Goal: Task Accomplishment & Management: Use online tool/utility

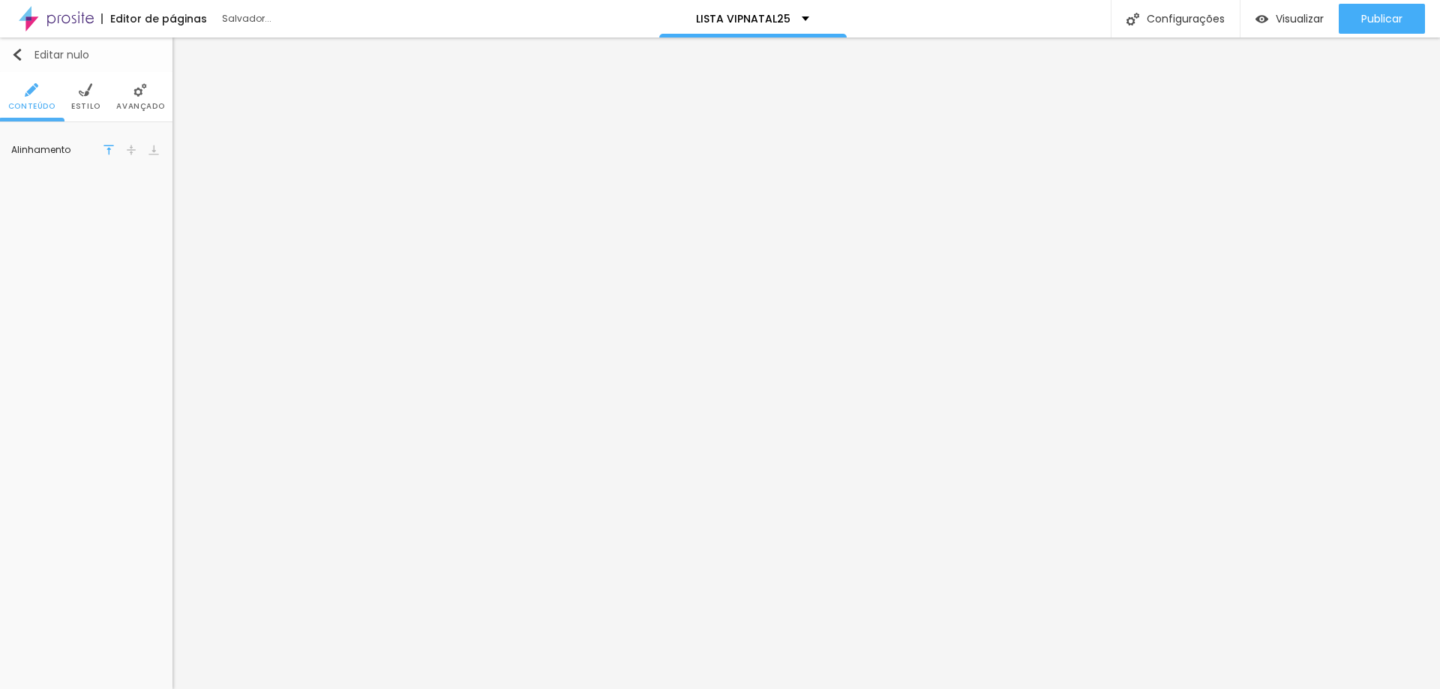
click at [18, 53] on img "button" at bounding box center [17, 55] width 12 height 12
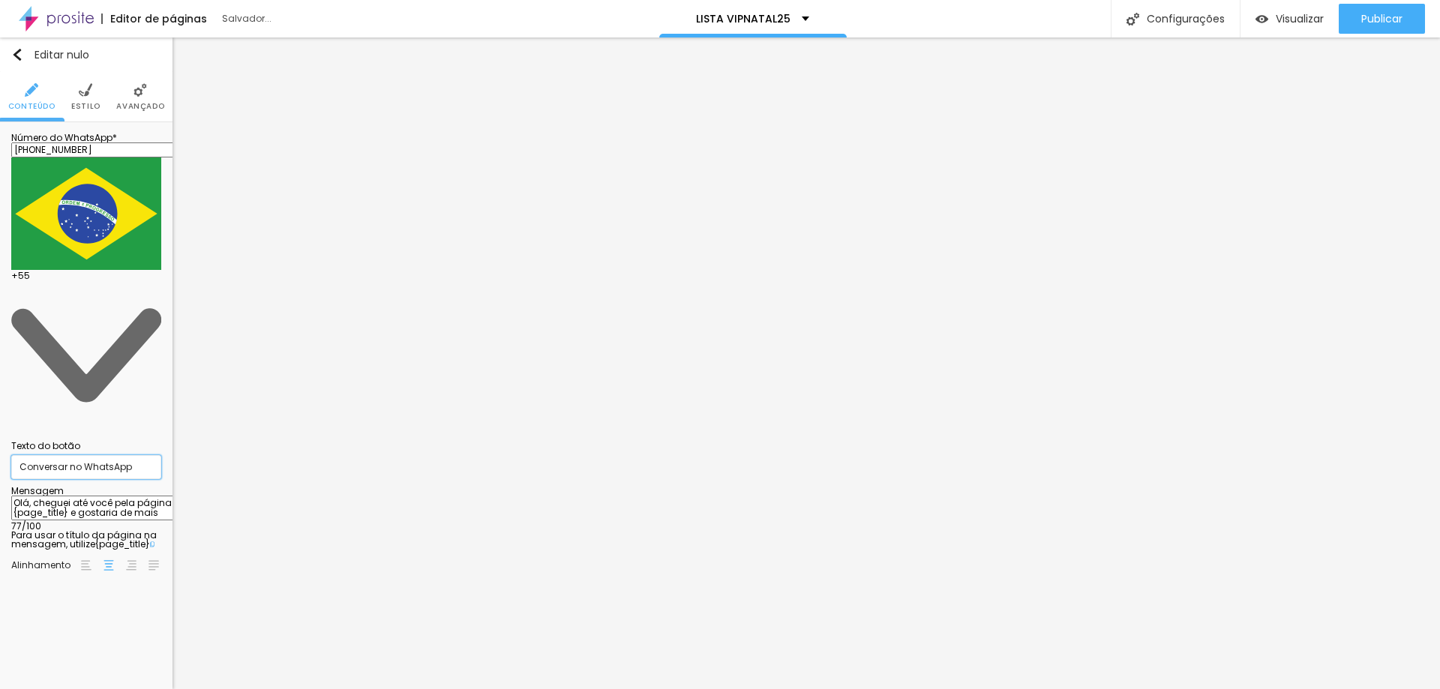
drag, startPoint x: 146, startPoint y: 207, endPoint x: 0, endPoint y: 208, distance: 146.3
click at [0, 208] on div "Número do WhatsApp * (47)98480-9347 + 55 Texto do botão Conversar no WhatsApp M…" at bounding box center [86, 357] width 173 height 471
type input "Q"
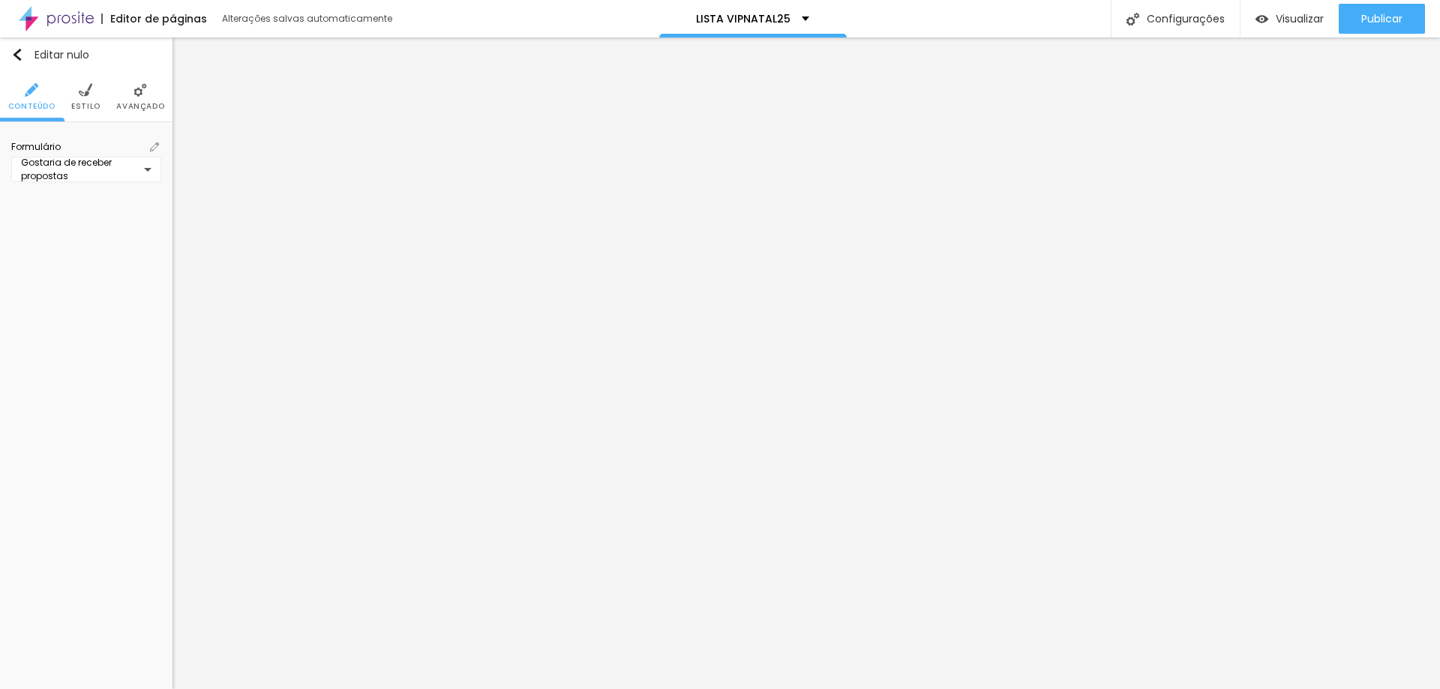
click at [149, 166] on div "Gostaria de receber propostas" at bounding box center [86, 170] width 150 height 26
click at [113, 298] on div "VIPNATAL25" at bounding box center [86, 305] width 143 height 25
click at [152, 145] on img at bounding box center [154, 147] width 9 height 9
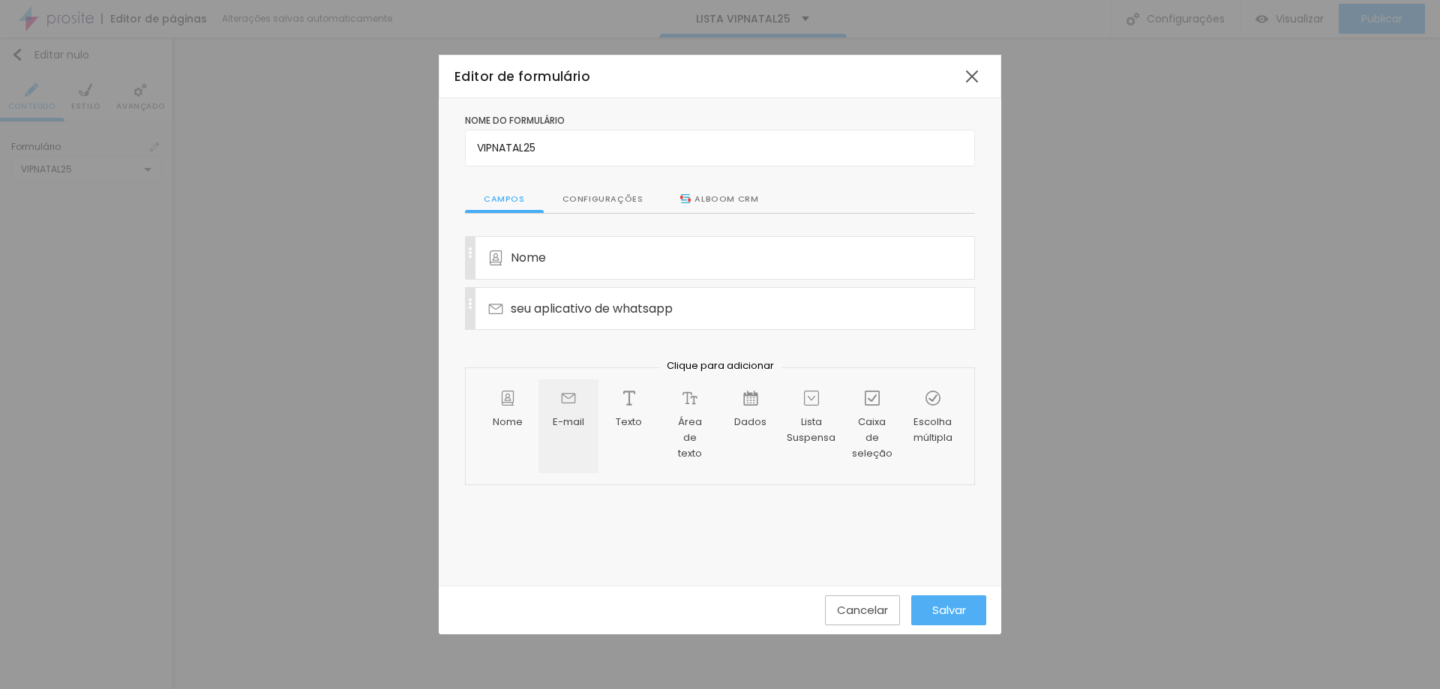
click at [579, 414] on div "E-mail" at bounding box center [569, 426] width 60 height 93
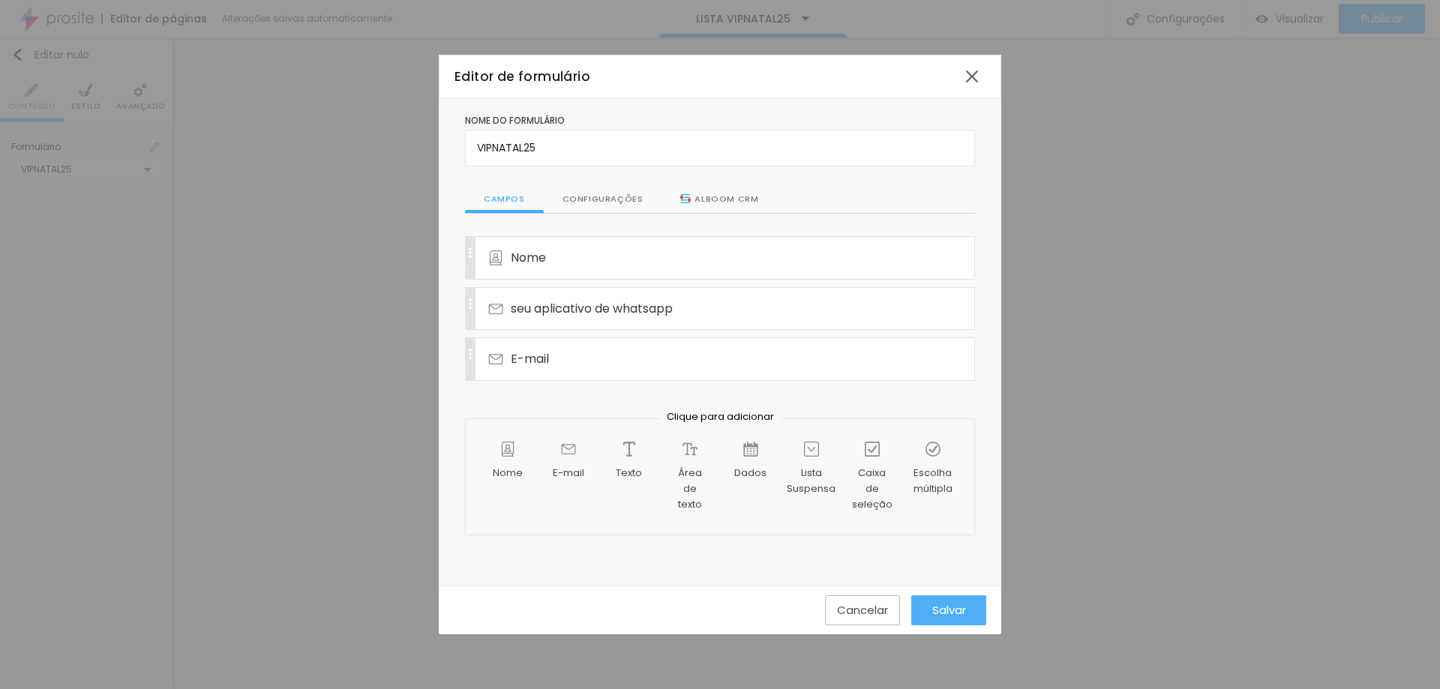
click at [941, 614] on font "Salvar" at bounding box center [950, 610] width 34 height 16
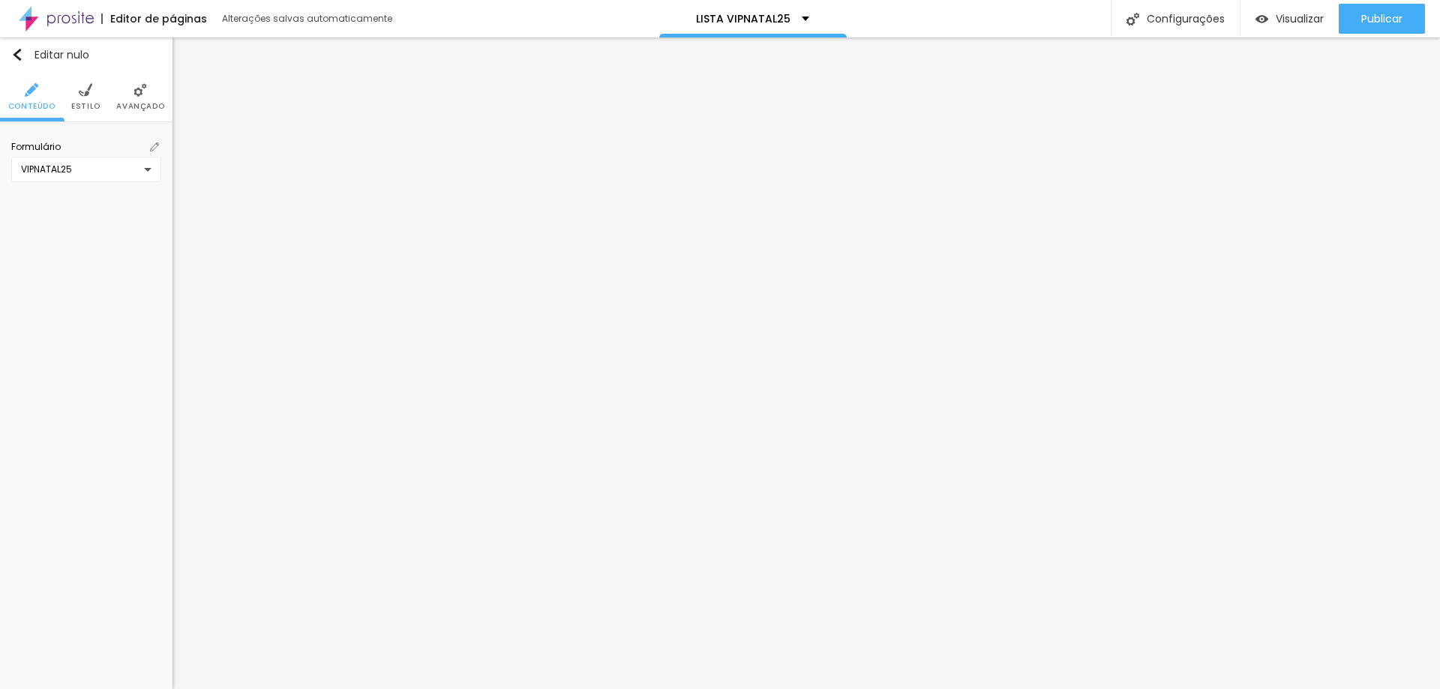
click at [154, 149] on img at bounding box center [154, 147] width 9 height 9
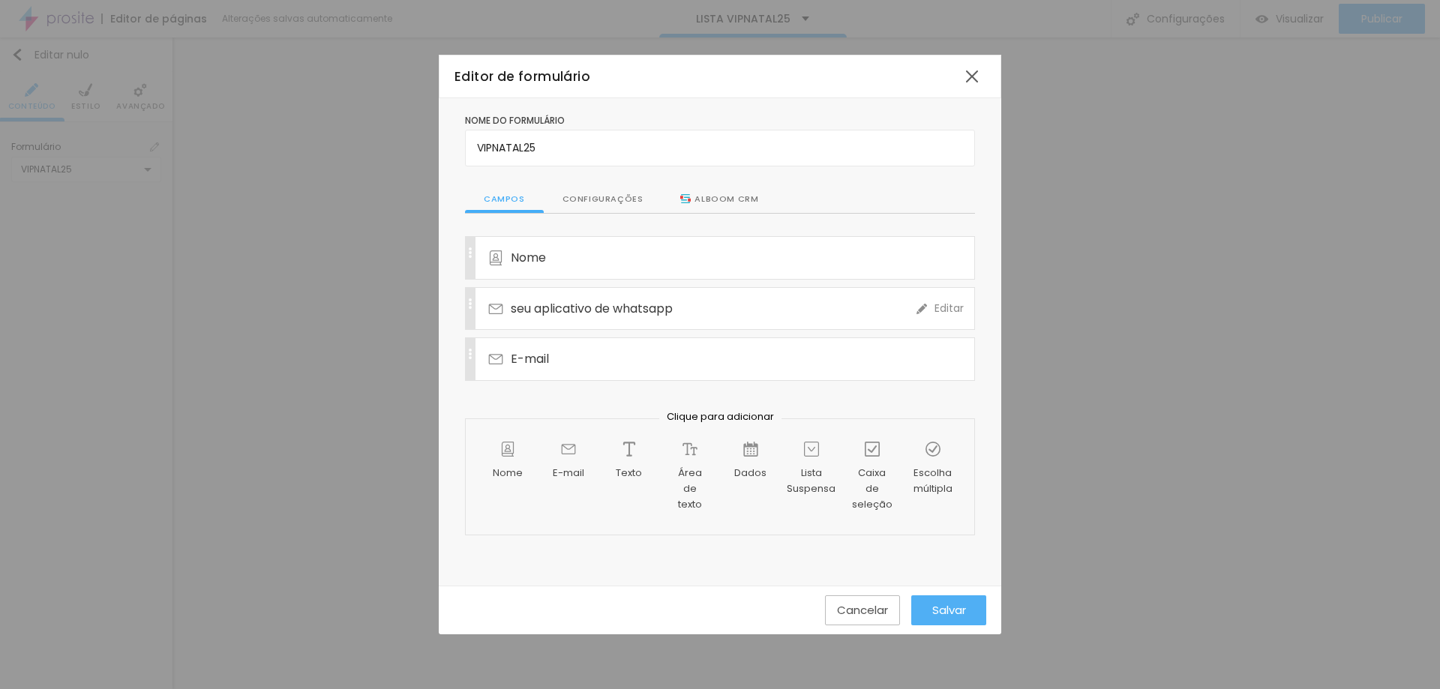
click at [530, 311] on font "seu aplicativo de whatsapp" at bounding box center [592, 308] width 162 height 17
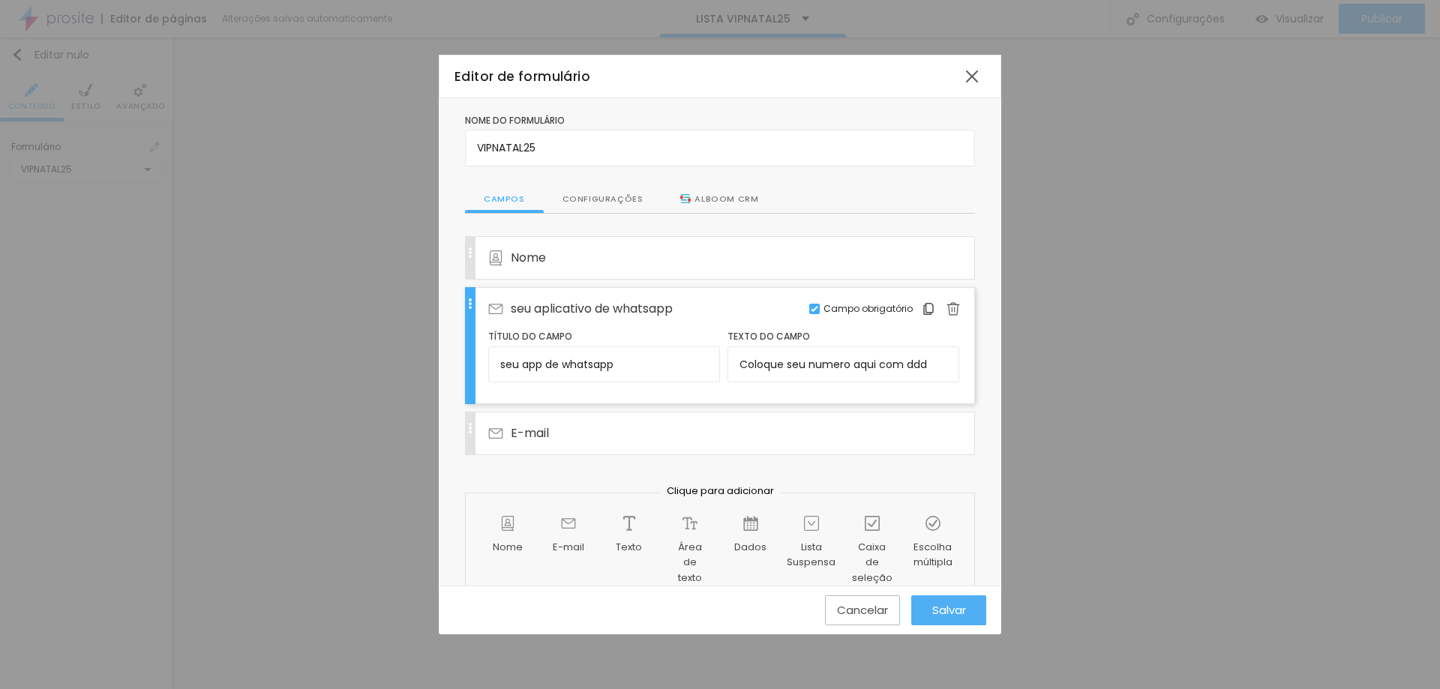
click at [557, 307] on font "seu aplicativo de whatsapp" at bounding box center [592, 308] width 162 height 17
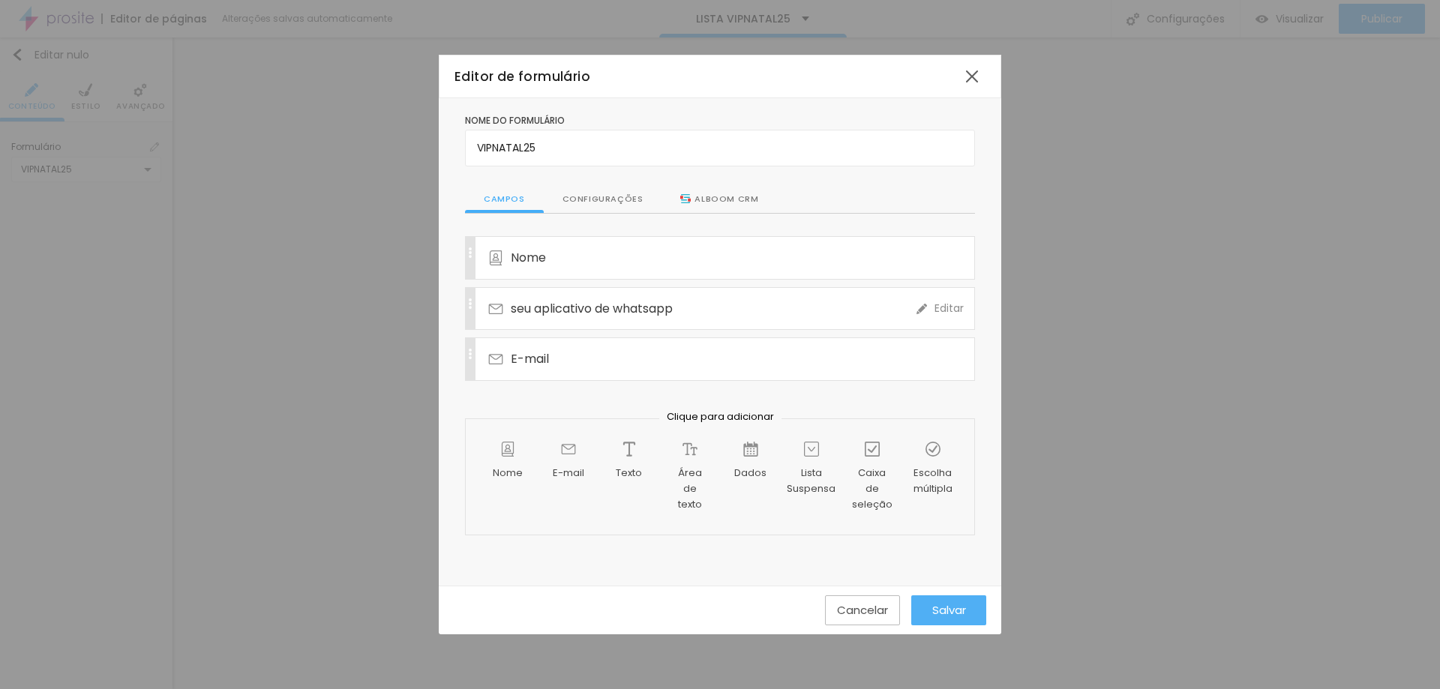
click at [538, 309] on font "seu aplicativo de whatsapp" at bounding box center [592, 308] width 162 height 17
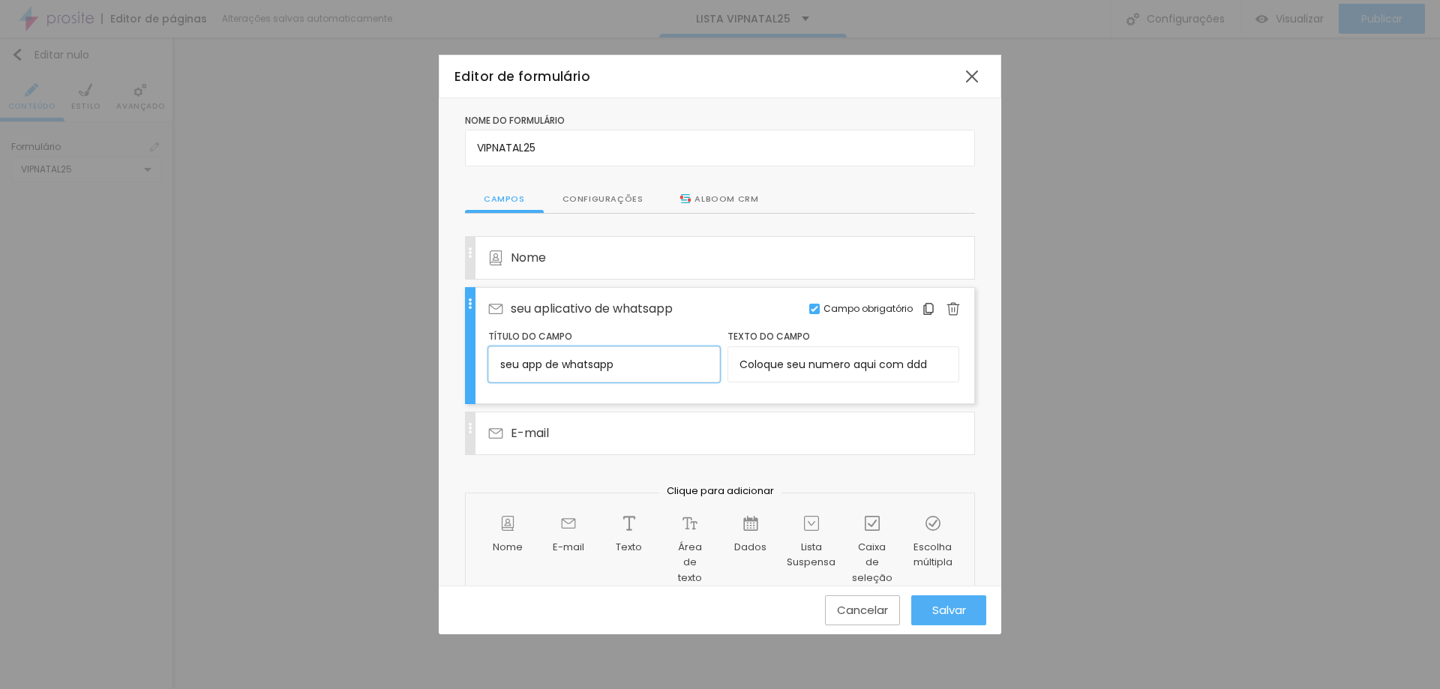
drag, startPoint x: 542, startPoint y: 368, endPoint x: 524, endPoint y: 371, distance: 17.4
click at [524, 371] on input "seu app de whatsapp" at bounding box center [604, 365] width 232 height 36
type input "seu numero de whatsapp"
click at [927, 606] on button "Salvar" at bounding box center [949, 611] width 75 height 30
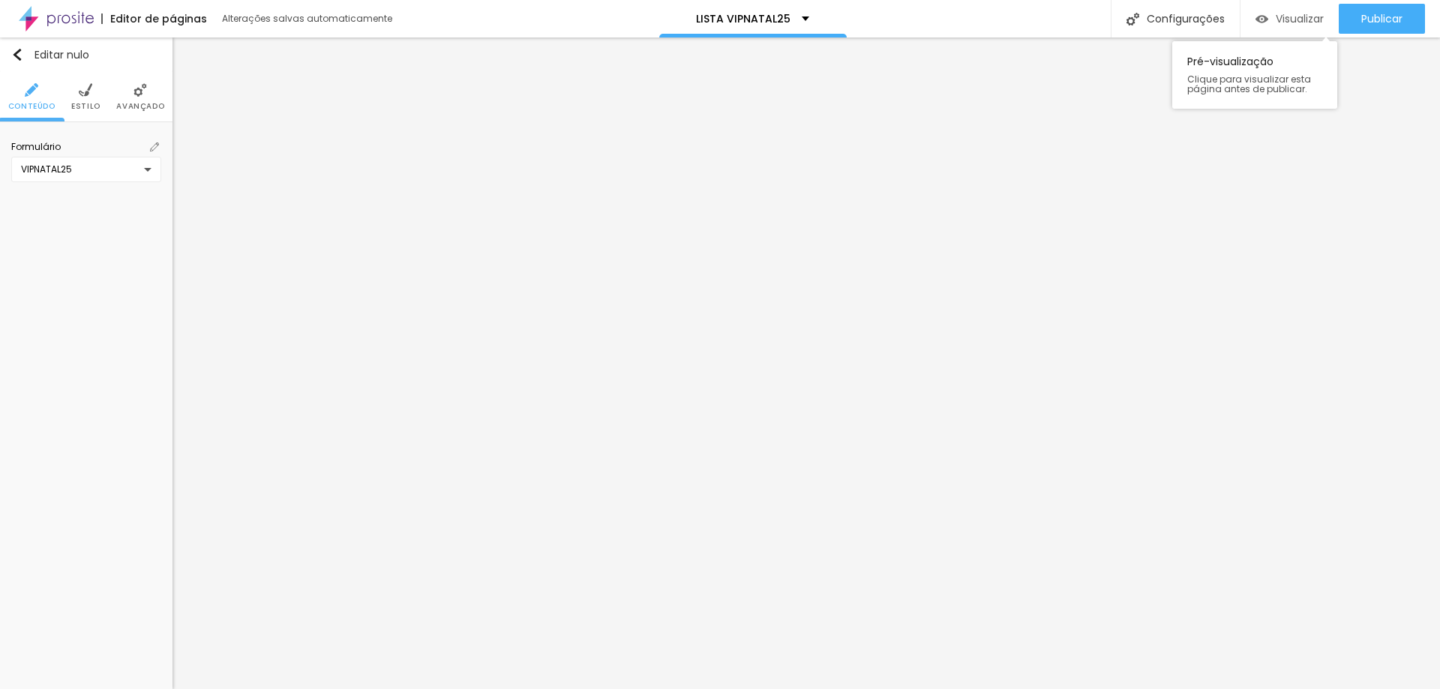
click at [1317, 21] on font "Visualizar" at bounding box center [1300, 18] width 48 height 15
click at [25, 59] on div "Editar nulo" at bounding box center [50, 55] width 78 height 12
click at [80, 103] on font "Estilo" at bounding box center [85, 106] width 29 height 11
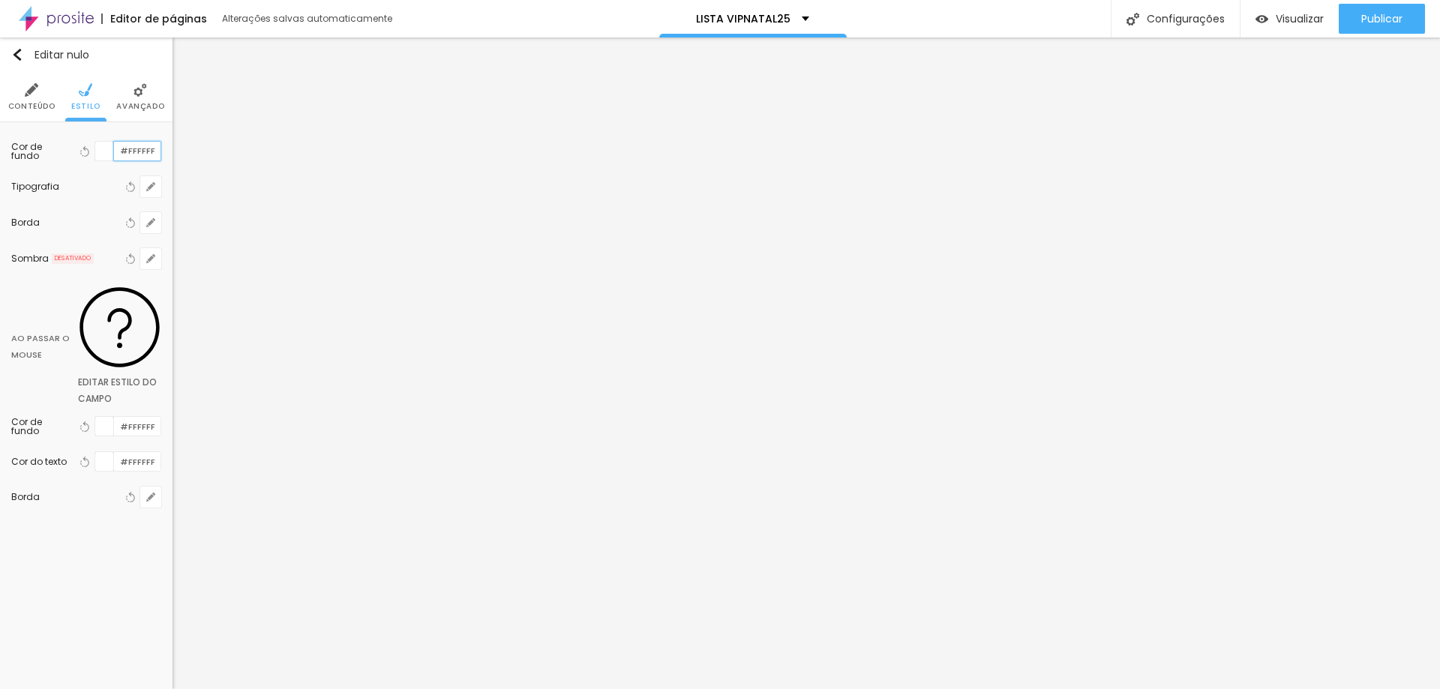
click at [120, 152] on input "#FFFFFF" at bounding box center [137, 151] width 47 height 19
click at [105, 155] on div at bounding box center [104, 151] width 19 height 19
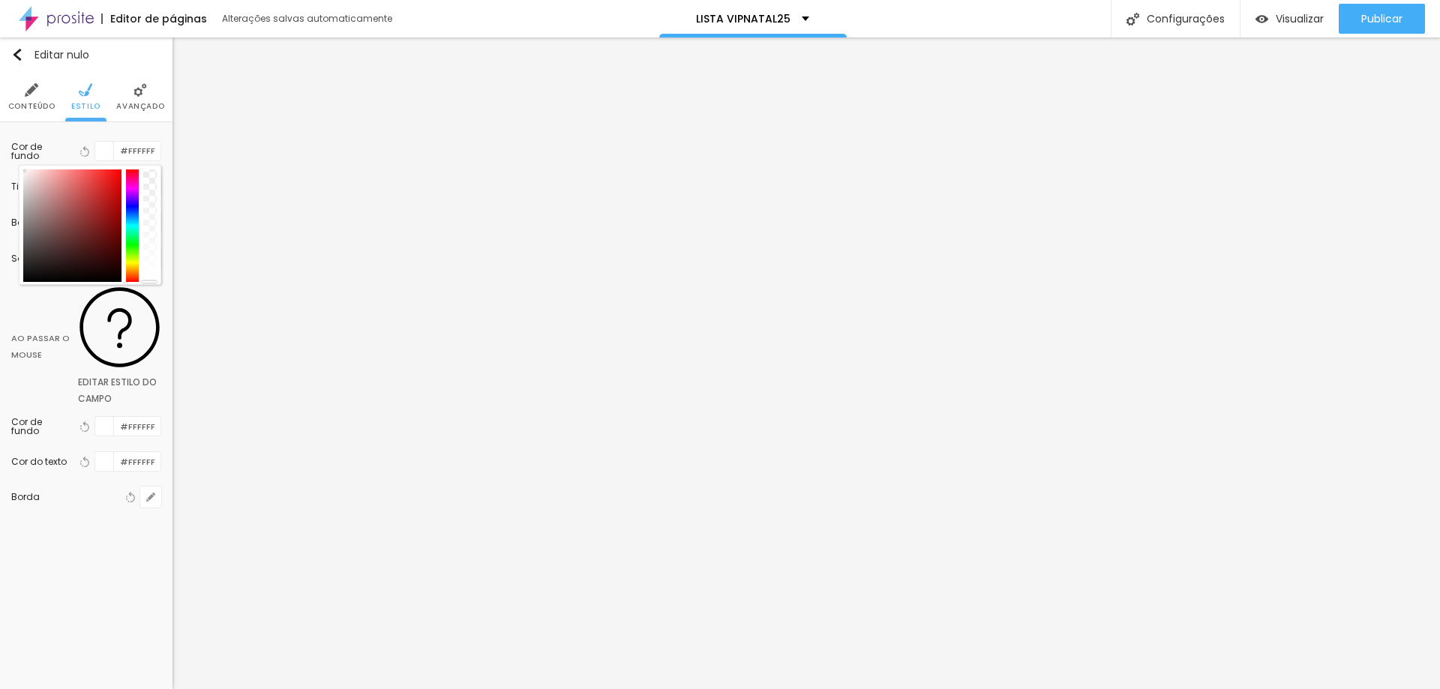
click at [107, 196] on div at bounding box center [72, 226] width 98 height 113
type input "#C4961C"
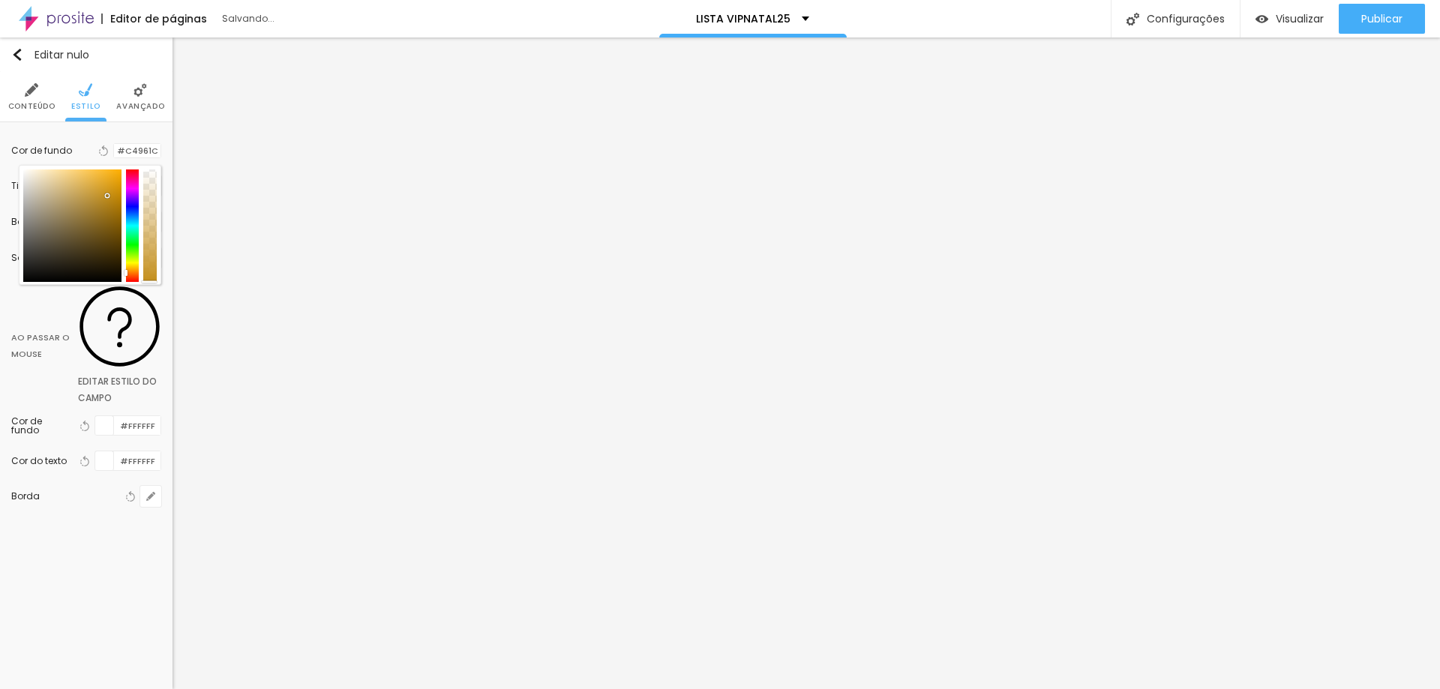
click at [132, 269] on div at bounding box center [133, 226] width 14 height 113
click at [148, 300] on div "Ao passar o mouse Editar estilo do campo" at bounding box center [86, 342] width 150 height 132
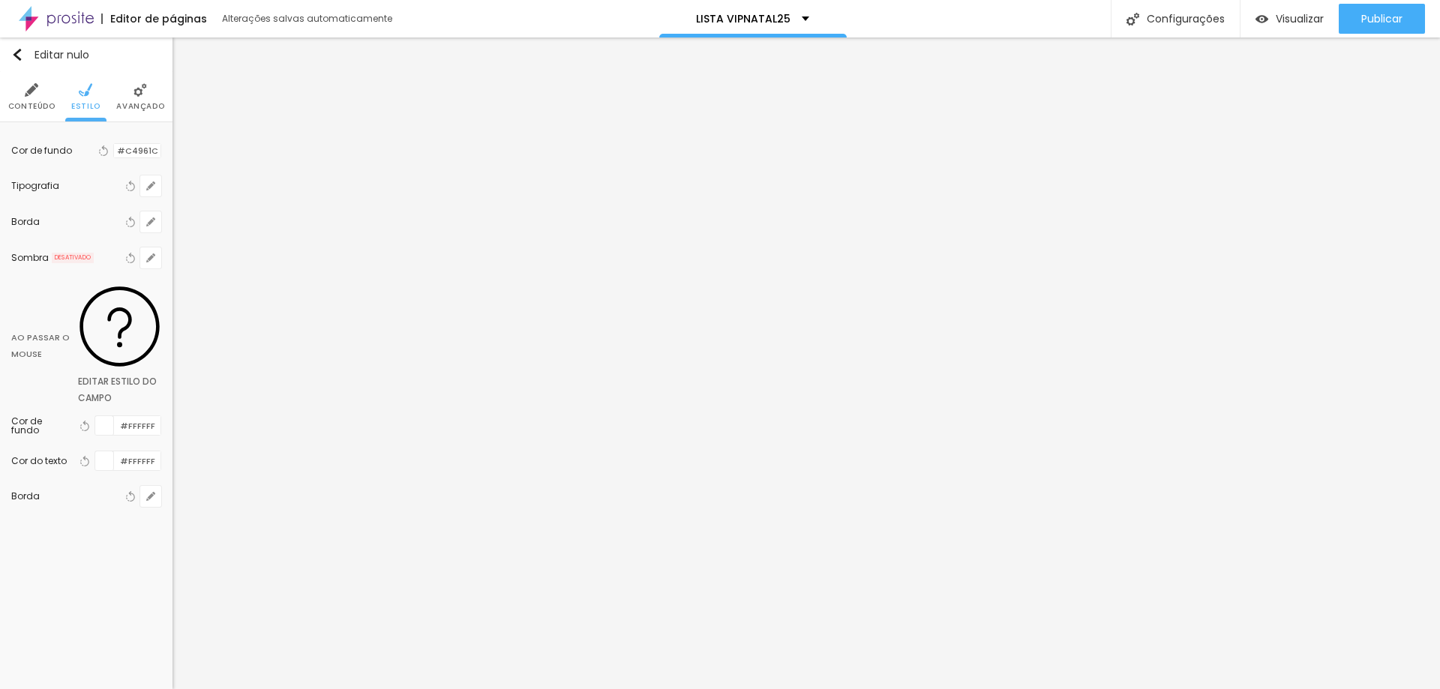
click at [106, 416] on div at bounding box center [104, 425] width 19 height 19
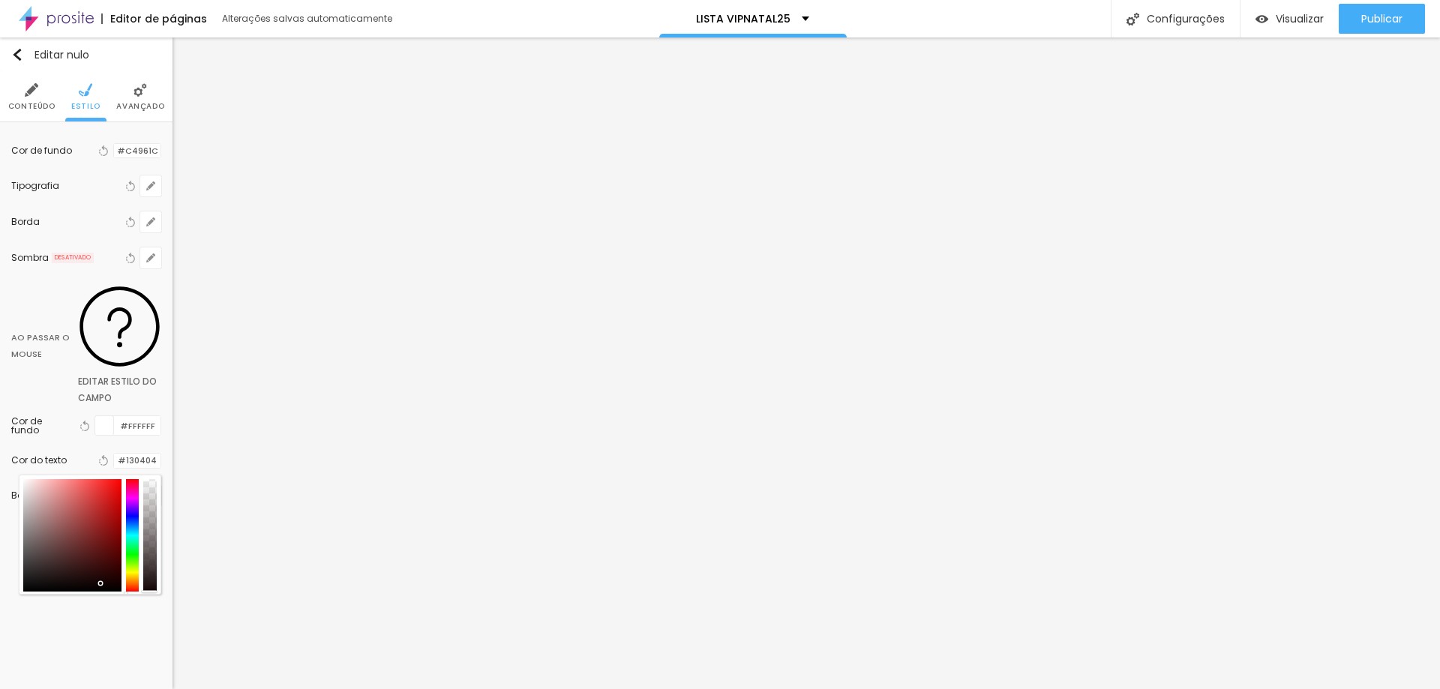
type input "#000000"
drag, startPoint x: 105, startPoint y: 486, endPoint x: 109, endPoint y: 493, distance: 7.7
click at [109, 493] on div "Editar nulo Conteúdo Estilo Avançado Cor de fundo Voltar ao padrão #C4961C Tipo…" at bounding box center [86, 364] width 173 height 652
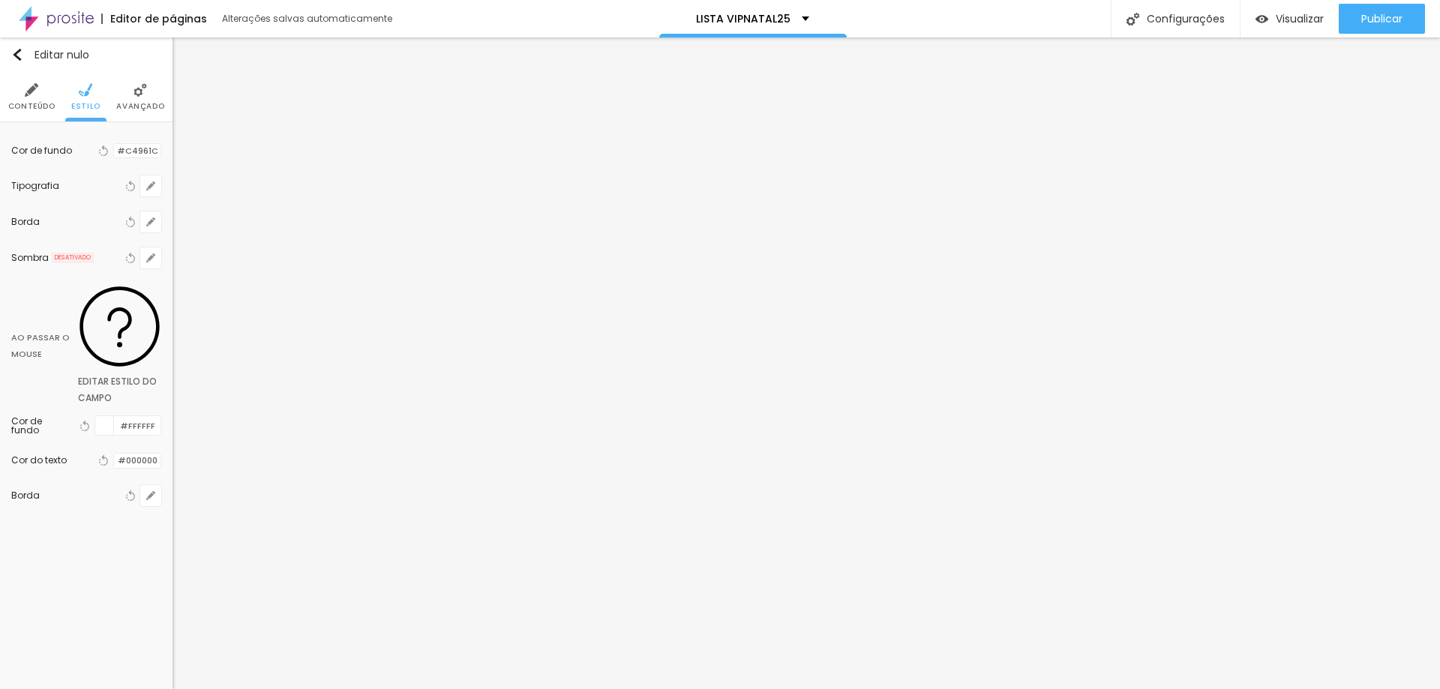
click at [107, 416] on div at bounding box center [104, 425] width 19 height 19
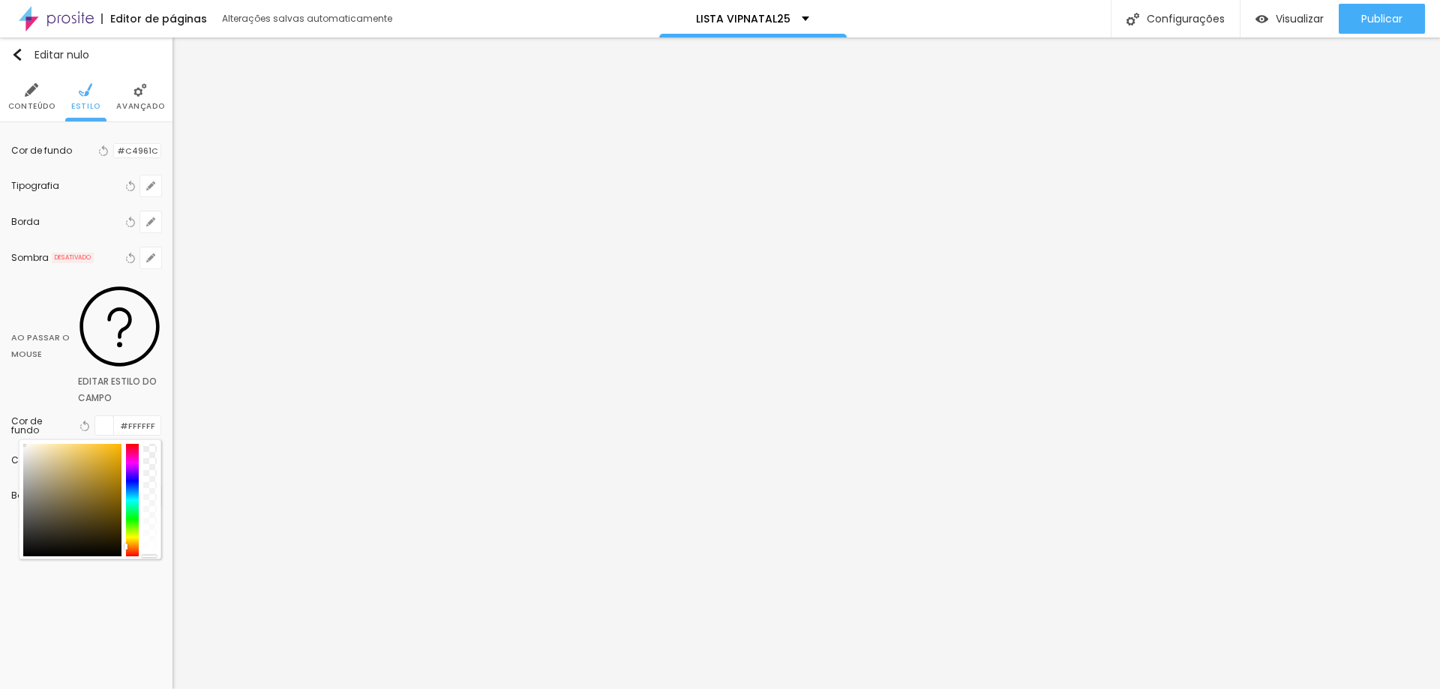
click at [135, 444] on div at bounding box center [133, 500] width 14 height 113
drag, startPoint x: 112, startPoint y: 394, endPoint x: 107, endPoint y: 374, distance: 20.0
click at [107, 444] on div at bounding box center [72, 500] width 98 height 113
type input "#BF9724"
click at [103, 471] on div at bounding box center [102, 472] width 3 height 3
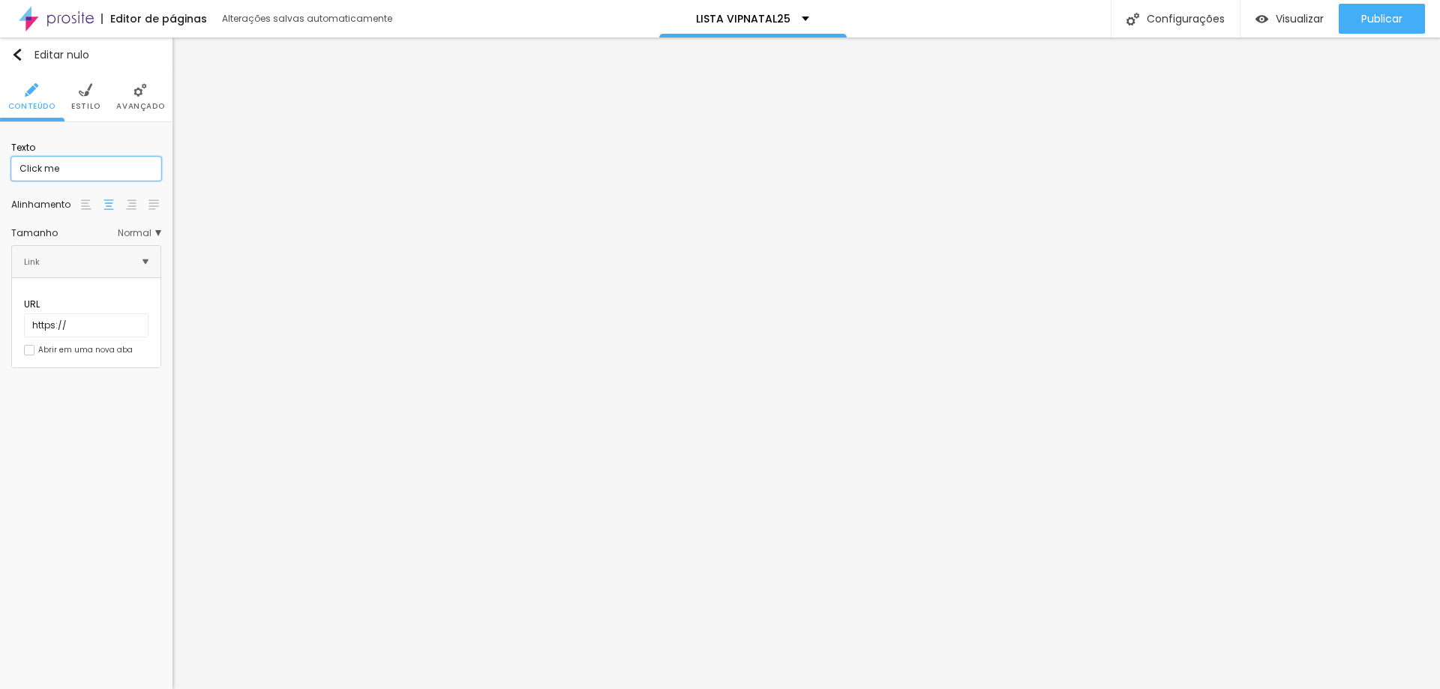
drag, startPoint x: 46, startPoint y: 171, endPoint x: 0, endPoint y: 171, distance: 45.8
click at [0, 171] on div "Texto Click me Alinhamento Tamanho Normal Pequeno Normal Grande Link URL https:…" at bounding box center [86, 250] width 173 height 257
type input "e"
type input "C"
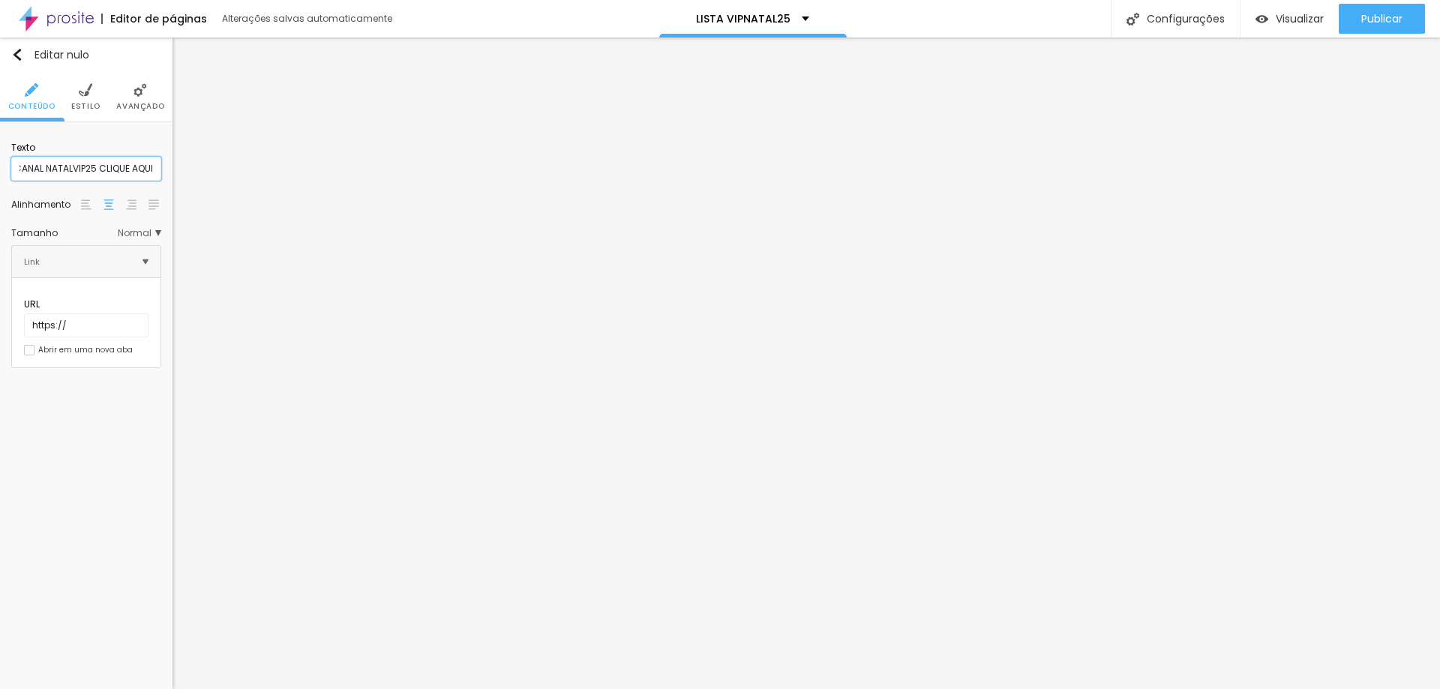
type input "CANAL NATALVIP25 CLIQUE AQUI"
drag, startPoint x: 92, startPoint y: 313, endPoint x: 17, endPoint y: 315, distance: 75.1
click at [24, 315] on input "https://" at bounding box center [86, 326] width 125 height 24
paste input "whatsapp.com/channel/0029VbAHqgBH5JLvec6Sxm29"
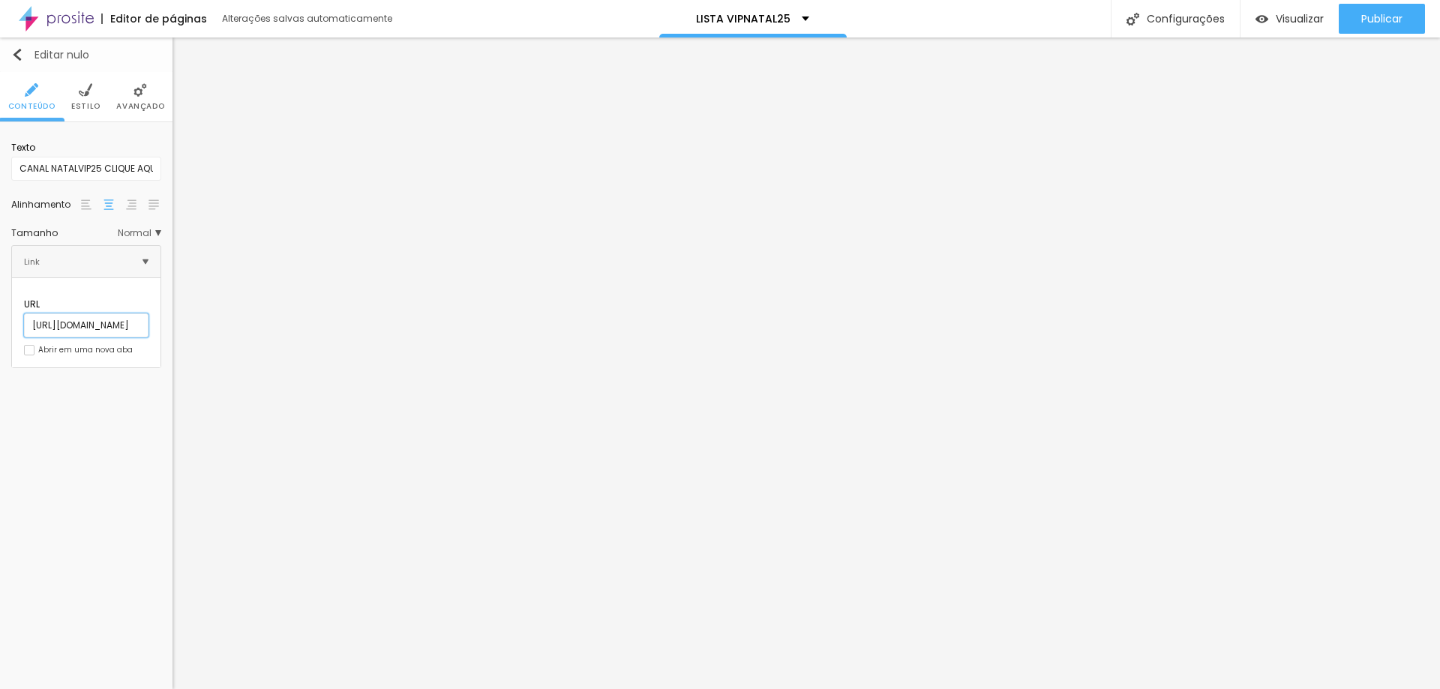
scroll to position [0, 149]
type input "[URL][DOMAIN_NAME]"
click at [38, 344] on font "Abrir em uma nova aba" at bounding box center [85, 349] width 95 height 11
click at [137, 98] on li "Avançado" at bounding box center [140, 97] width 48 height 50
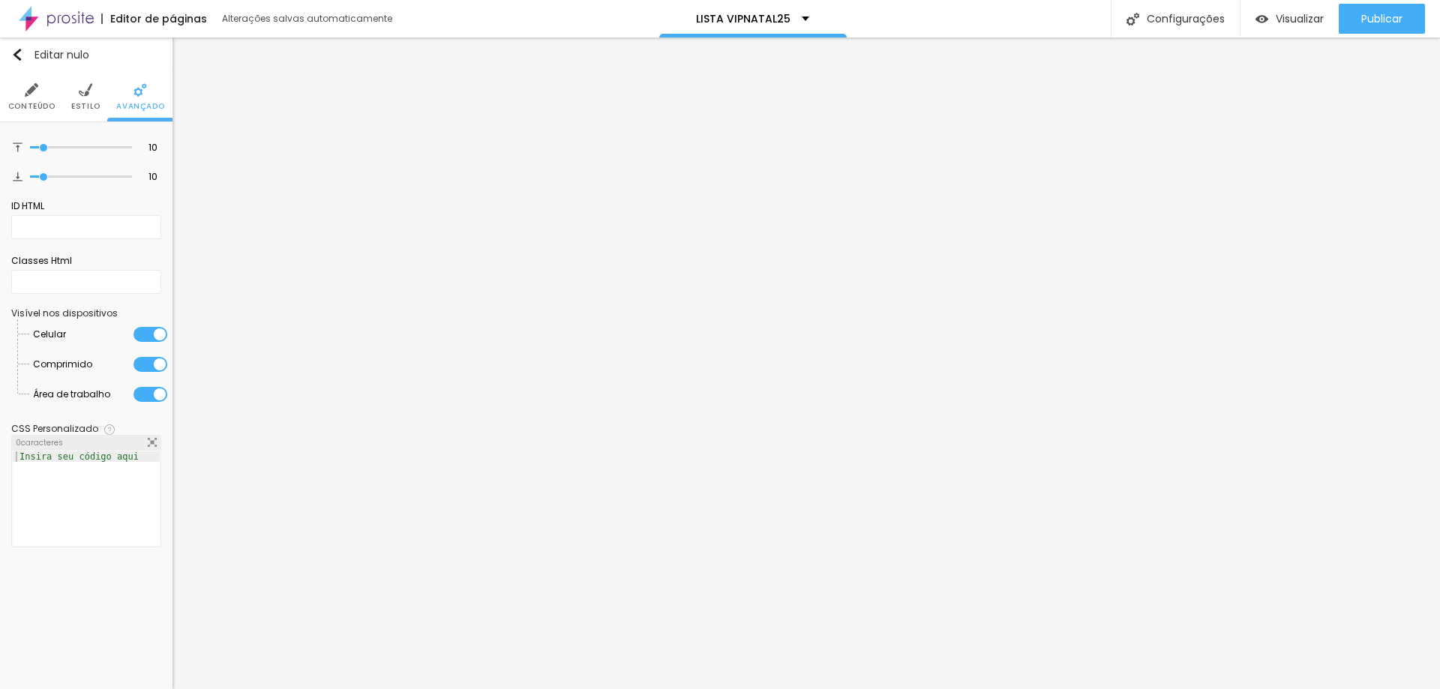
click at [90, 109] on font "Estilo" at bounding box center [85, 106] width 29 height 11
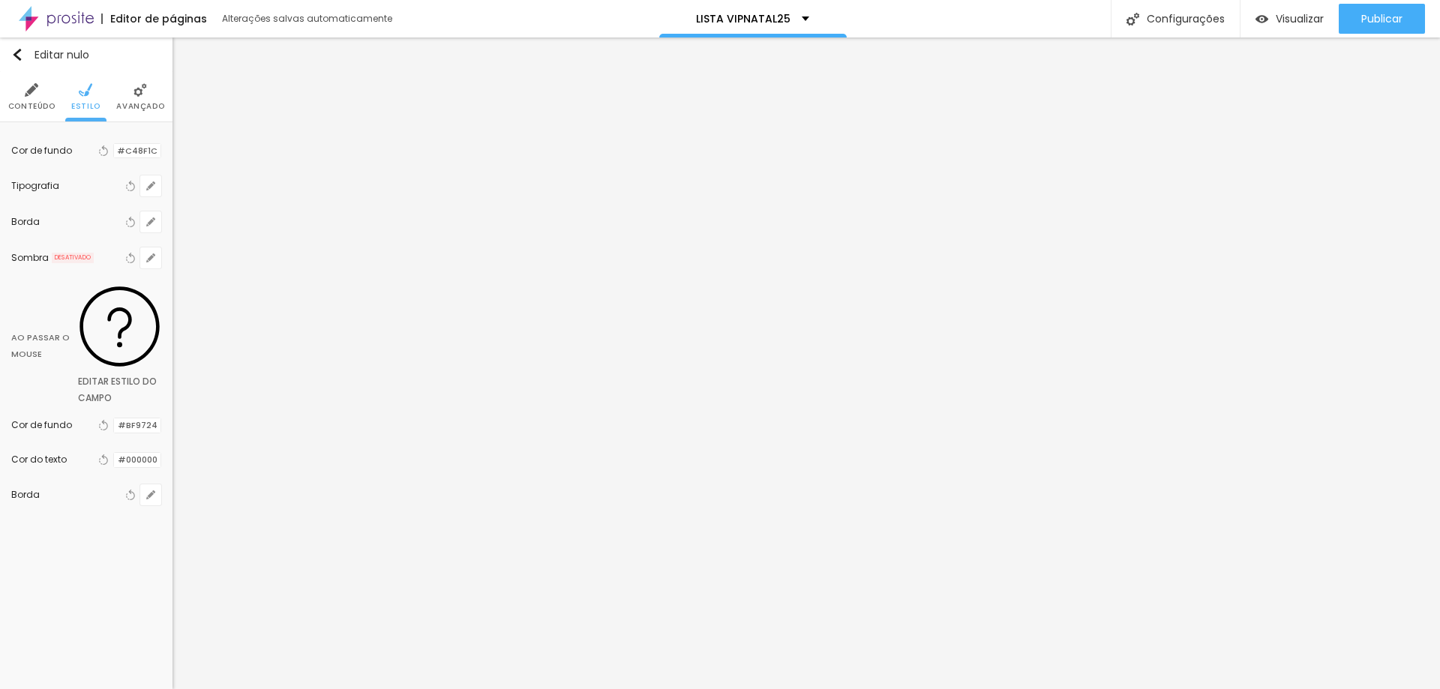
click at [114, 419] on div at bounding box center [114, 426] width 0 height 14
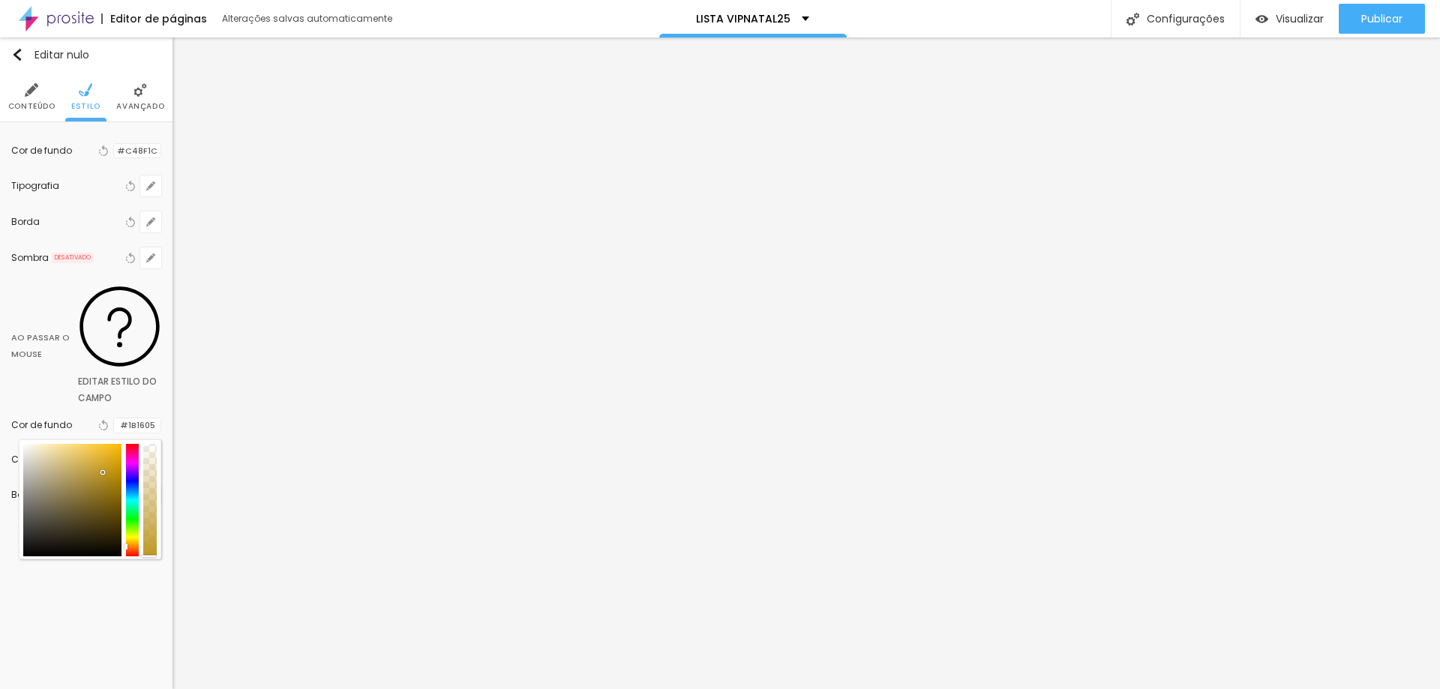
type input "#000000"
click at [109, 470] on div "Editar nulo Conteúdo Estilo Avançado Cor de fundo Voltar ao padrão #C48F1C Tipo…" at bounding box center [86, 364] width 173 height 652
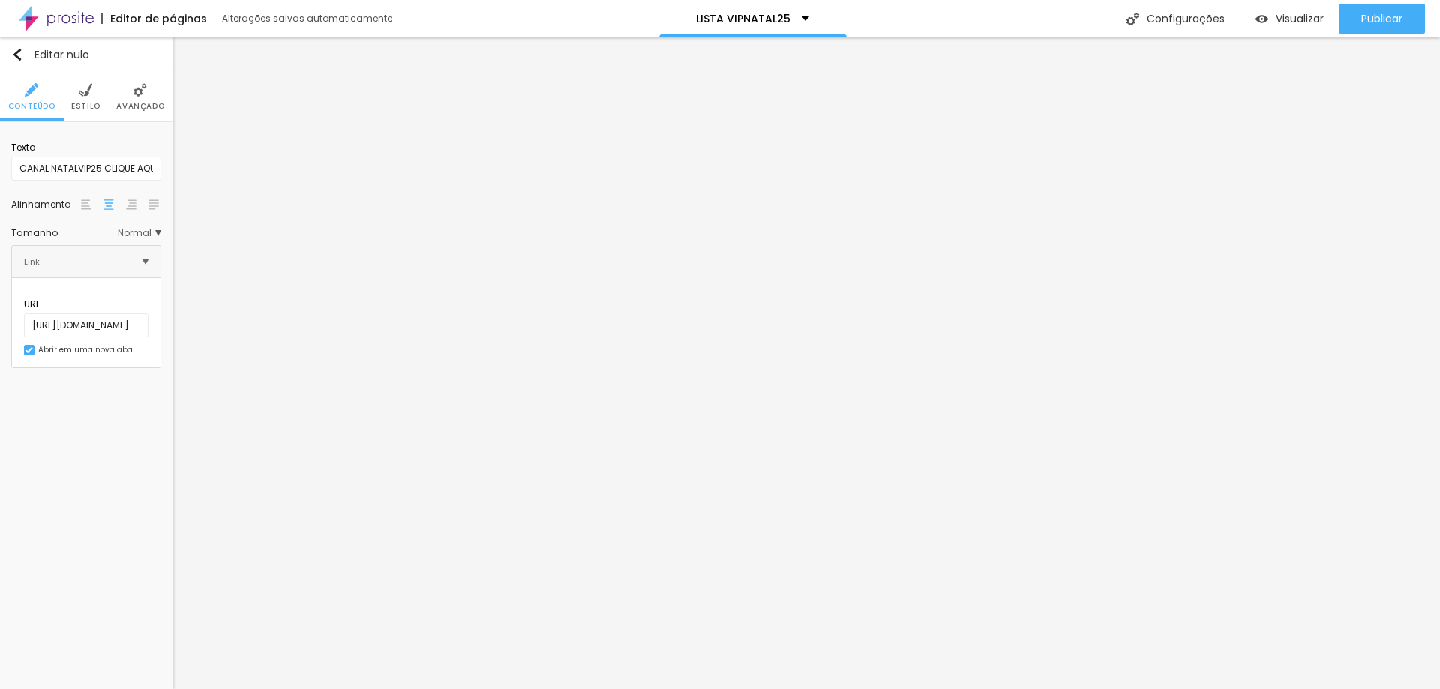
click at [96, 108] on font "Estilo" at bounding box center [85, 106] width 29 height 11
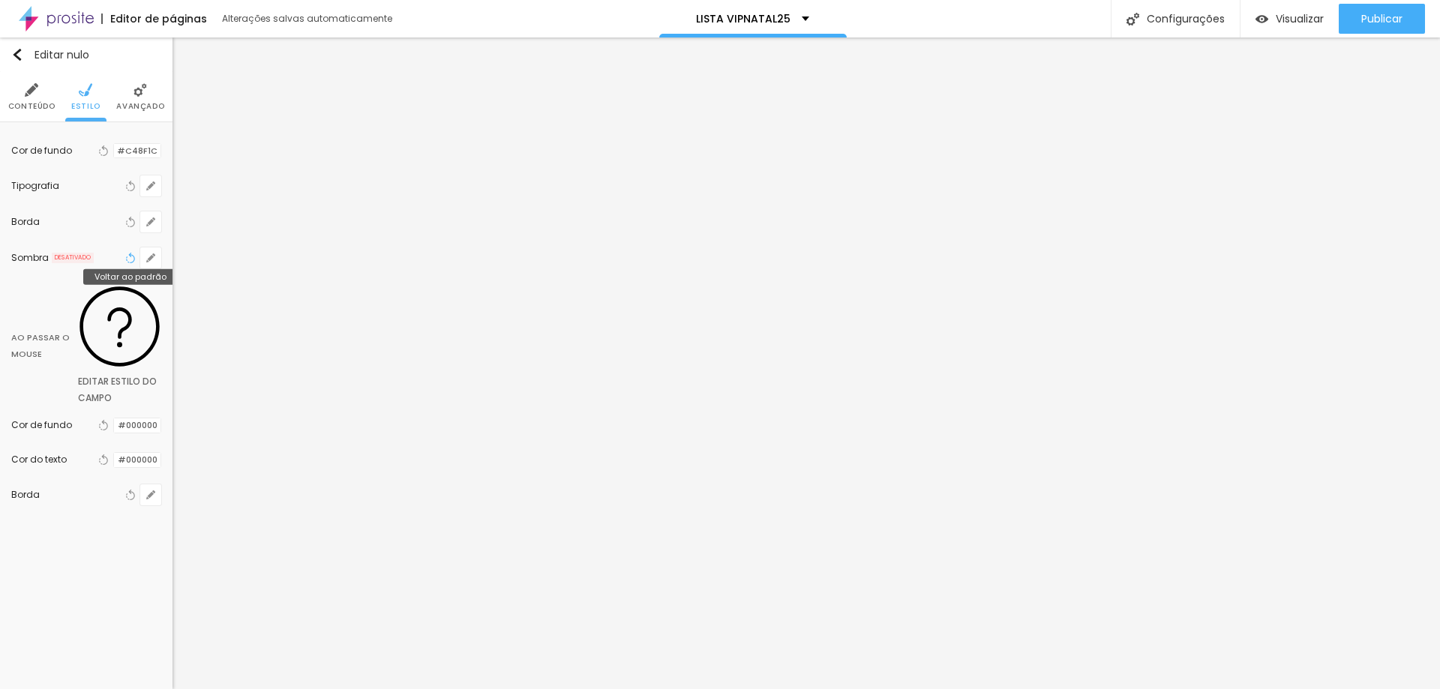
click at [128, 260] on icon "button" at bounding box center [130, 258] width 11 height 11
click at [137, 485] on button "Voltar ao padrão" at bounding box center [130, 495] width 17 height 21
click at [129, 499] on icon "button" at bounding box center [129, 500] width 2 height 2
click at [149, 491] on icon "button" at bounding box center [150, 495] width 9 height 9
click at [251, 350] on div at bounding box center [720, 344] width 1440 height 689
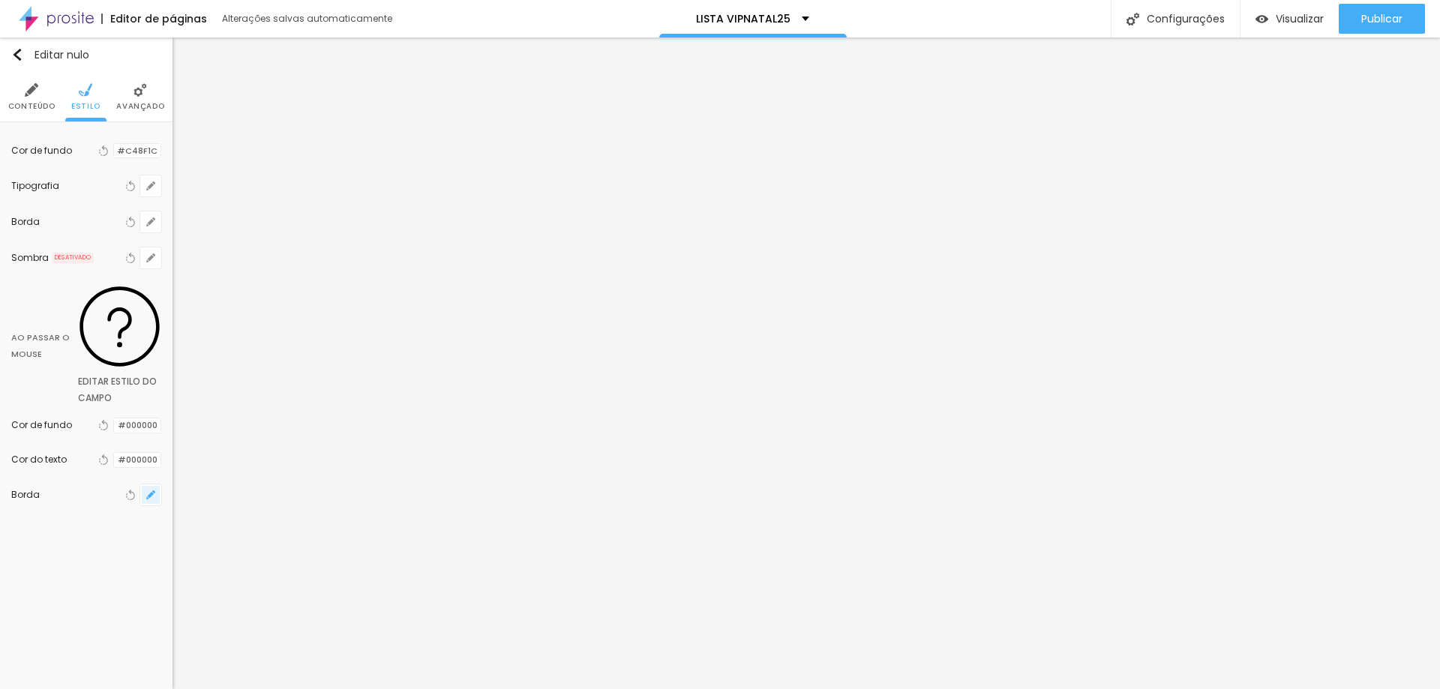
click at [146, 485] on button "button" at bounding box center [150, 495] width 21 height 21
type input "1"
type input "0"
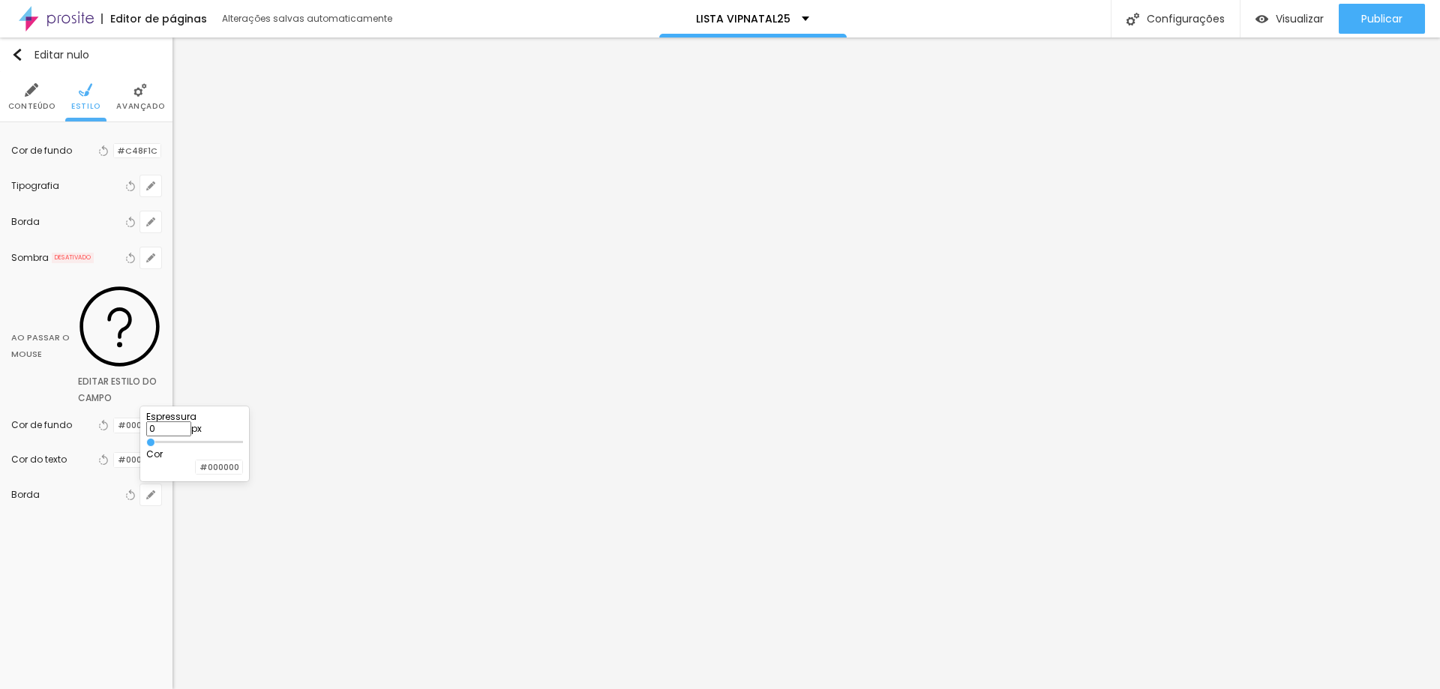
drag, startPoint x: 177, startPoint y: 444, endPoint x: 148, endPoint y: 454, distance: 30.8
click at [148, 446] on input "range" at bounding box center [194, 443] width 97 height 8
click at [216, 357] on div at bounding box center [720, 344] width 1440 height 689
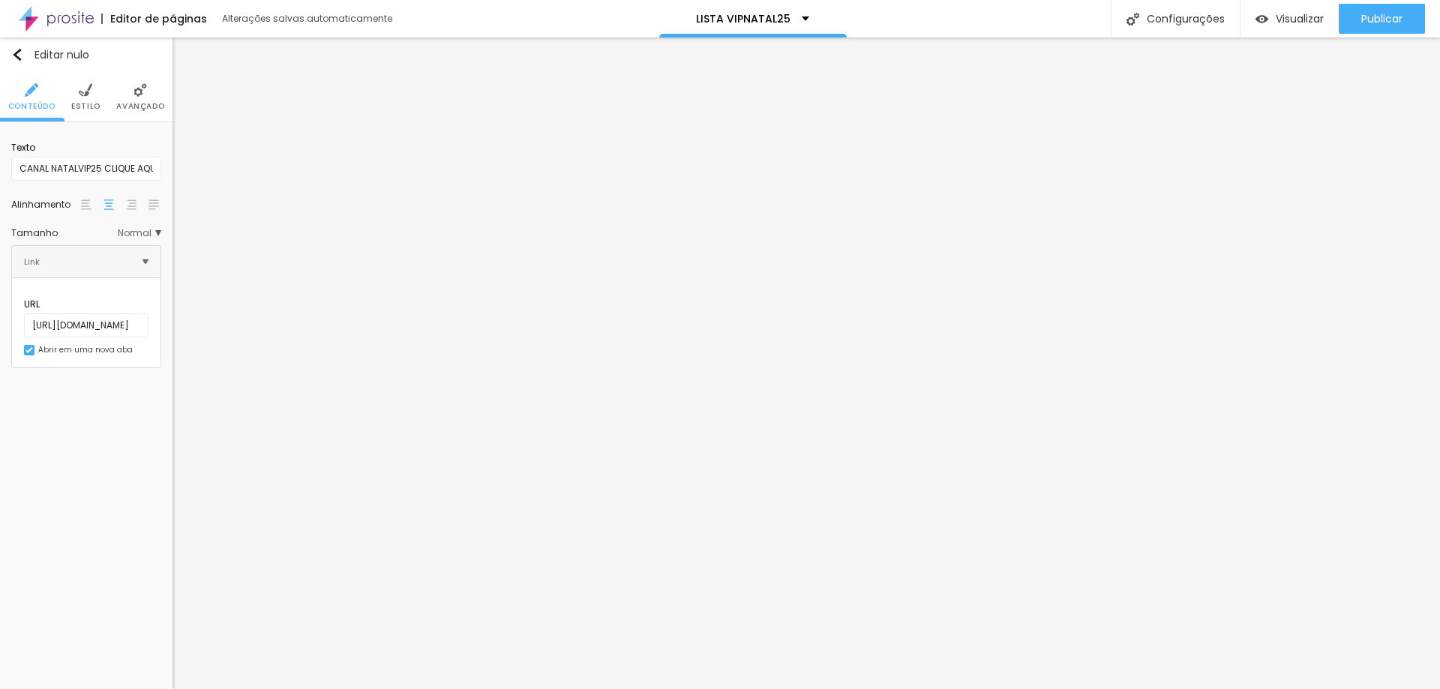
click at [98, 101] on font "Estilo" at bounding box center [85, 106] width 29 height 11
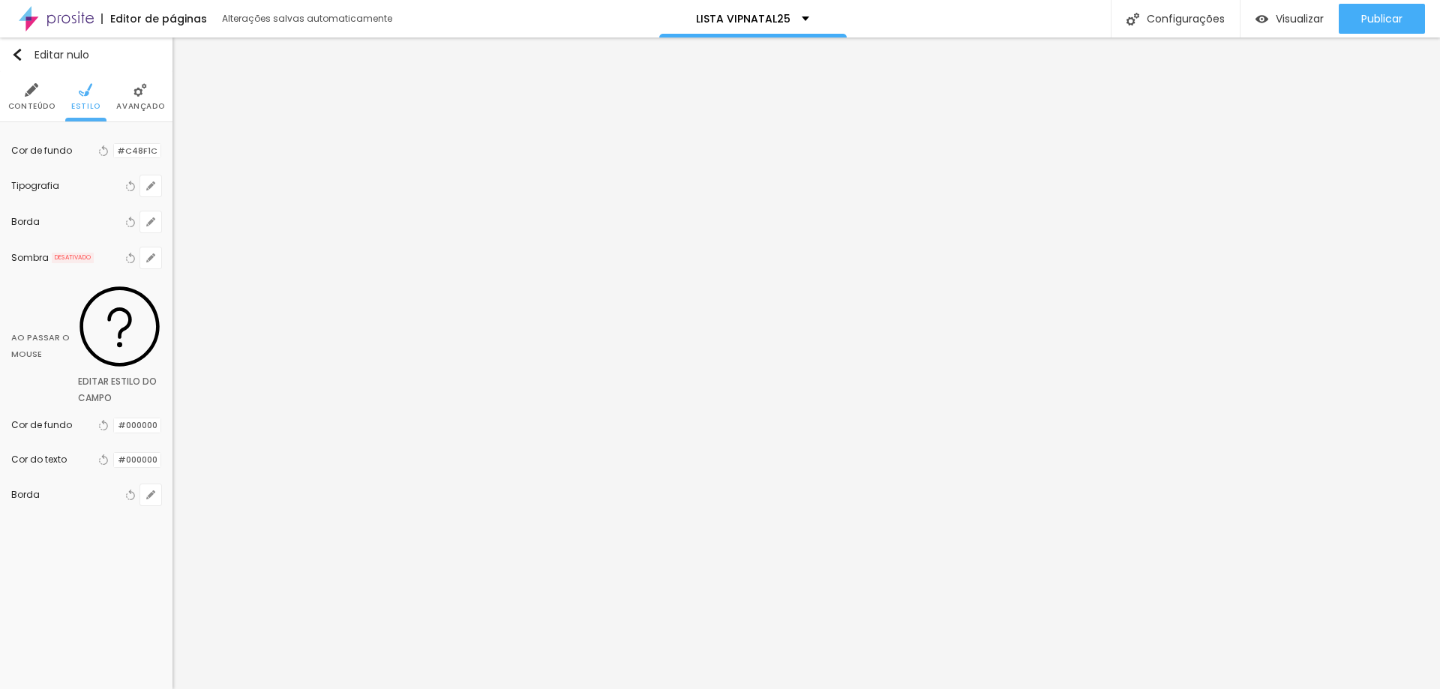
click at [114, 419] on div at bounding box center [114, 426] width 0 height 14
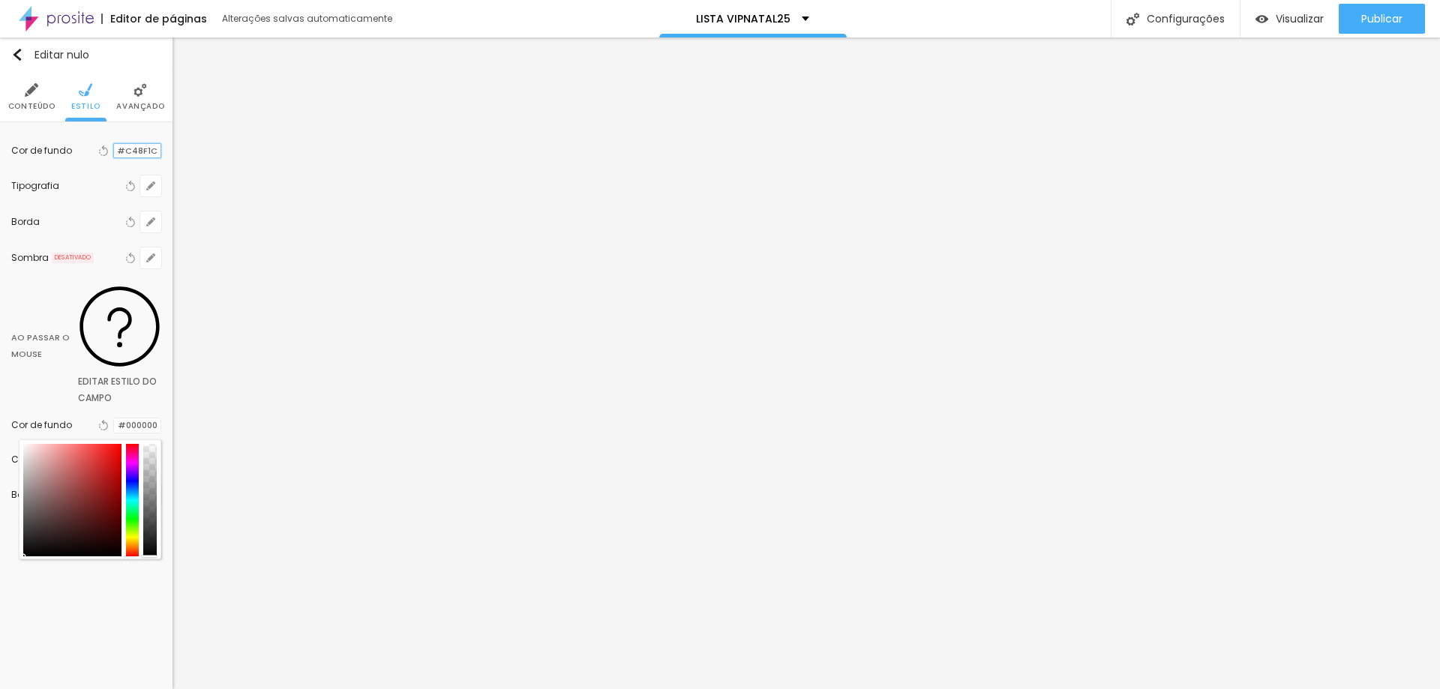
drag, startPoint x: 118, startPoint y: 150, endPoint x: 162, endPoint y: 151, distance: 44.3
click at [162, 151] on div "Cor de fundo Voltar ao padrão #C48F1C Tipografia Voltar ao padrão Borda Voltar …" at bounding box center [86, 328] width 173 height 413
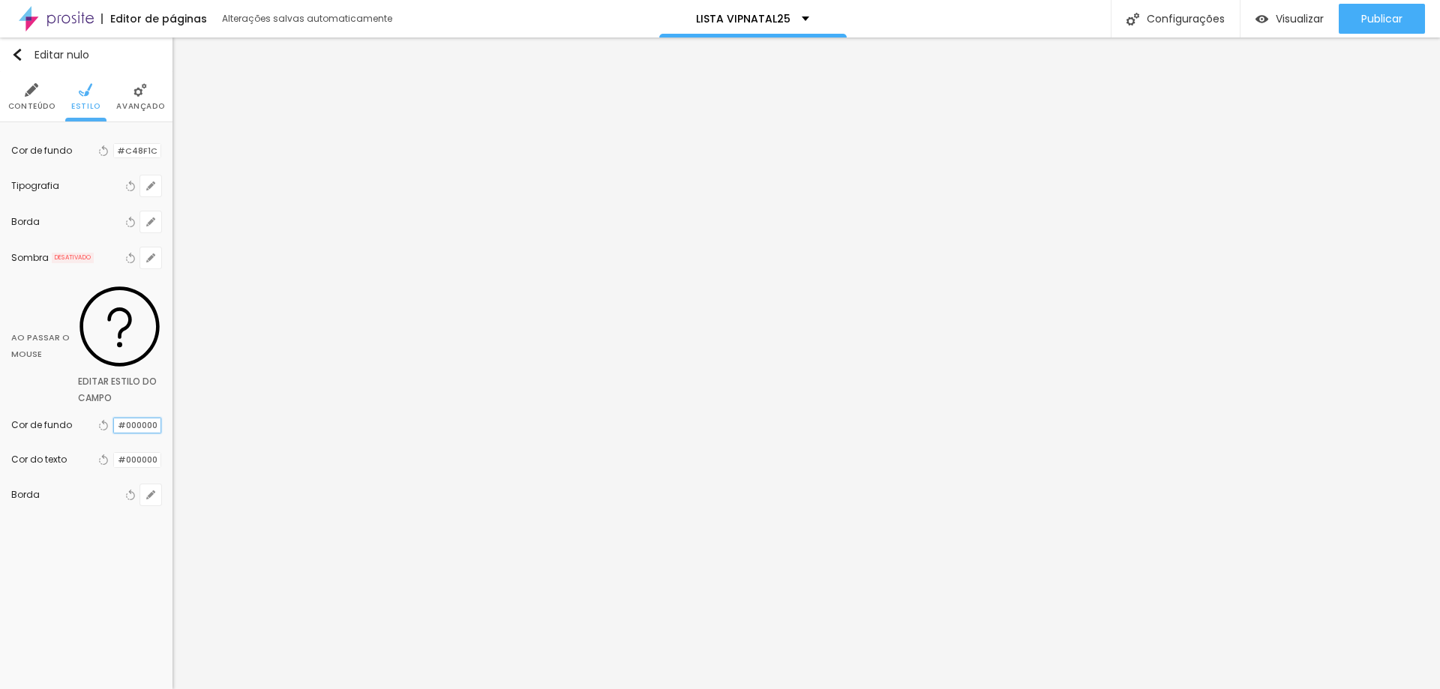
drag, startPoint x: 125, startPoint y: 149, endPoint x: 114, endPoint y: 321, distance: 172.9
click at [114, 419] on input "#000000" at bounding box center [137, 426] width 47 height 14
drag, startPoint x: 114, startPoint y: 321, endPoint x: 167, endPoint y: 325, distance: 52.7
click at [167, 325] on div "Cor de fundo Voltar ao padrão #C48F1C Tipografia Voltar ao padrão Borda Voltar …" at bounding box center [86, 328] width 173 height 413
type input "#FFFFFF"
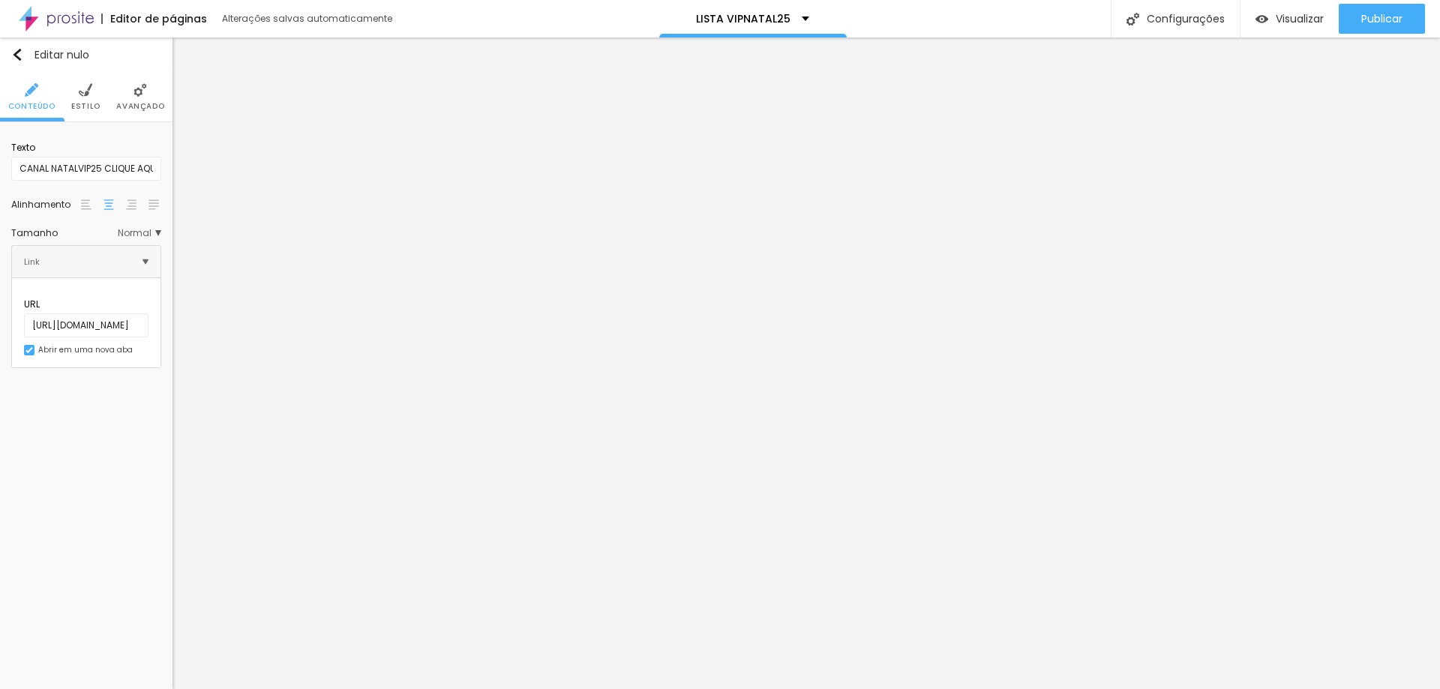
click at [80, 104] on font "Estilo" at bounding box center [85, 106] width 29 height 11
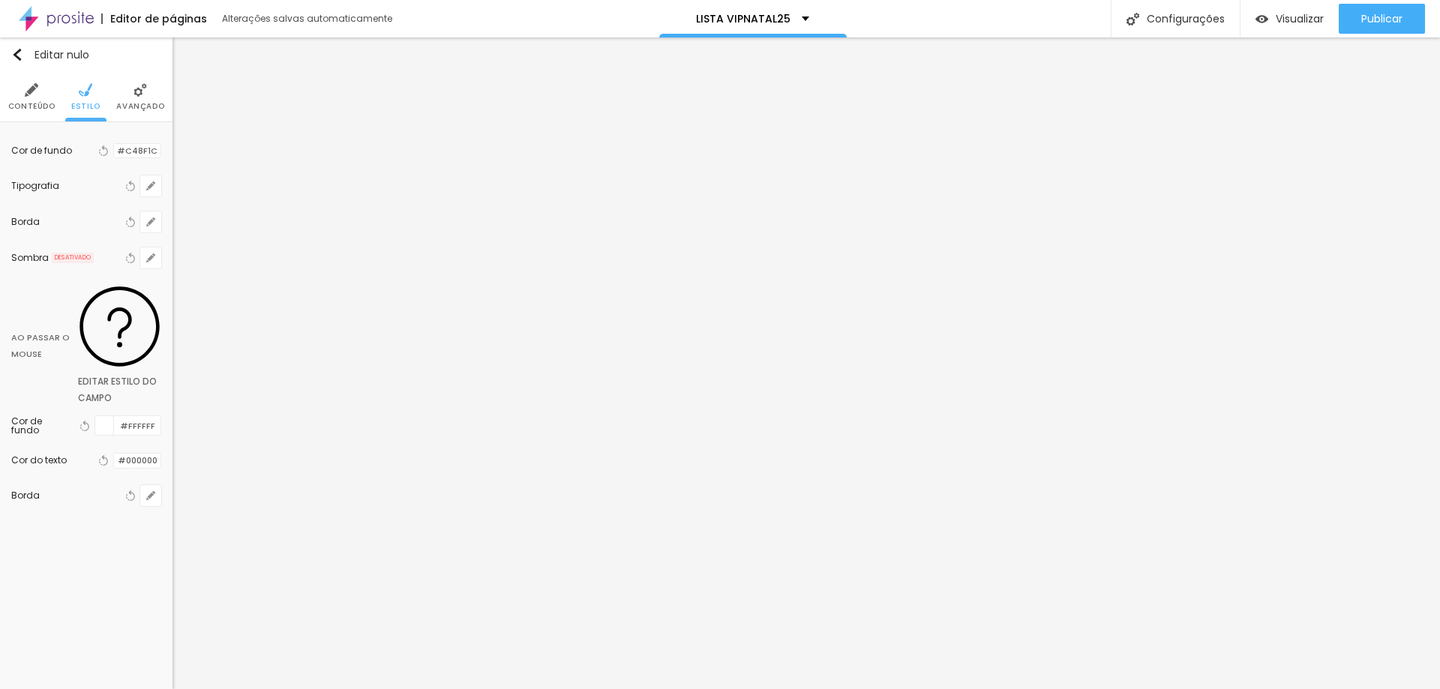
click at [104, 416] on div at bounding box center [104, 425] width 19 height 19
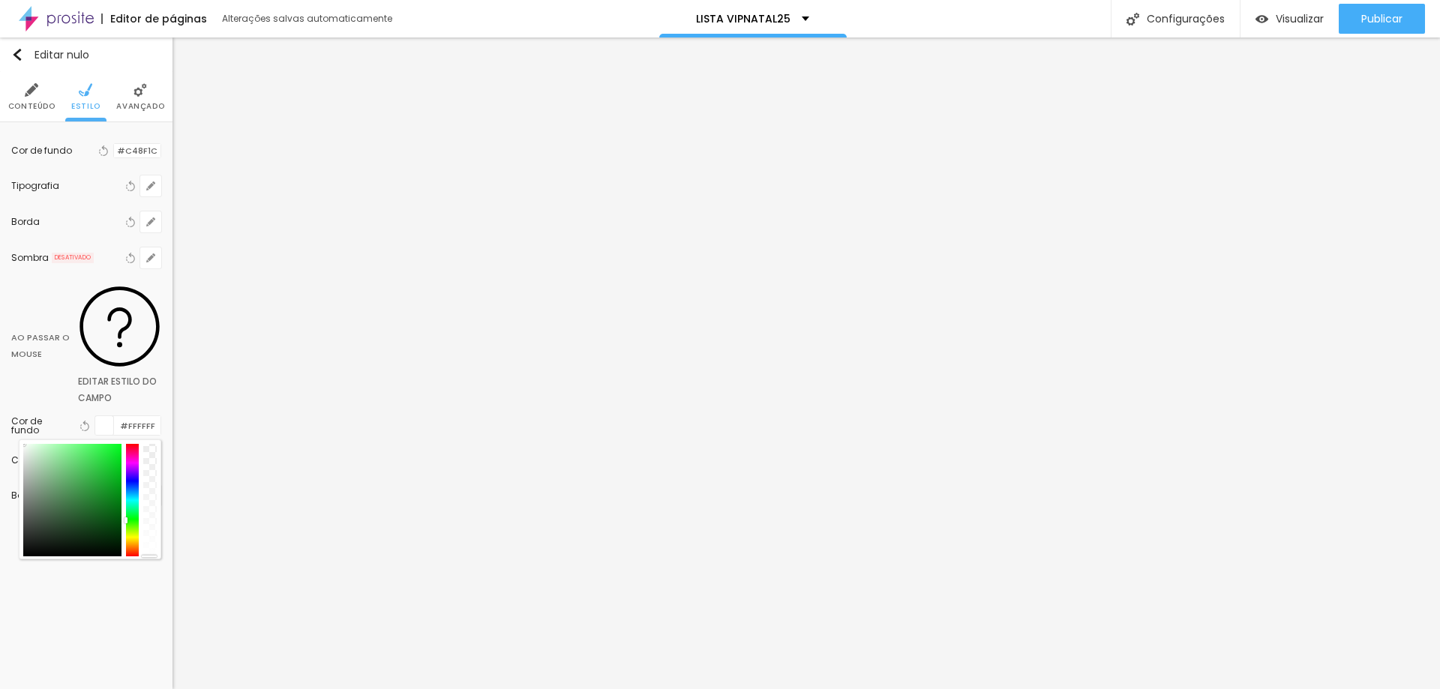
click at [134, 444] on div at bounding box center [133, 500] width 14 height 113
type input "#52D662"
drag, startPoint x: 96, startPoint y: 376, endPoint x: 86, endPoint y: 358, distance: 20.8
click at [86, 444] on div at bounding box center [72, 500] width 98 height 113
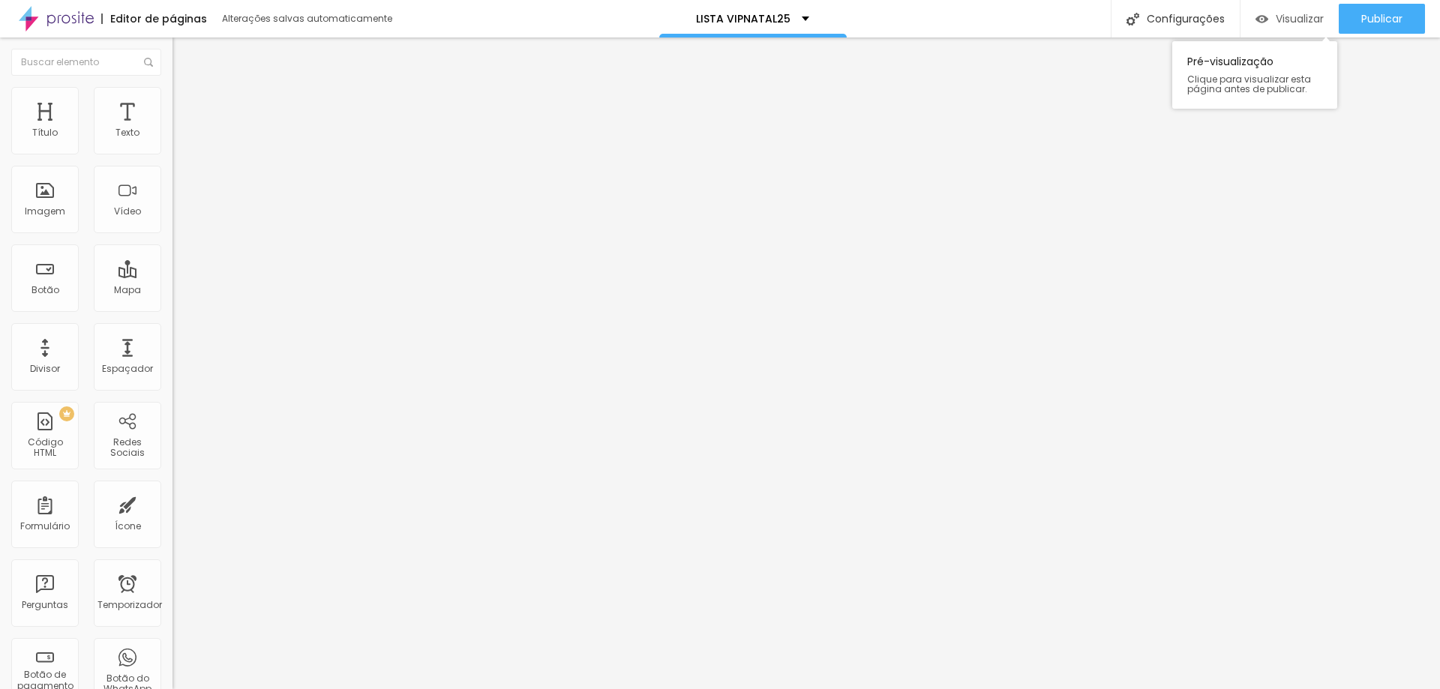
click at [1316, 23] on font "Visualizar" at bounding box center [1300, 18] width 48 height 15
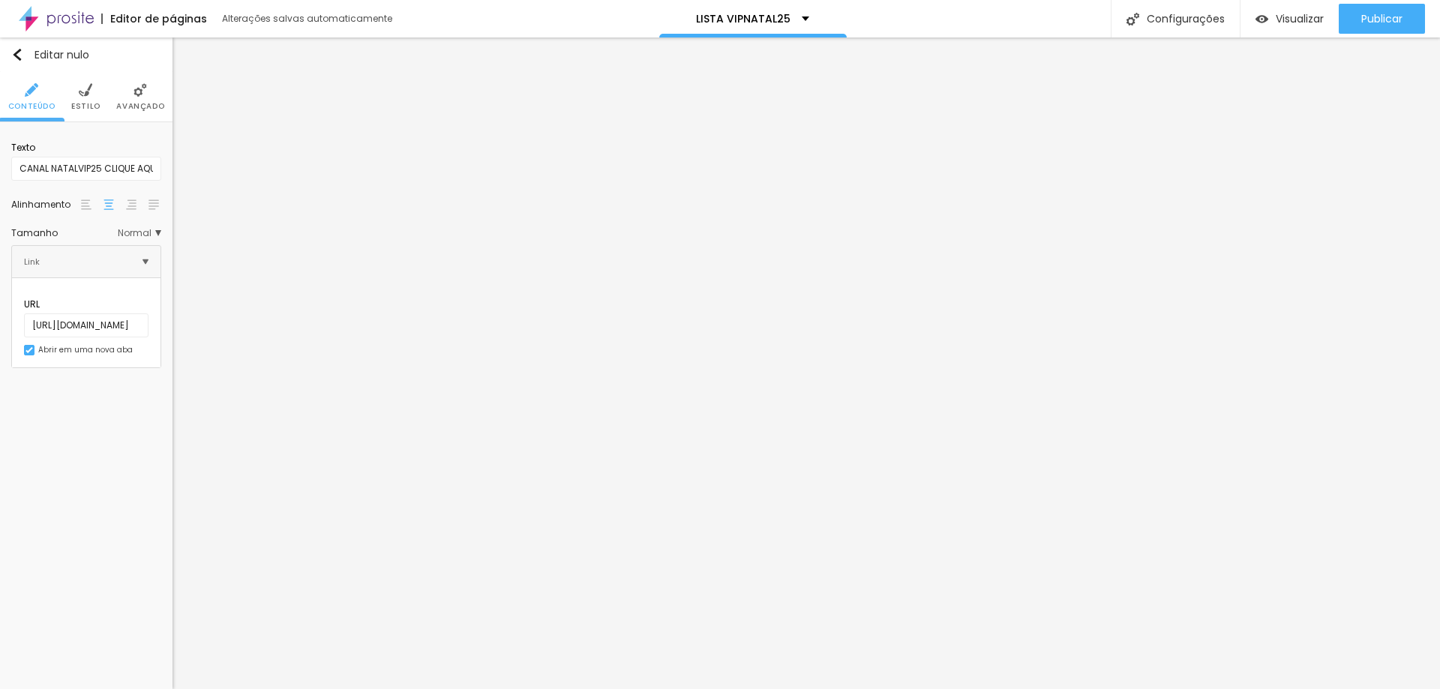
click at [86, 101] on font "Estilo" at bounding box center [85, 106] width 29 height 11
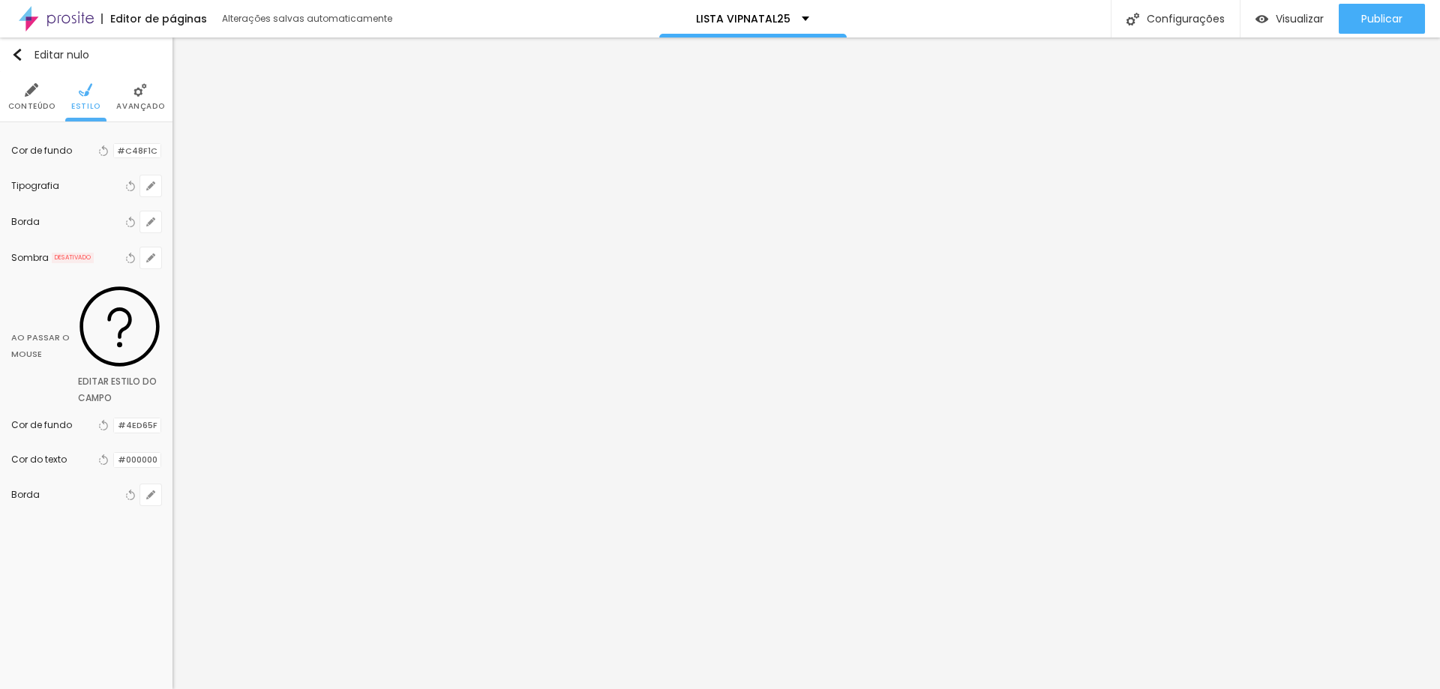
click at [153, 108] on font "Avançado" at bounding box center [140, 106] width 48 height 11
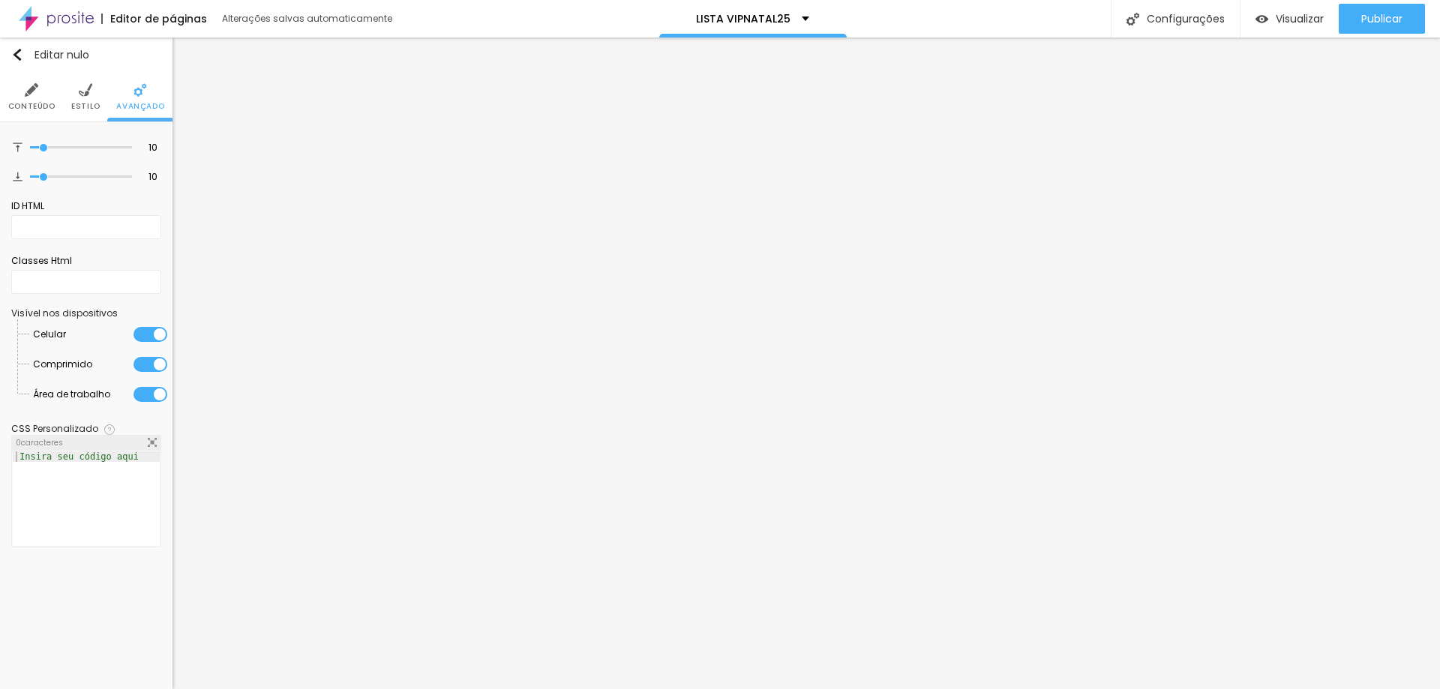
click at [79, 92] on img at bounding box center [86, 90] width 14 height 14
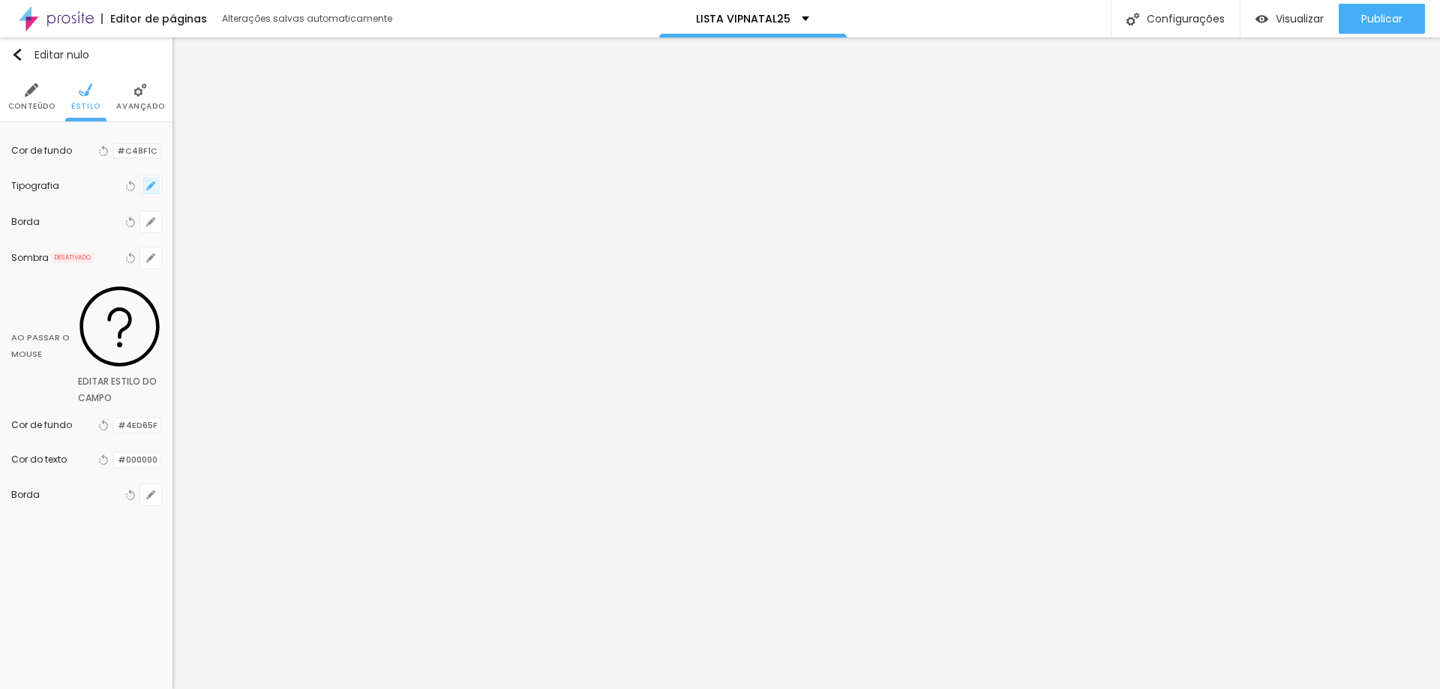
click at [147, 191] on icon "button" at bounding box center [150, 186] width 9 height 9
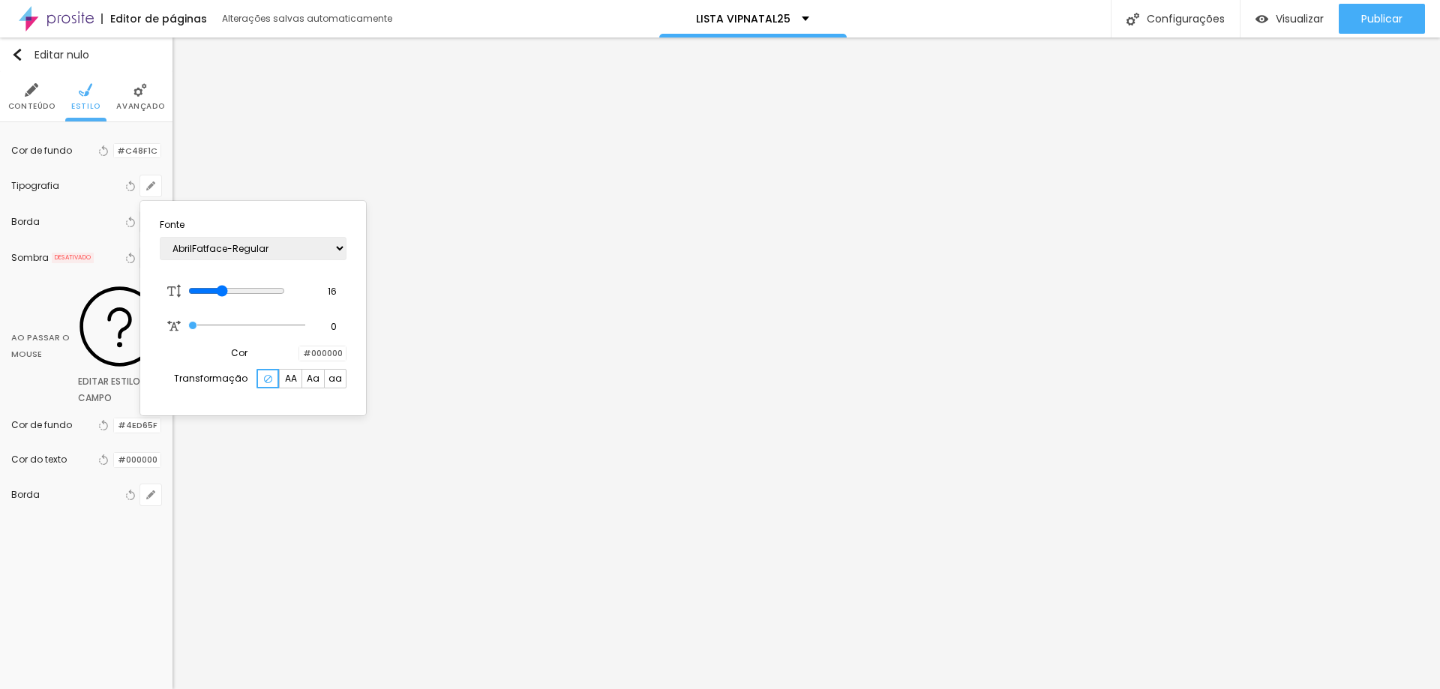
click at [299, 356] on div at bounding box center [299, 354] width 0 height 14
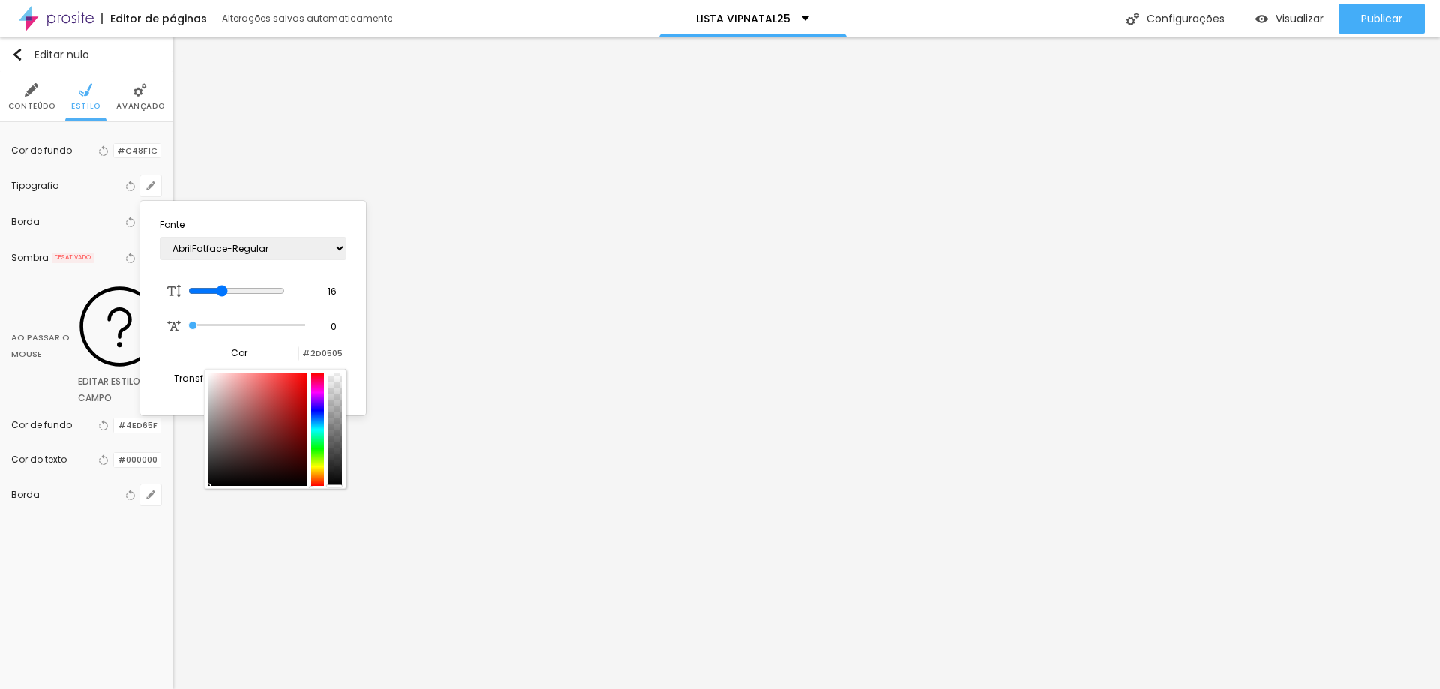
type input "#000000"
drag, startPoint x: 299, startPoint y: 481, endPoint x: 303, endPoint y: 505, distance: 24.4
click at [303, 505] on body "Editor de páginas Alterações salvas automaticamente LISTA VIPNATAL25 Configuraç…" at bounding box center [720, 344] width 1440 height 689
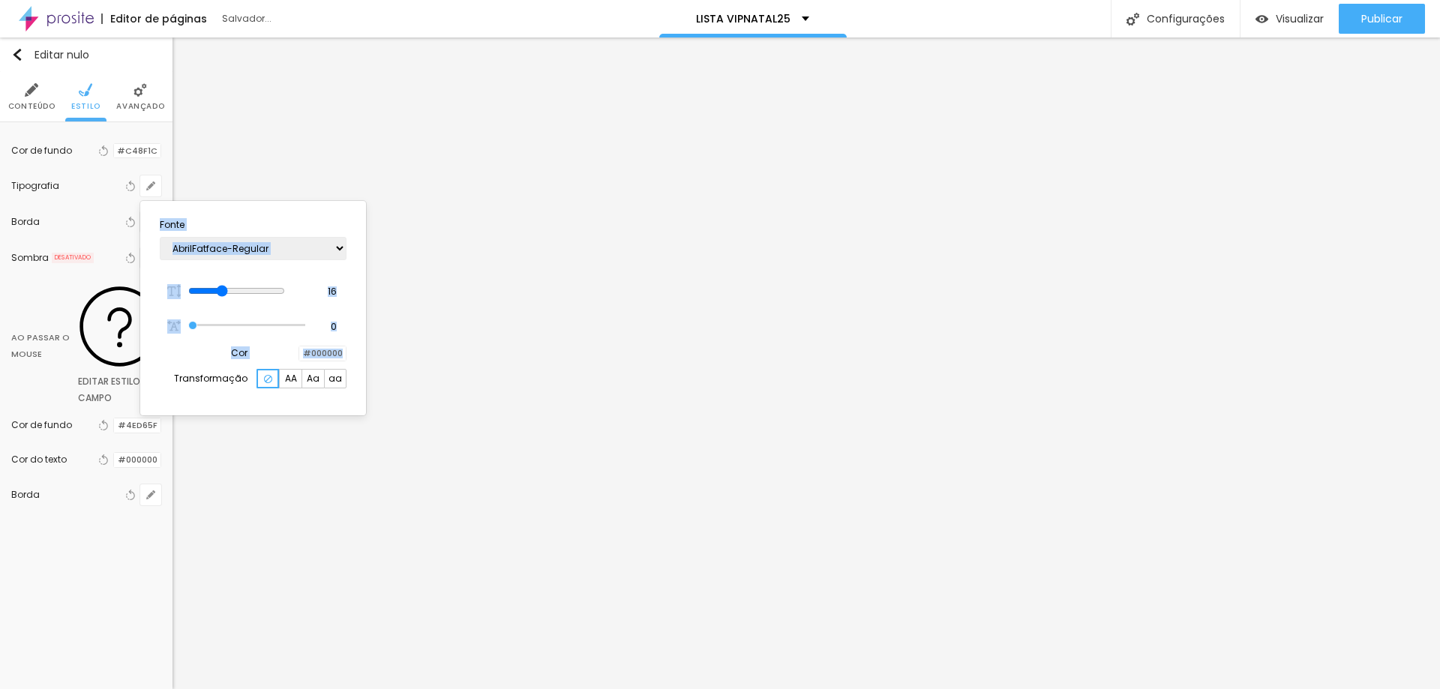
click at [290, 166] on div at bounding box center [720, 344] width 1440 height 689
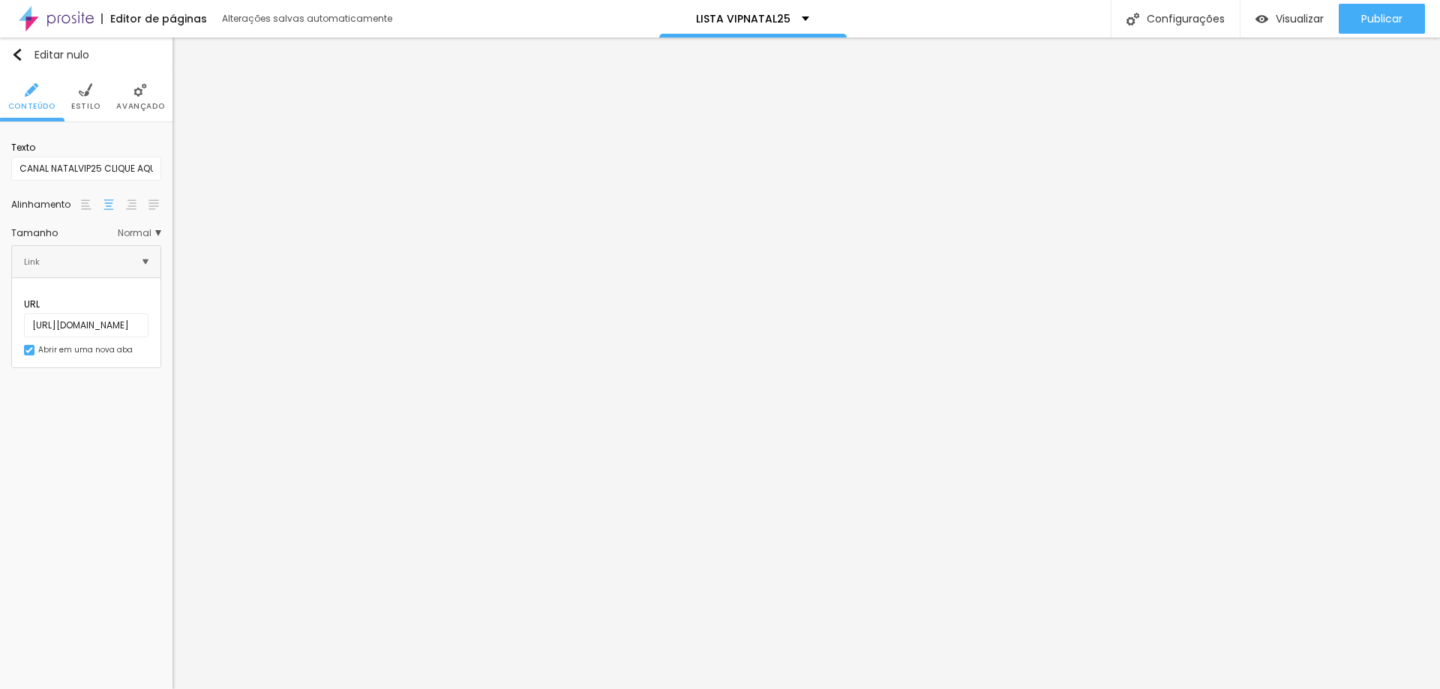
click at [86, 107] on font "Estilo" at bounding box center [85, 106] width 29 height 11
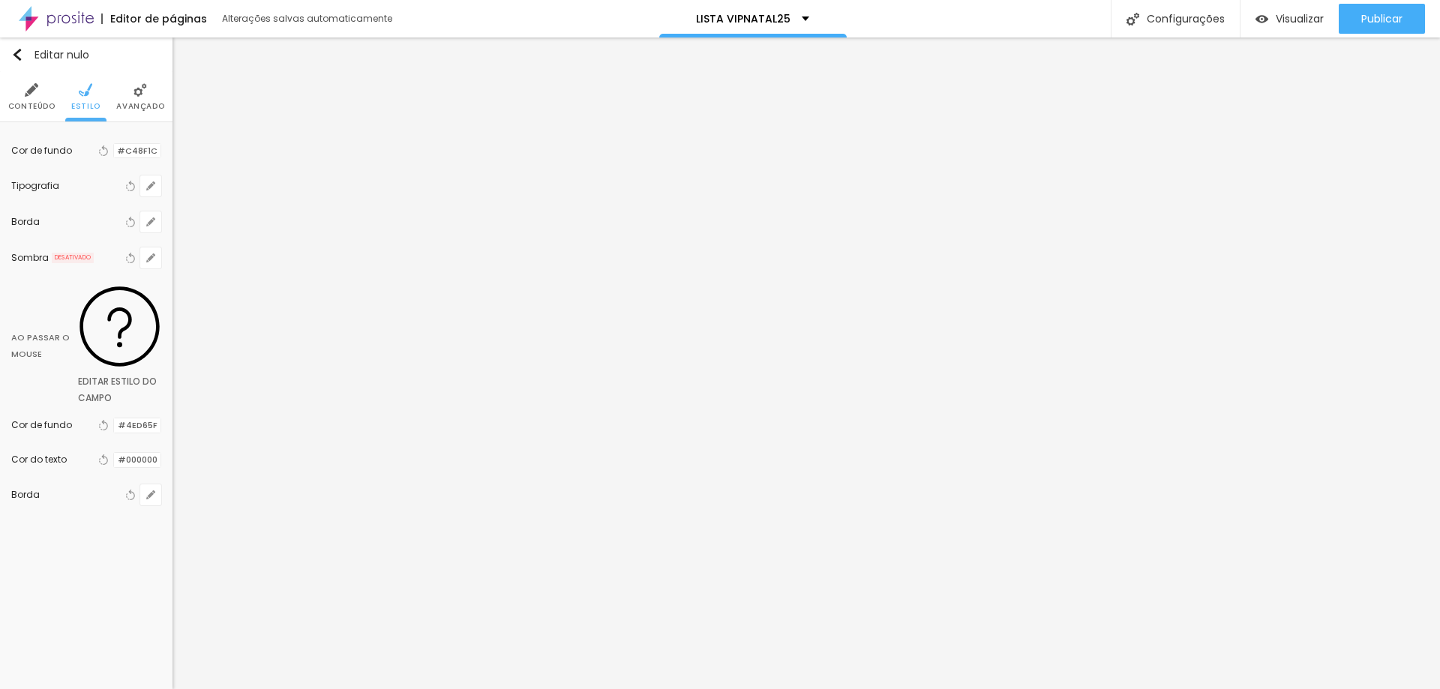
click at [114, 453] on div at bounding box center [114, 460] width 0 height 14
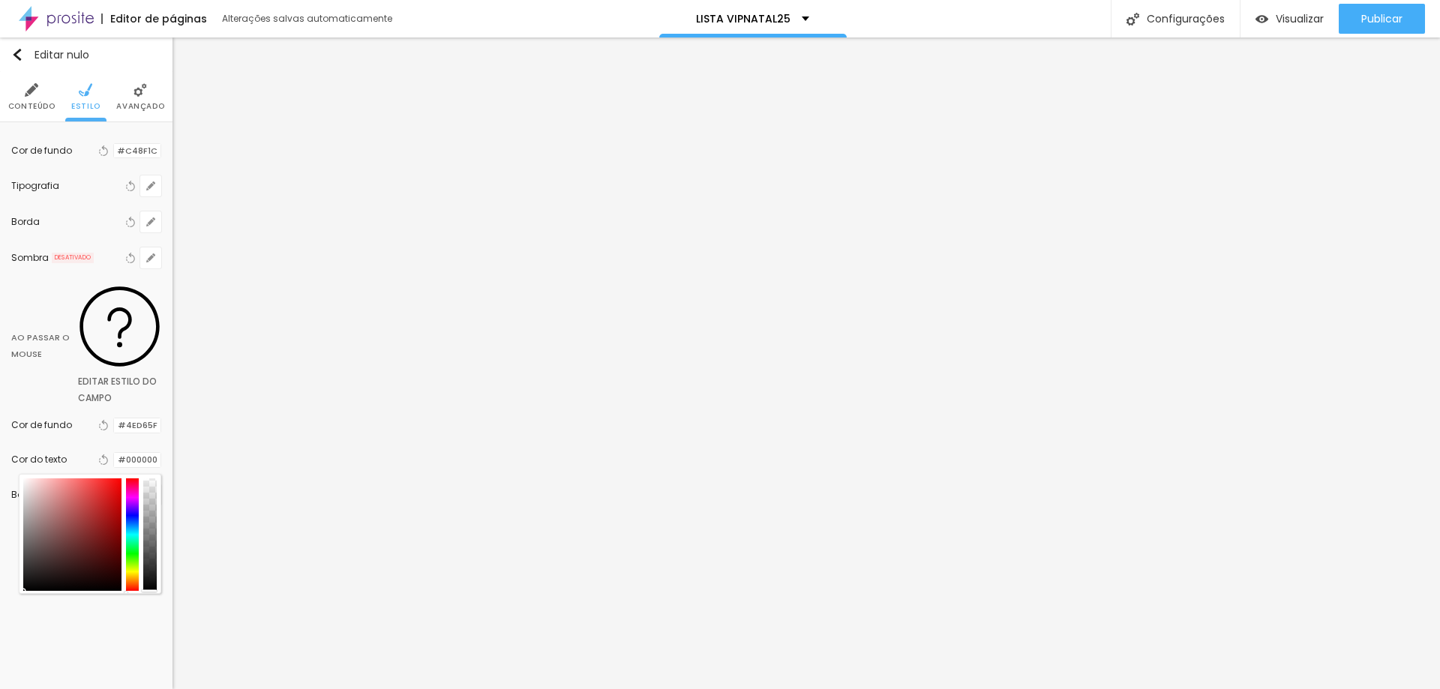
click at [114, 153] on div at bounding box center [114, 151] width 0 height 14
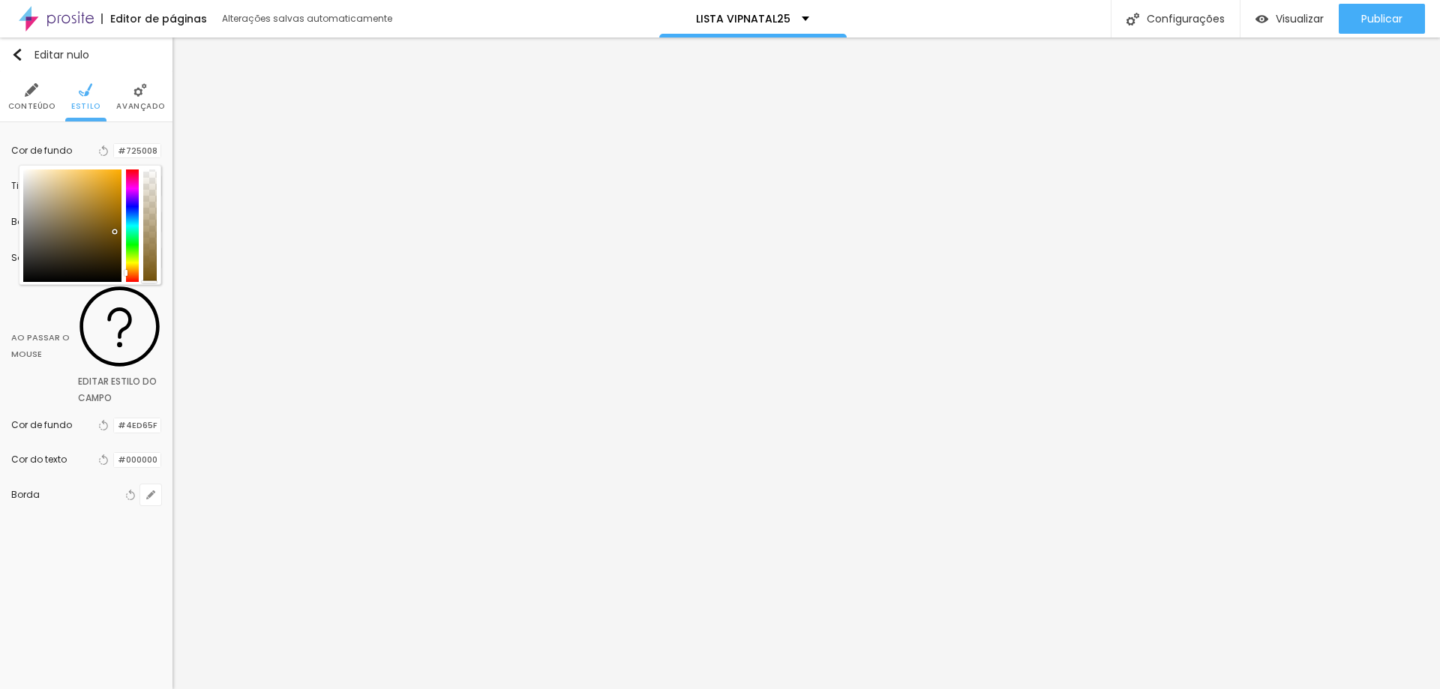
drag, startPoint x: 107, startPoint y: 226, endPoint x: 116, endPoint y: 232, distance: 10.8
click at [116, 232] on div at bounding box center [72, 226] width 98 height 113
drag, startPoint x: 143, startPoint y: 245, endPoint x: 129, endPoint y: 239, distance: 15.1
click at [129, 239] on div at bounding box center [90, 226] width 134 height 113
click at [129, 236] on div at bounding box center [133, 226] width 14 height 113
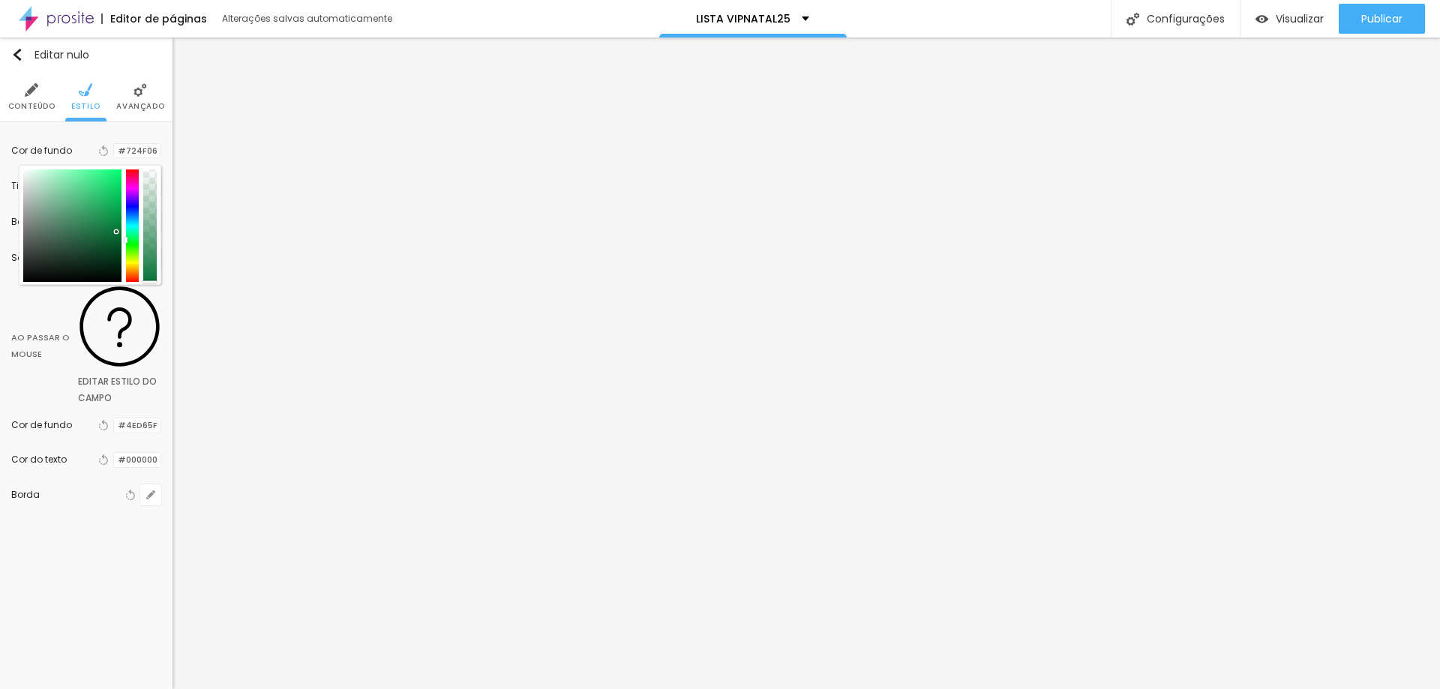
type input "#067236"
click at [110, 215] on div at bounding box center [72, 226] width 98 height 113
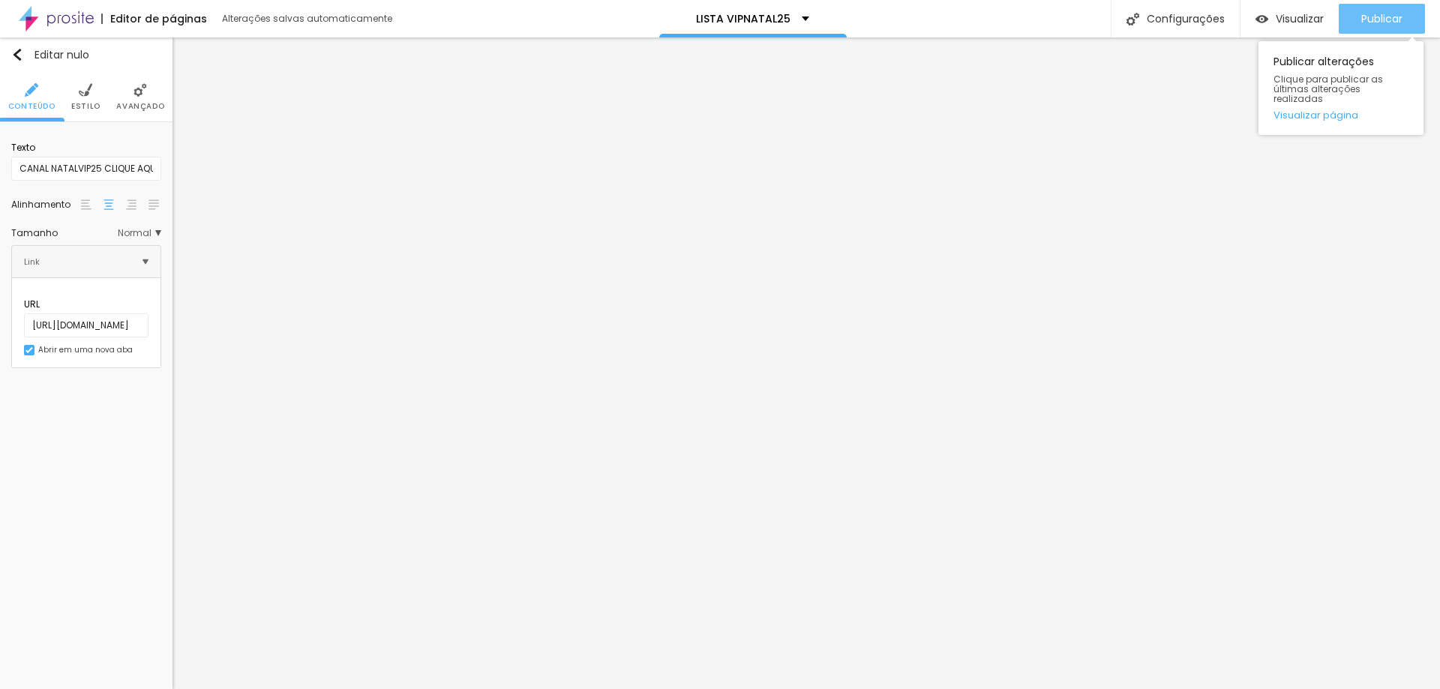
click at [1380, 17] on font "Publicar" at bounding box center [1382, 18] width 41 height 15
click at [67, 23] on img at bounding box center [56, 19] width 75 height 38
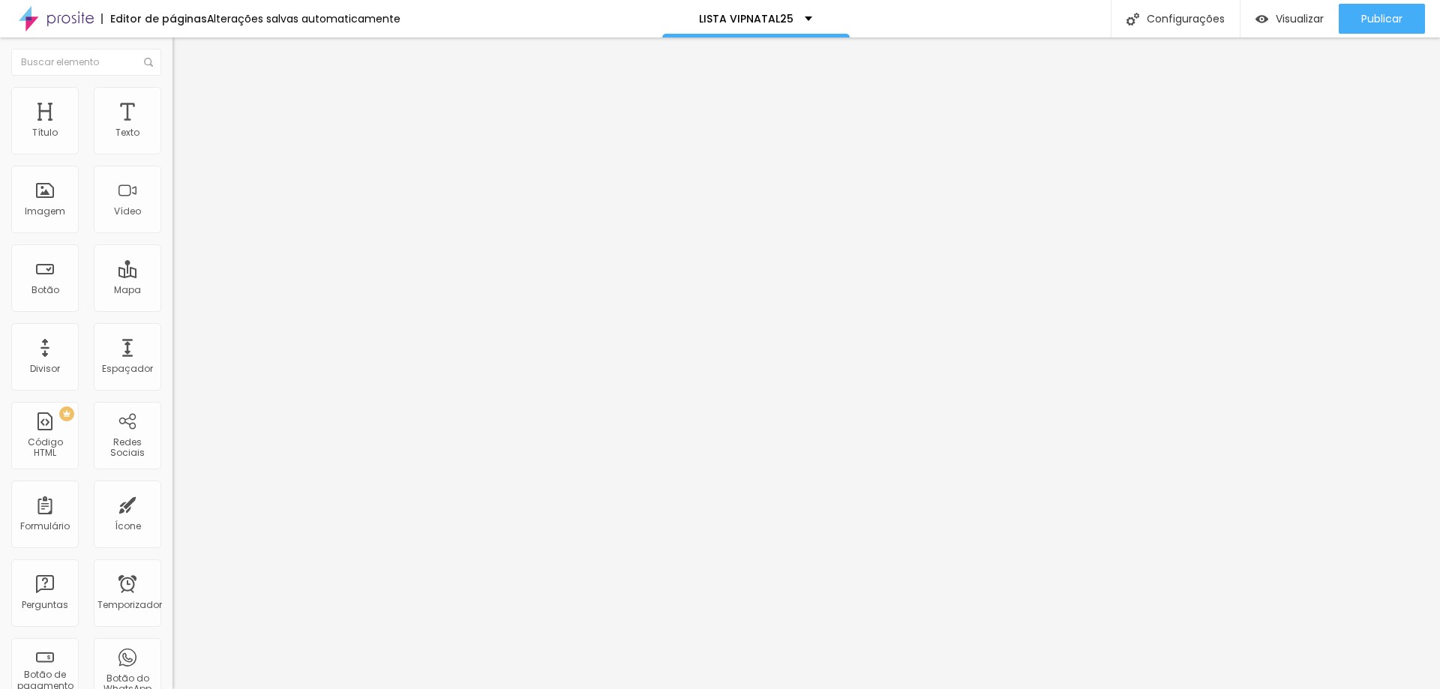
click at [184, 49] on img "button" at bounding box center [190, 55] width 12 height 12
click at [186, 104] on font "Avançado" at bounding box center [211, 97] width 50 height 13
click at [173, 86] on img at bounding box center [180, 79] width 14 height 14
click at [173, 222] on button "button" at bounding box center [183, 214] width 21 height 16
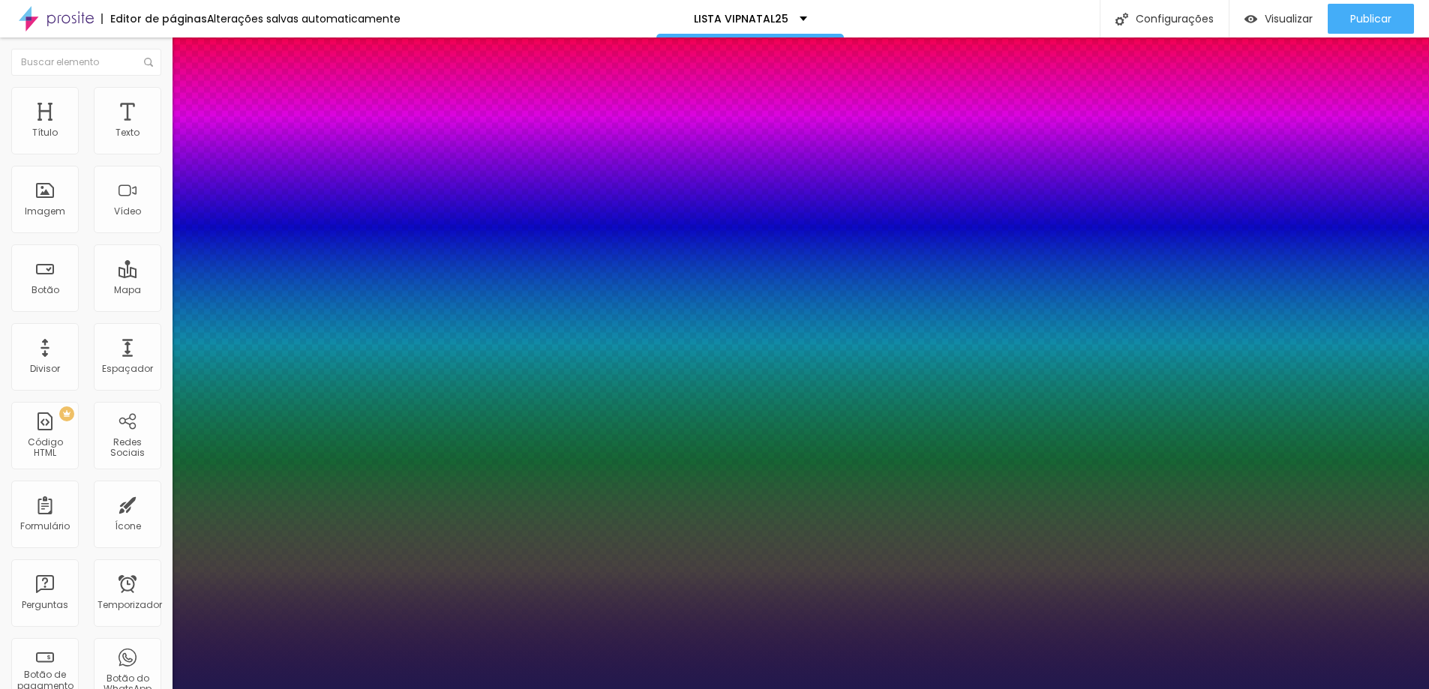
type input "1"
type input "23"
type input "1"
type input "24"
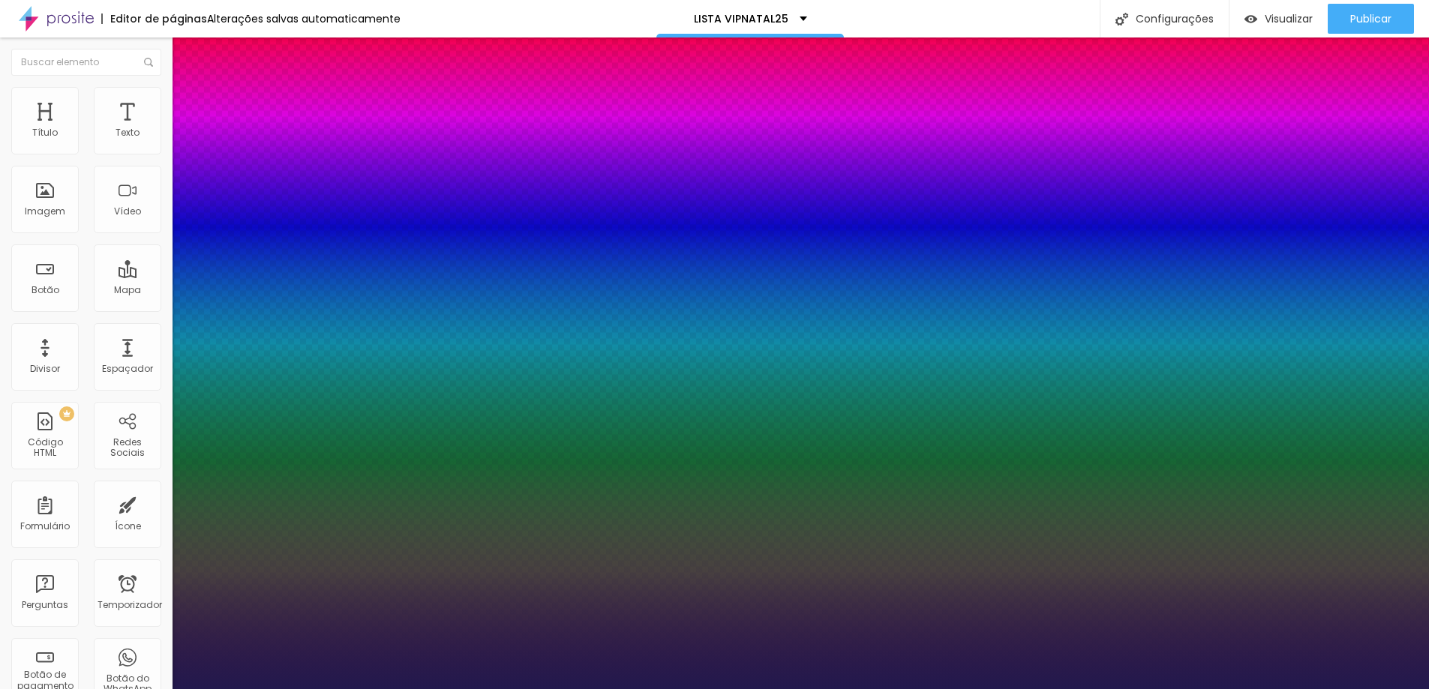
type input "24"
type input "1"
type input "26"
type input "1"
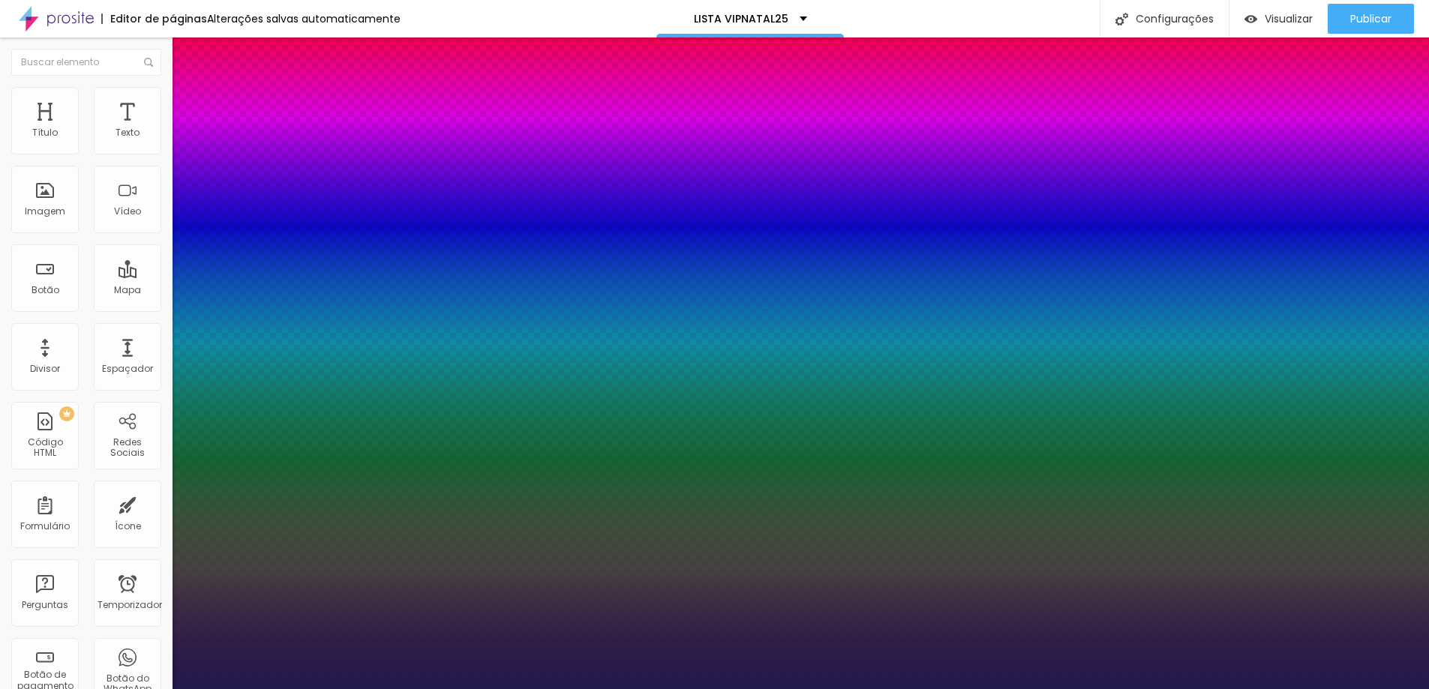
type input "27"
type input "1"
type input "28"
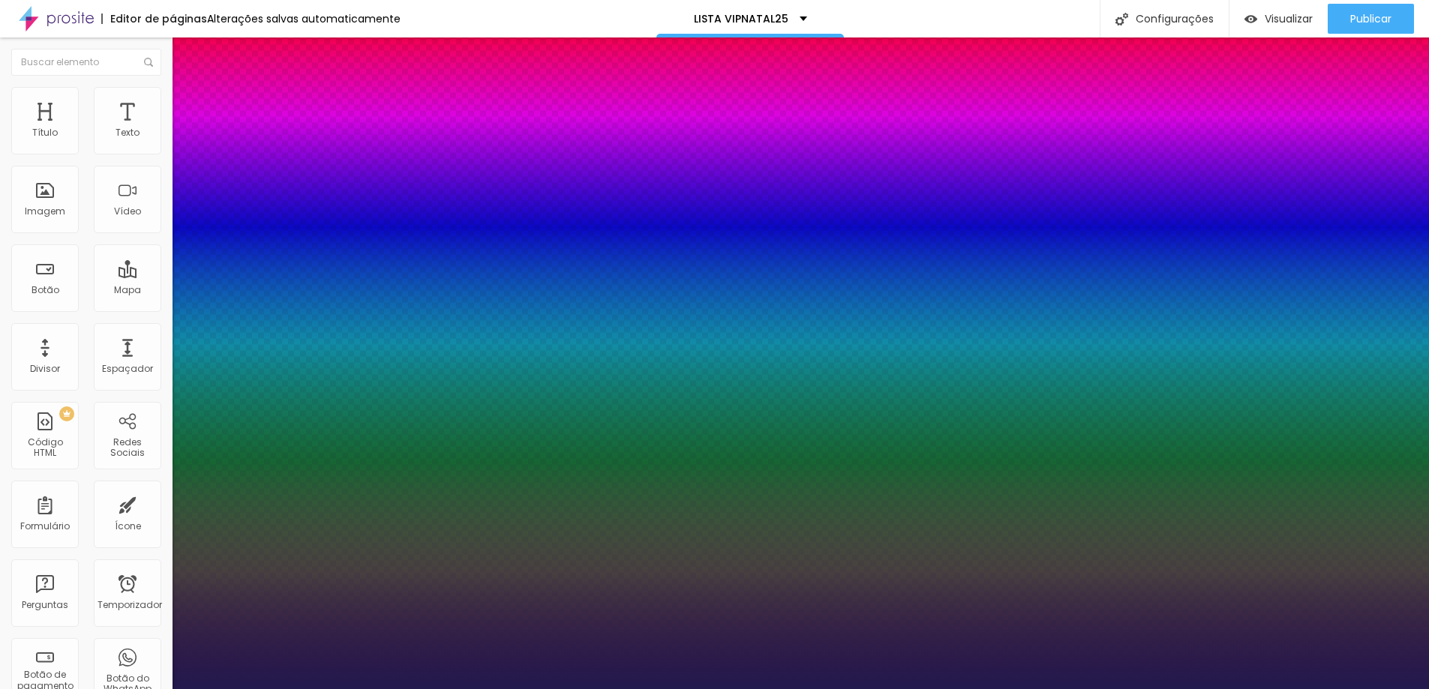
type input "1"
type input "30"
type input "1"
type input "31"
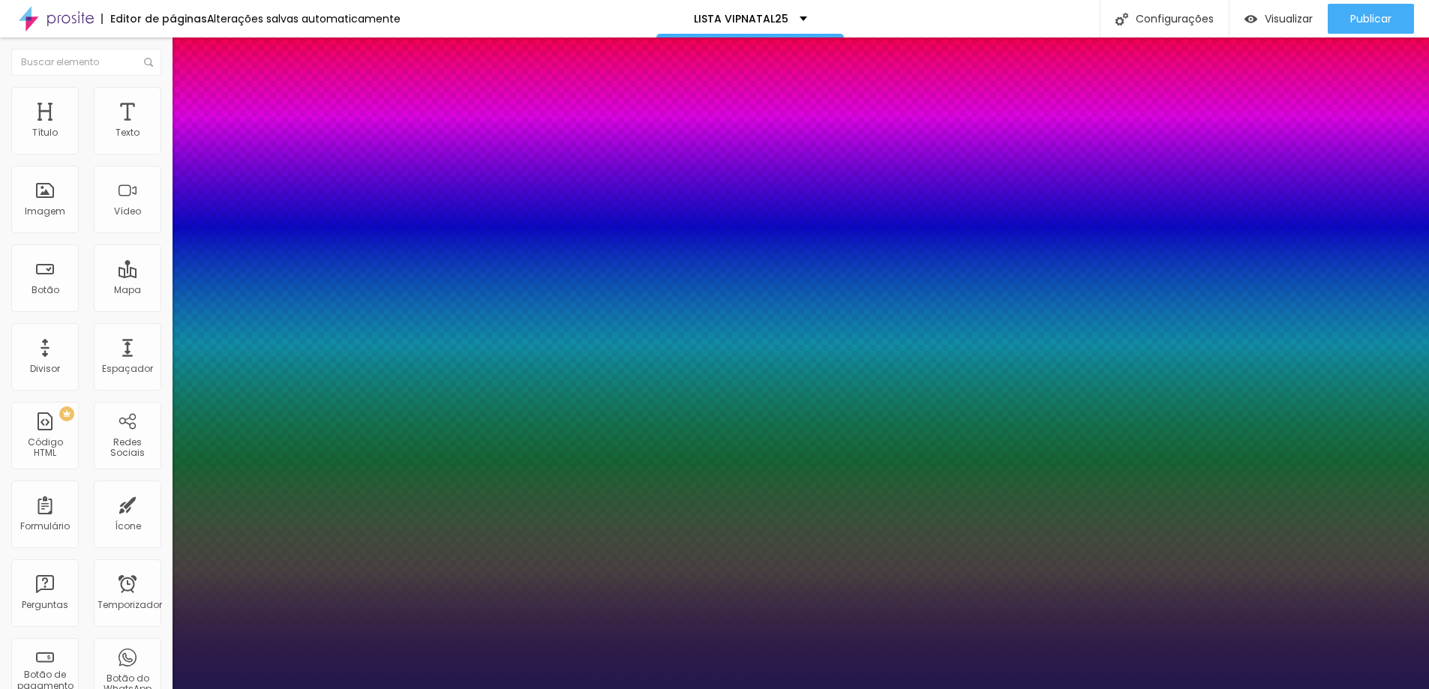
type input "31"
type input "1"
type input "33"
type input "1"
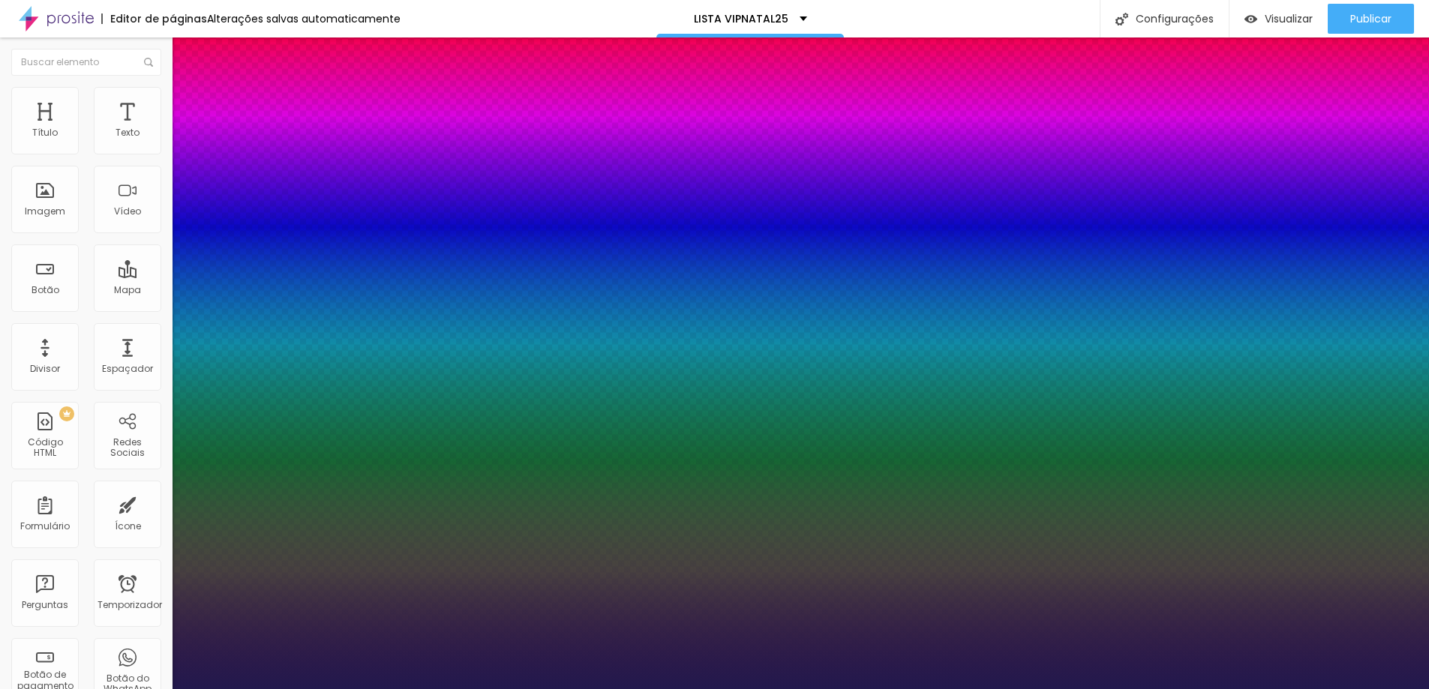
drag, startPoint x: 207, startPoint y: 419, endPoint x: 223, endPoint y: 422, distance: 15.9
type input "33"
type input "1"
click at [1301, 689] on div at bounding box center [714, 689] width 1429 height 0
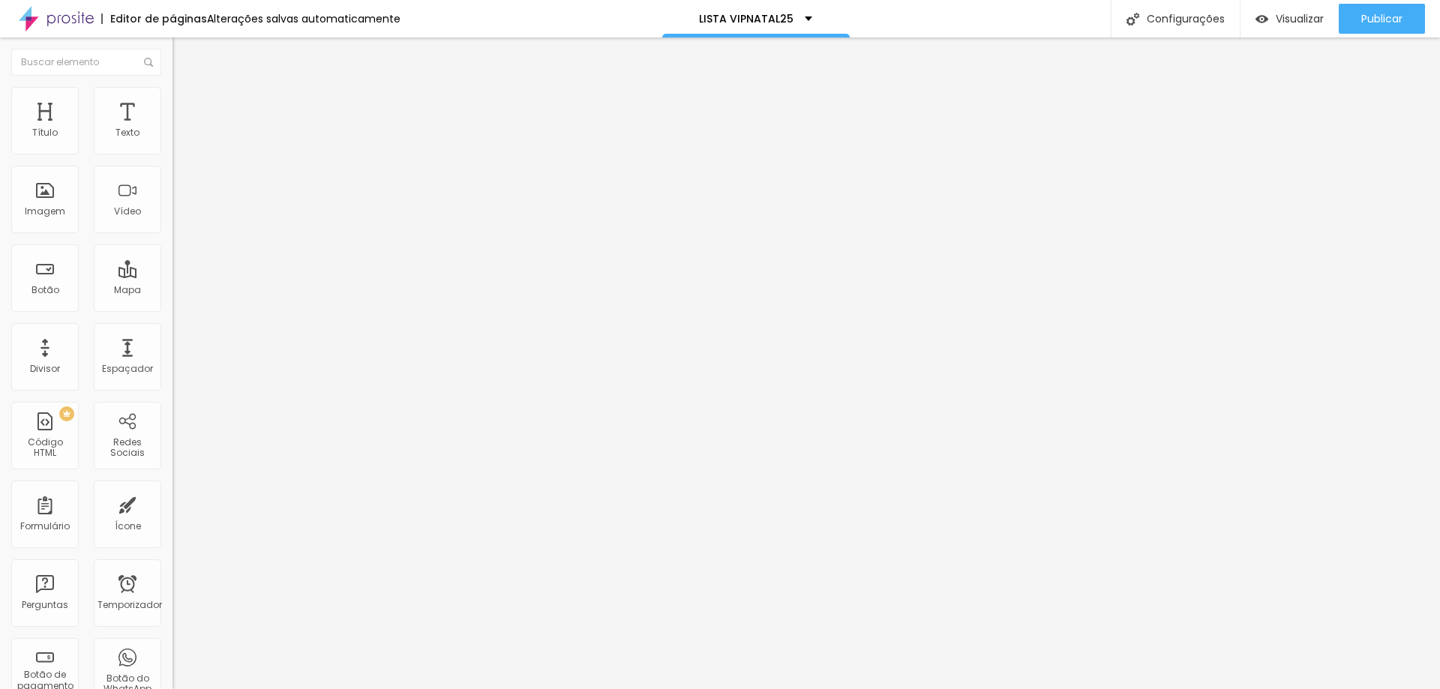
click at [186, 104] on font "Estilo" at bounding box center [197, 97] width 23 height 13
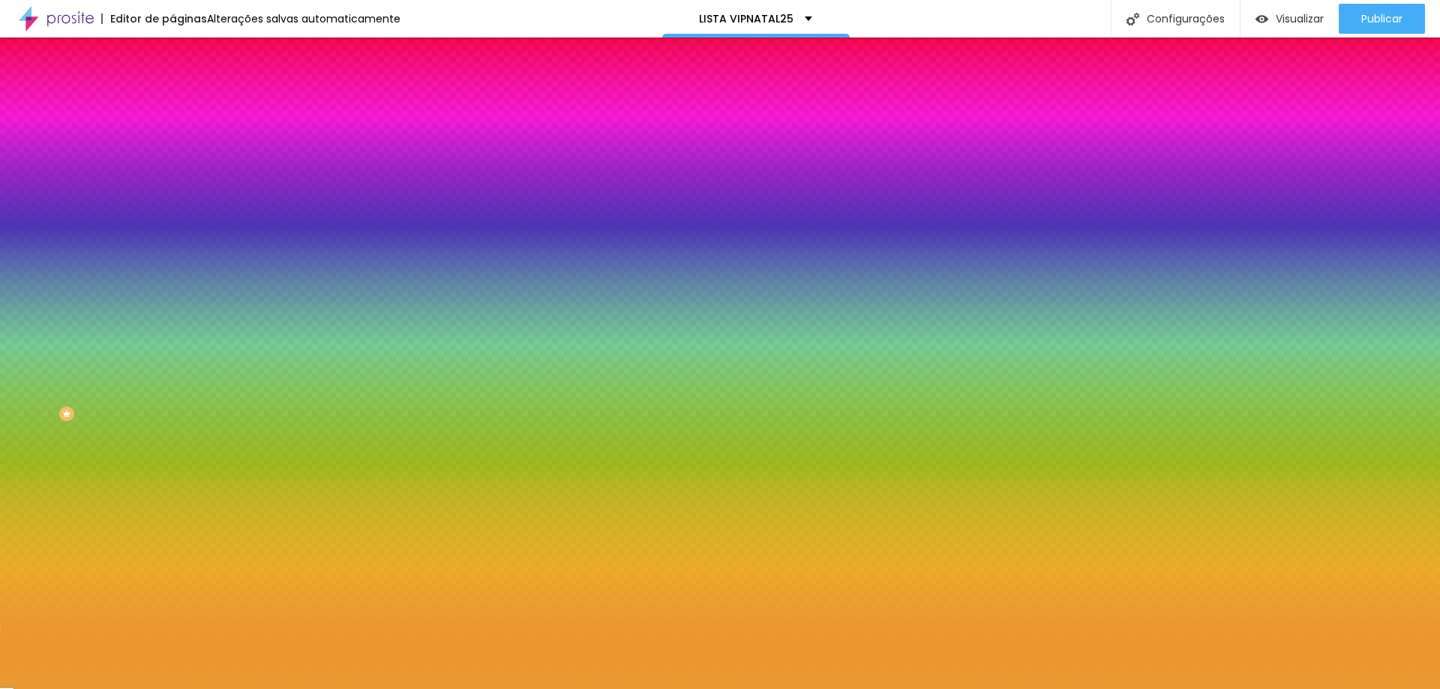
drag, startPoint x: 118, startPoint y: 272, endPoint x: 159, endPoint y: 272, distance: 41.3
click at [173, 219] on input "#E99A33" at bounding box center [263, 211] width 180 height 15
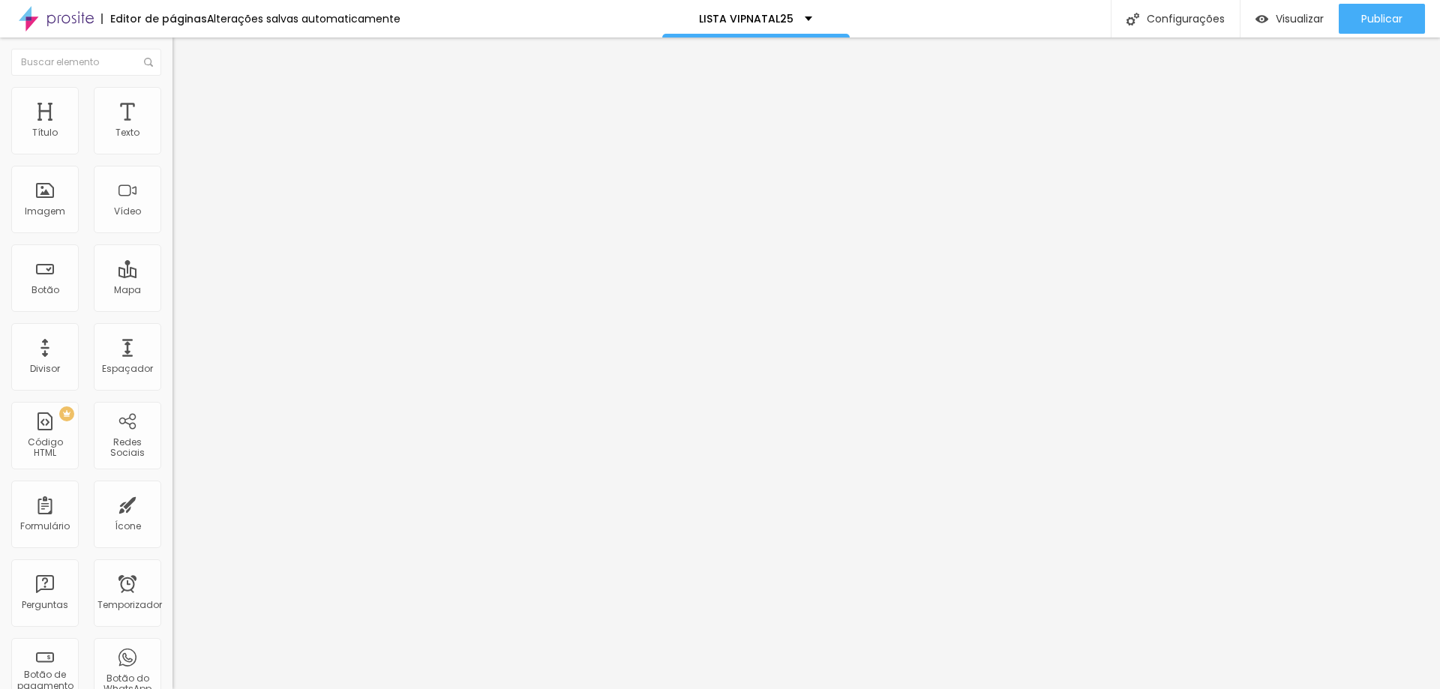
click at [186, 103] on font "Estilo" at bounding box center [197, 97] width 23 height 13
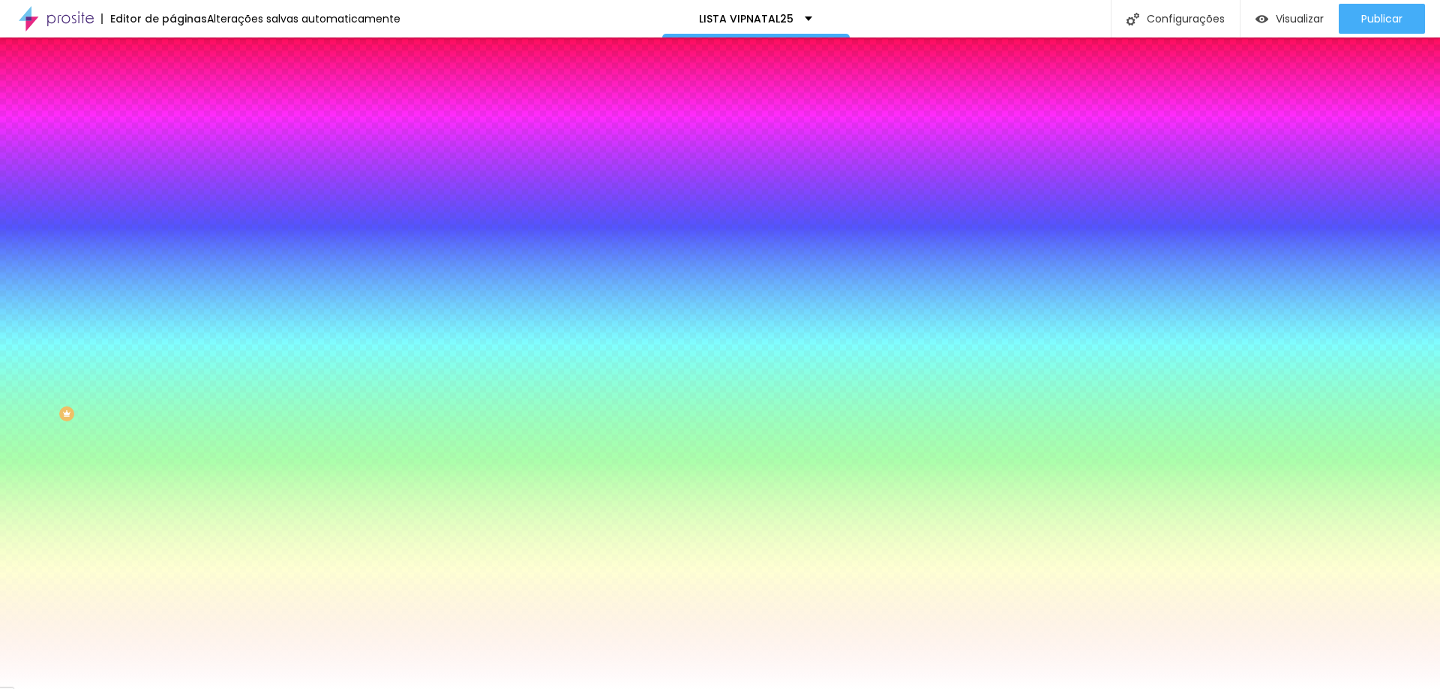
drag, startPoint x: 152, startPoint y: 271, endPoint x: 118, endPoint y: 271, distance: 34.5
click at [173, 219] on input "#FFFFFF" at bounding box center [263, 211] width 180 height 15
paste input "E99A33"
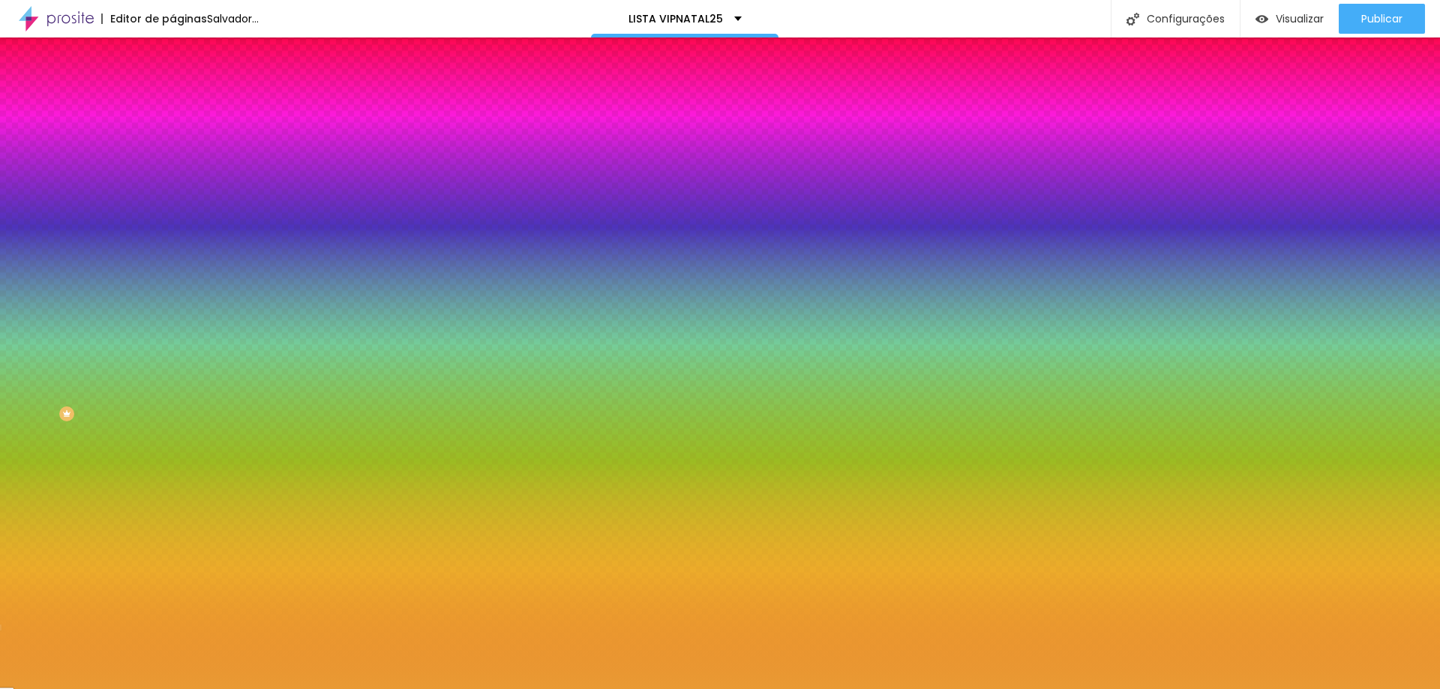
type input "#E99A33"
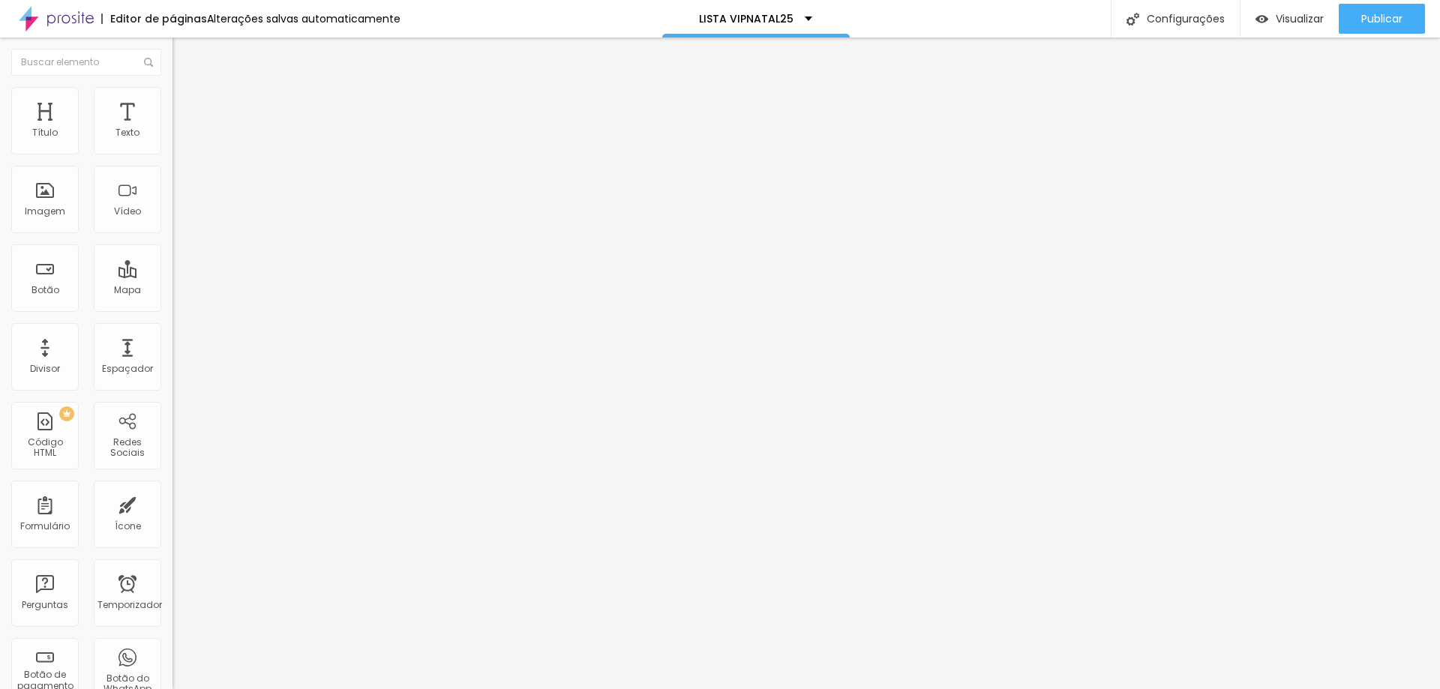
click at [173, 93] on img at bounding box center [180, 94] width 14 height 14
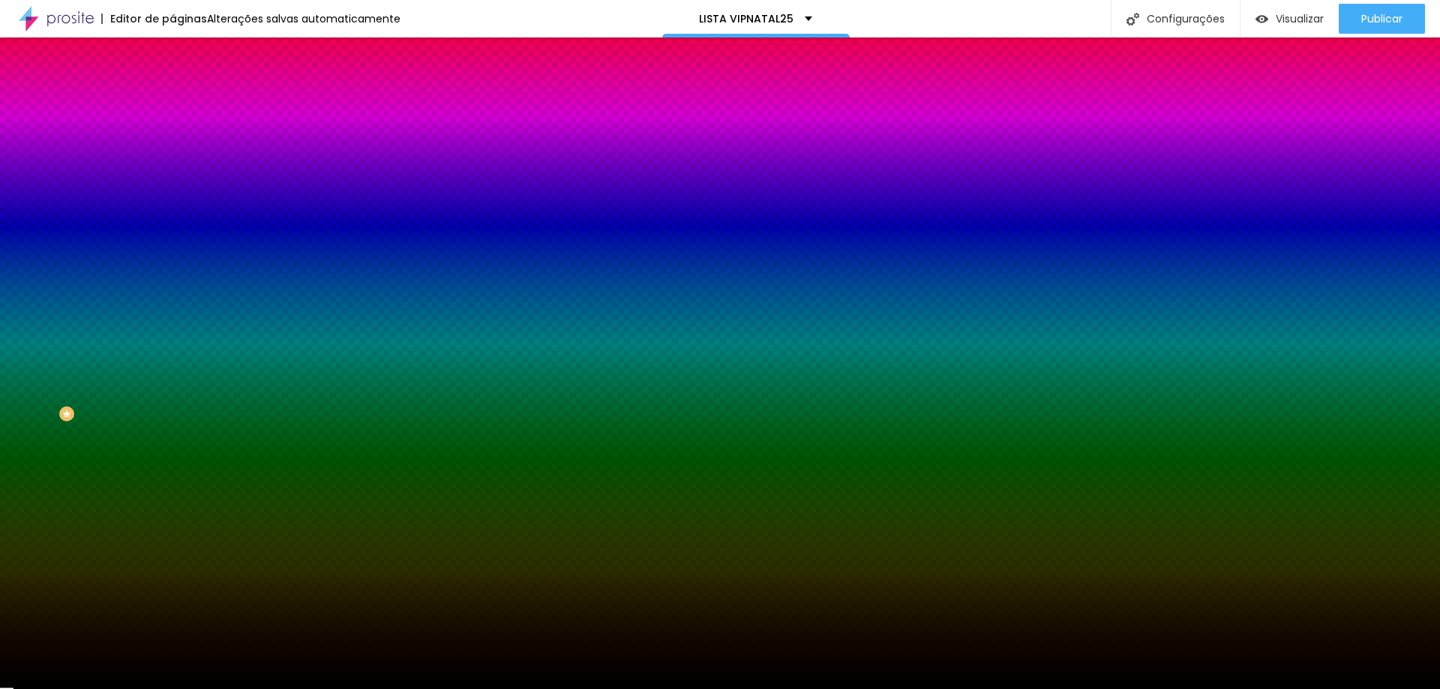
click at [173, 143] on div at bounding box center [259, 143] width 173 height 0
click at [134, 267] on div at bounding box center [720, 344] width 1440 height 689
click at [86, 194] on div at bounding box center [720, 344] width 1440 height 689
click at [131, 263] on div at bounding box center [720, 344] width 1440 height 689
click at [133, 270] on div at bounding box center [720, 344] width 1440 height 689
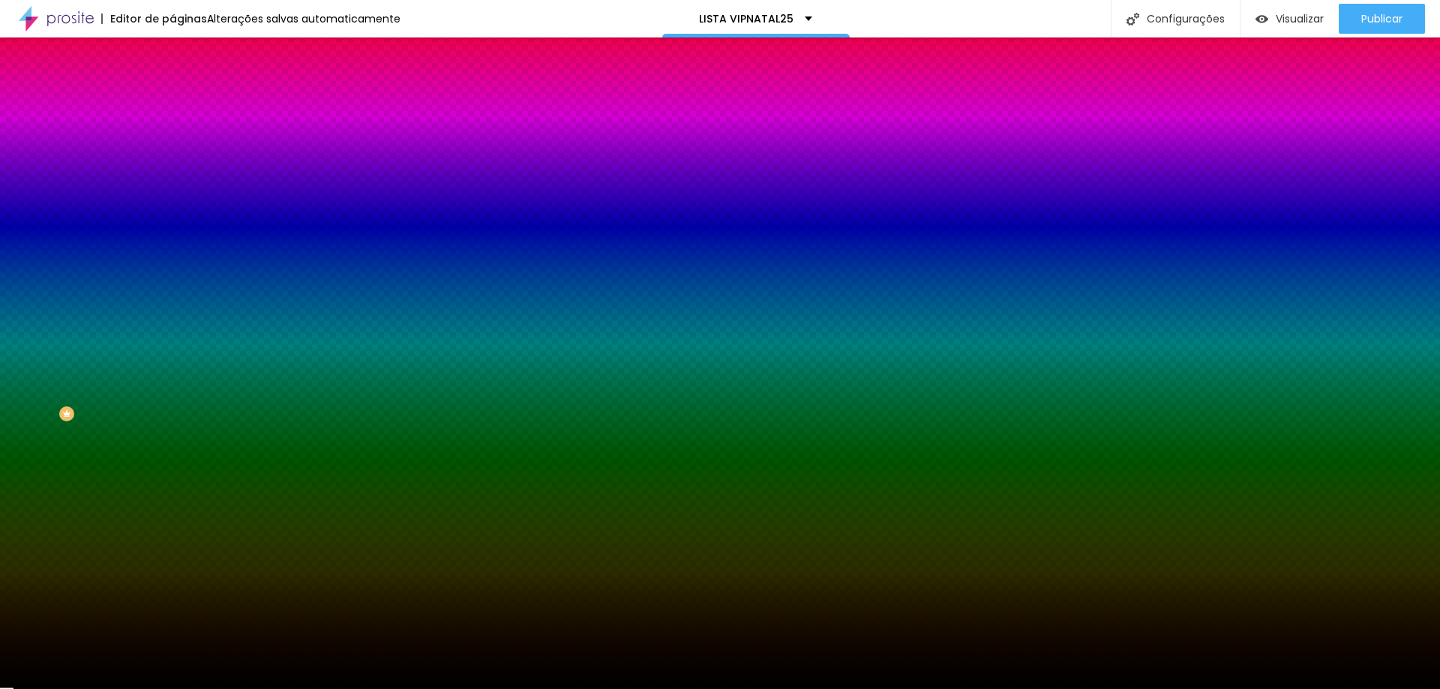
type input "#C99B48"
click at [85, 180] on div at bounding box center [720, 344] width 1440 height 689
click at [173, 510] on div at bounding box center [259, 510] width 173 height 0
click at [136, 442] on div at bounding box center [720, 344] width 1440 height 689
type input "#D67F4E"
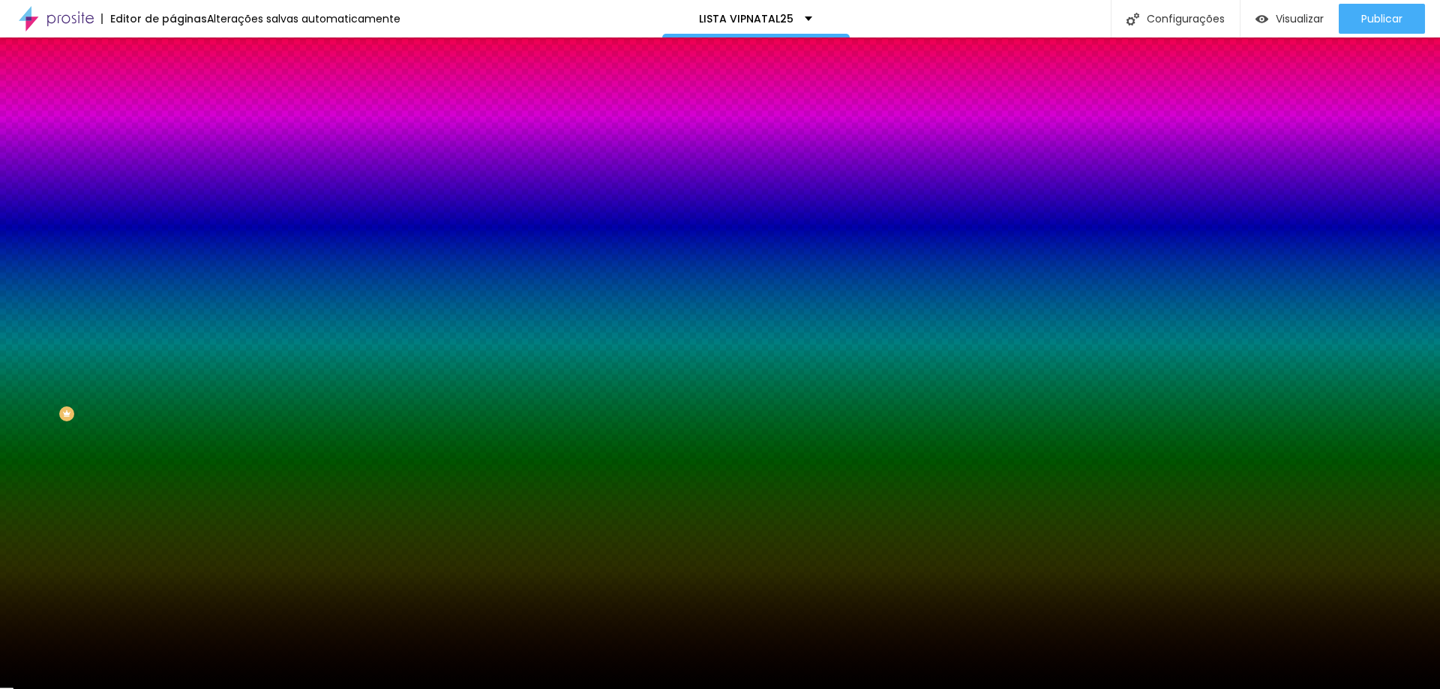
click at [137, 446] on div at bounding box center [720, 344] width 1440 height 689
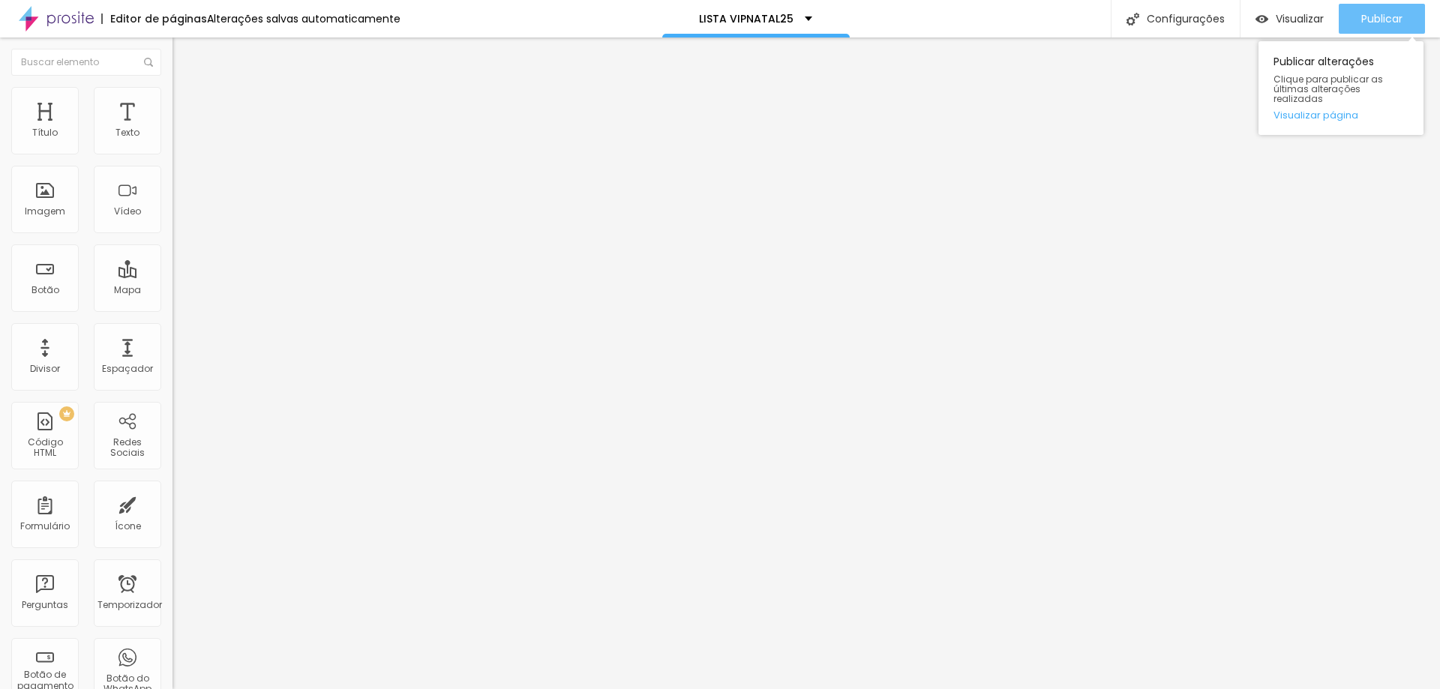
click at [1348, 13] on button "Publicar" at bounding box center [1382, 19] width 86 height 30
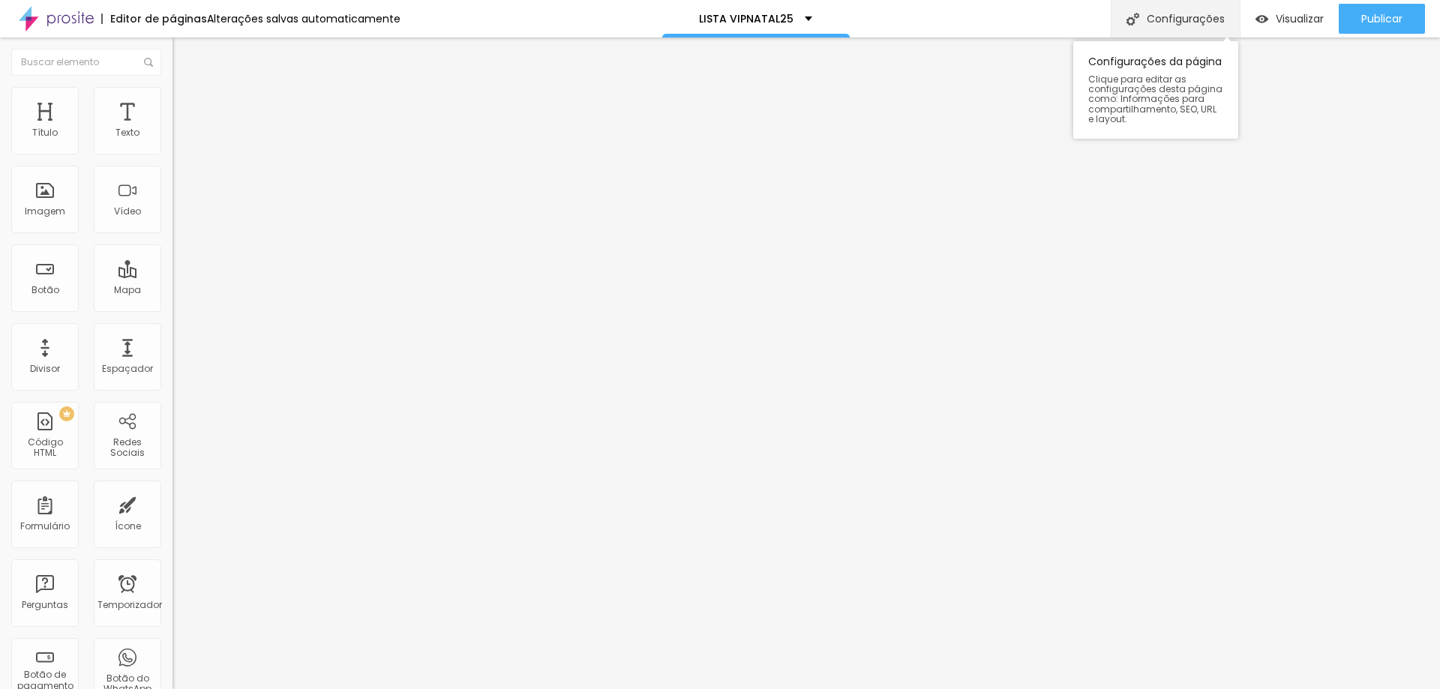
click at [1167, 24] on font "Configurações" at bounding box center [1186, 18] width 78 height 15
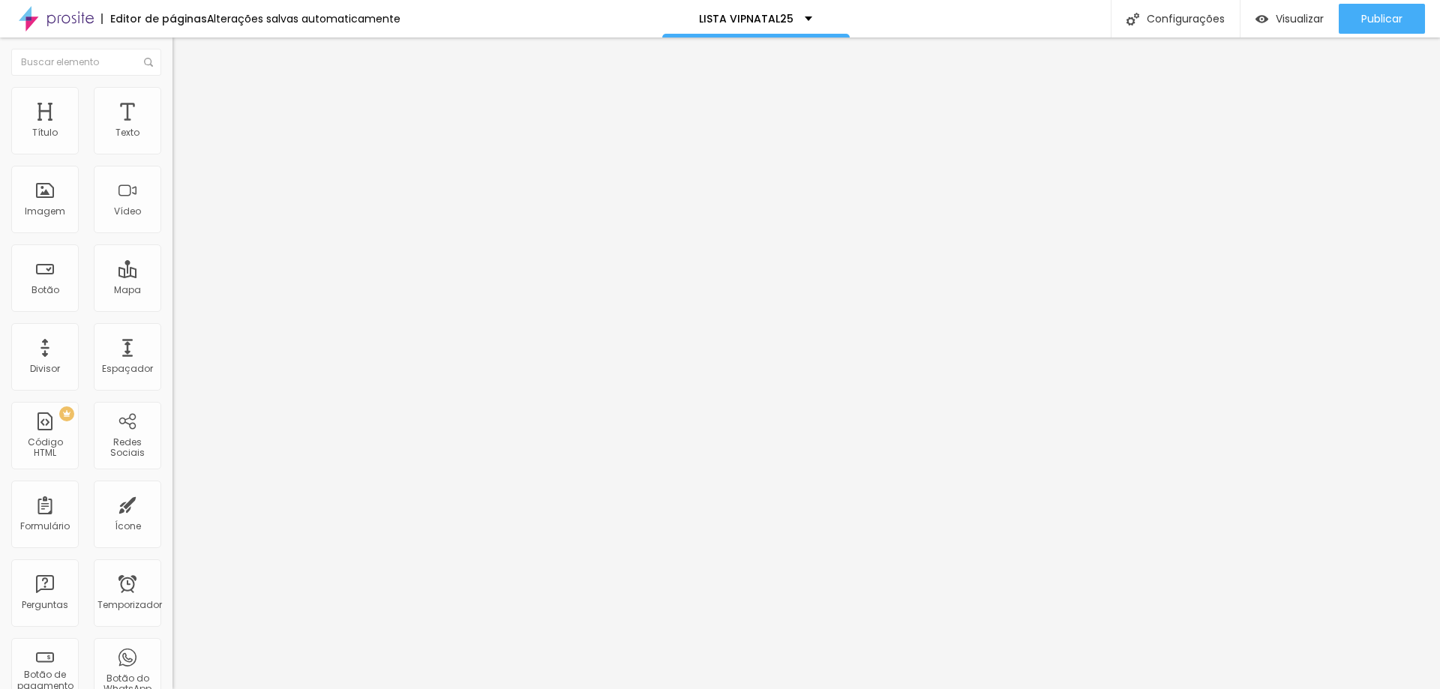
drag, startPoint x: 703, startPoint y: 570, endPoint x: 562, endPoint y: 528, distance: 147.2
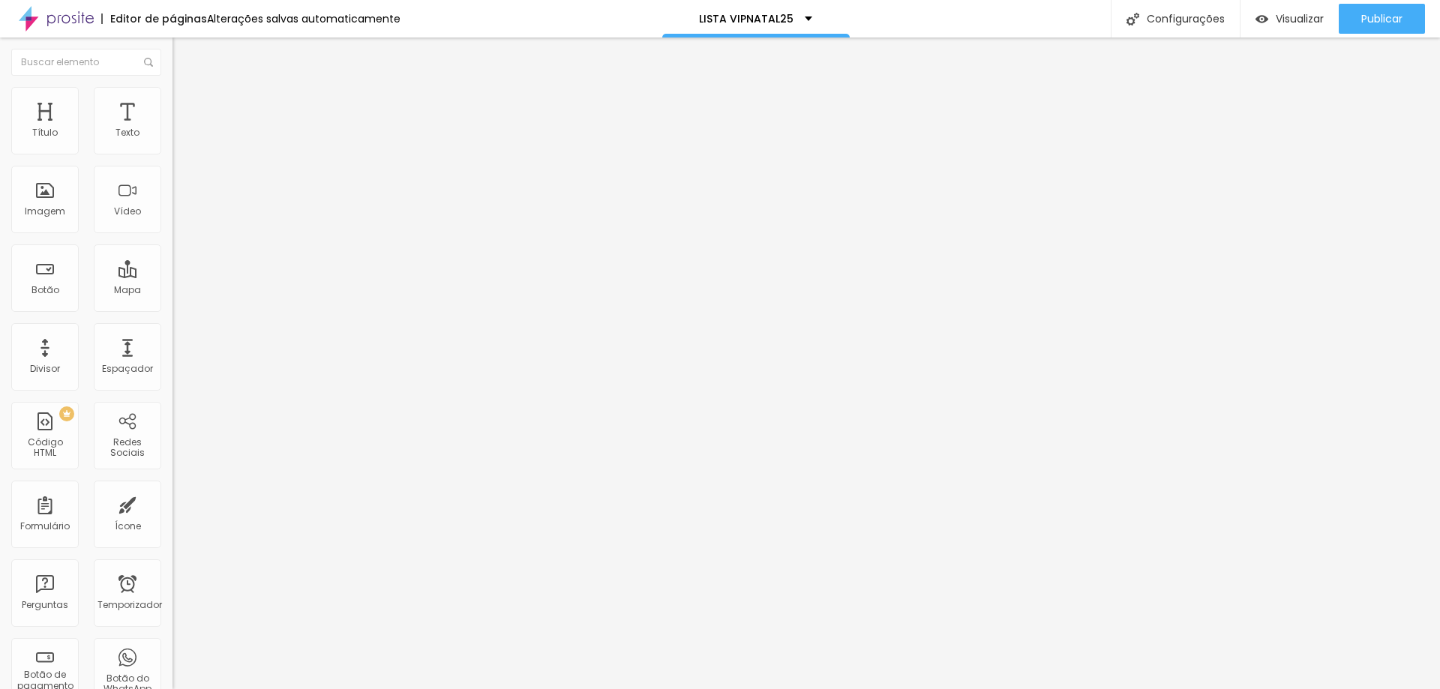
paste textarea "Seu desejo de ter fotos natalinas perfeitas e sem estresse começa agora! O Nata…"
drag, startPoint x: 908, startPoint y: 542, endPoint x: 642, endPoint y: 558, distance: 266.1
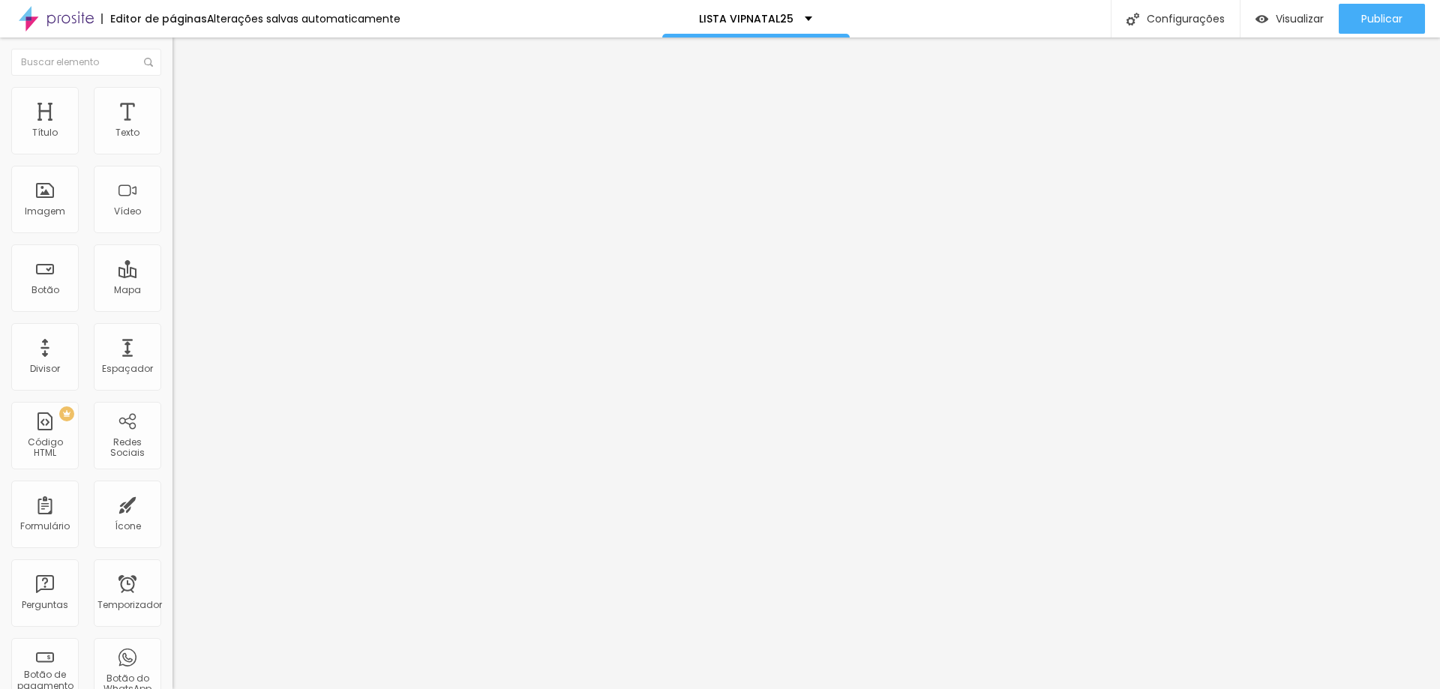
type textarea "Seu desejo de ter fotos natalinas perfeitas e sem estresse começa agora! O Nata…"
drag, startPoint x: 624, startPoint y: 560, endPoint x: 500, endPoint y: 484, distance: 145.5
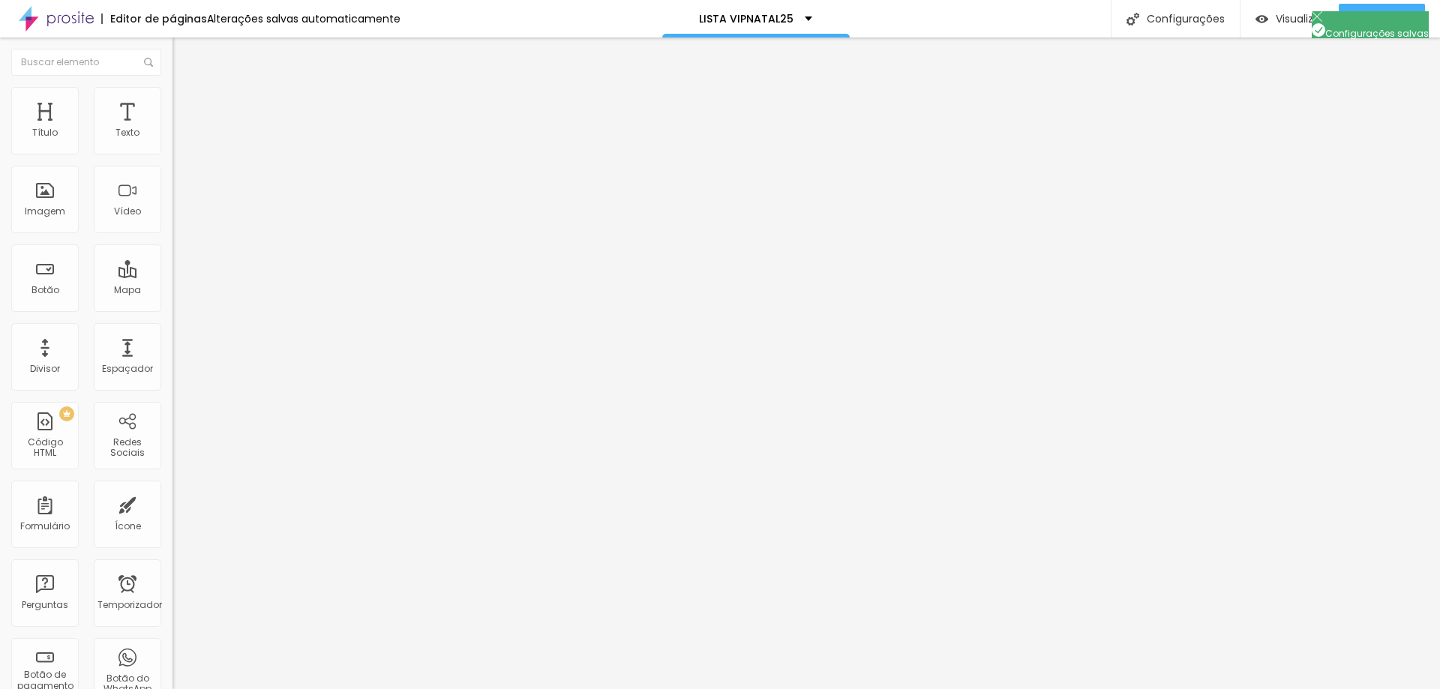
click at [1272, 23] on div "Visualizar" at bounding box center [1290, 19] width 68 height 13
click at [173, 309] on input "[URL][DOMAIN_NAME]" at bounding box center [263, 301] width 180 height 15
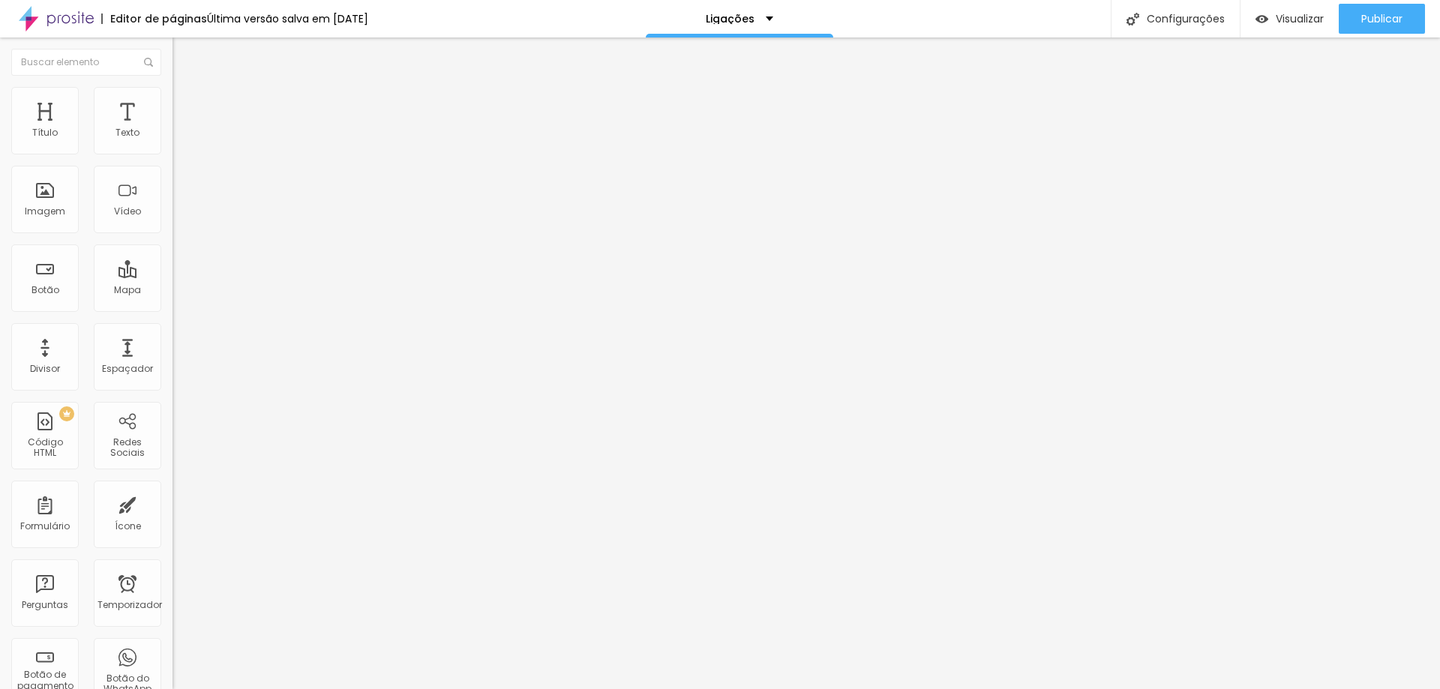
drag, startPoint x: 152, startPoint y: 312, endPoint x: 8, endPoint y: 304, distance: 144.3
click at [173, 304] on div "Texto [DATE] Alinhamento [GEOGRAPHIC_DATA] Link URL [URL][DOMAIN_NAME] Abrir em…" at bounding box center [259, 230] width 173 height 227
type input "4"
paste input "[DOMAIN_NAME][URL]"
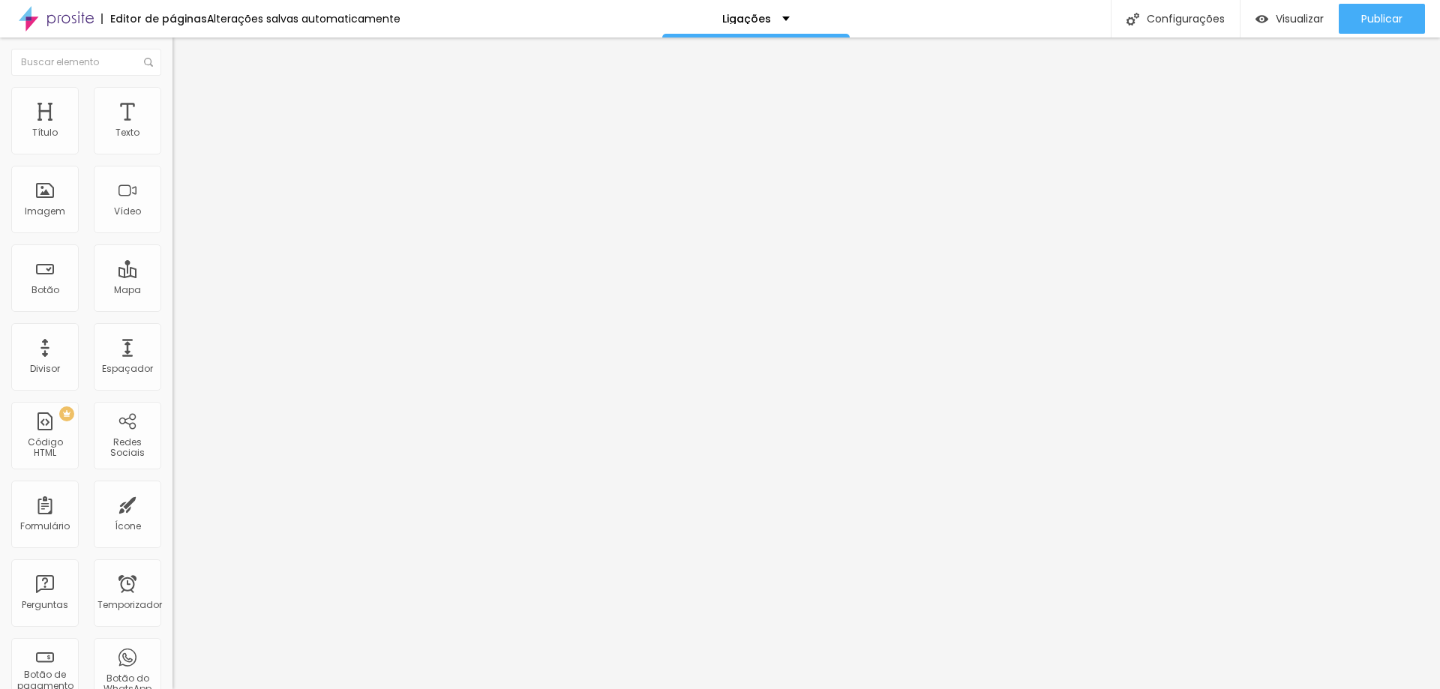
type input "[DOMAIN_NAME][URL]"
drag, startPoint x: 93, startPoint y: 167, endPoint x: 0, endPoint y: 172, distance: 93.2
click at [173, 172] on div "Texto [DATE] Alinhamento Tamanho Normal Pequeno Normal Grande Link URL [DOMAIN_…" at bounding box center [259, 230] width 173 height 227
type input "c"
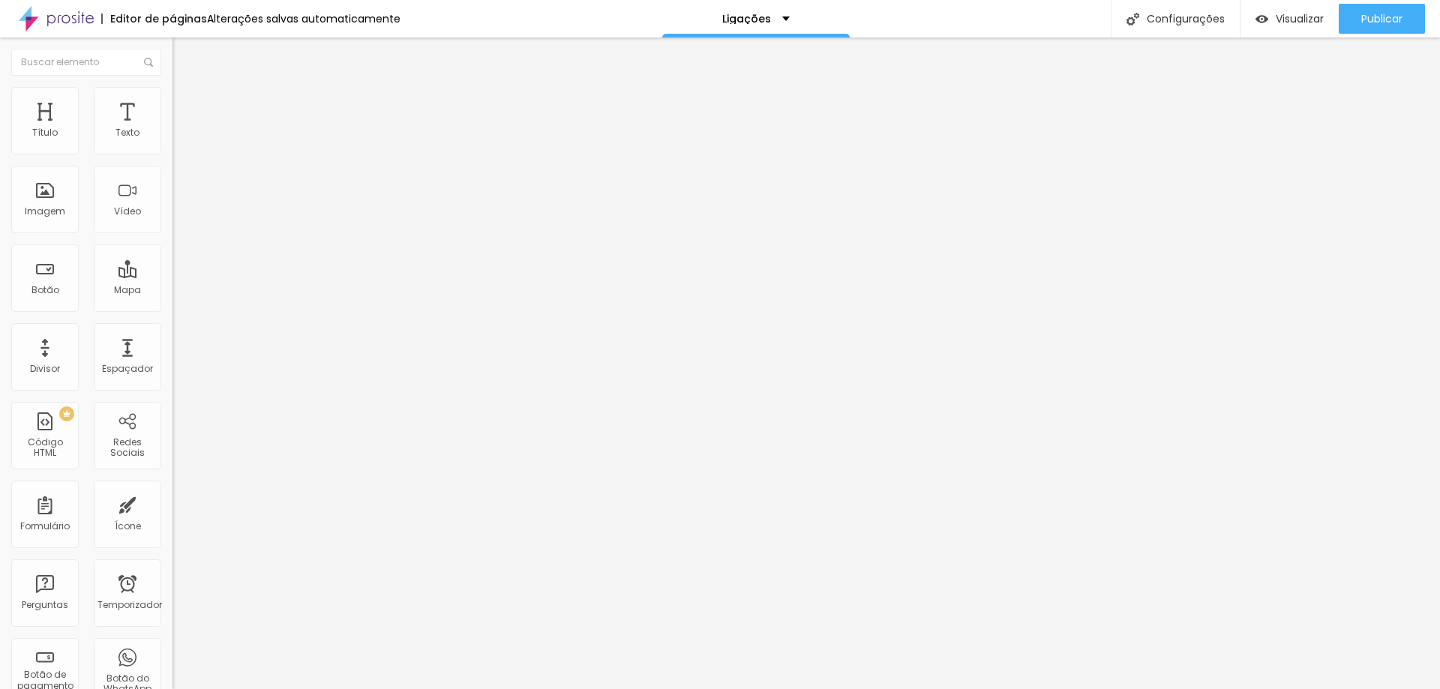
type input "CANAL NATALVIP25"
drag, startPoint x: 56, startPoint y: 307, endPoint x: 15, endPoint y: 251, distance: 68.7
click at [173, 506] on textarea "Olá, cheguei até você pela página FOTO [PERSON_NAME] e gostaria de mais informa…" at bounding box center [258, 519] width 170 height 26
type textarea "o"
type textarea "Olá, cheguei aqui , através do seu instagram e gostaria de receber mais informa…"
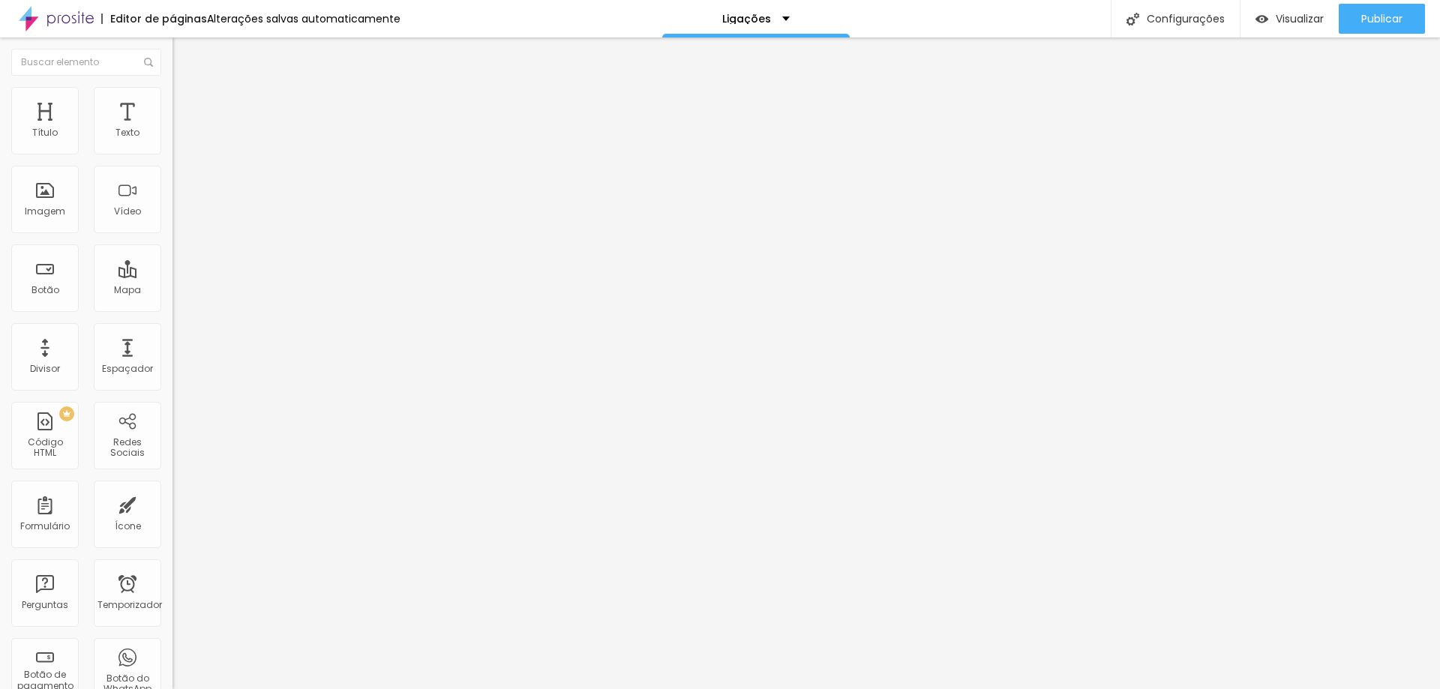
click at [173, 99] on li "Estilo" at bounding box center [259, 94] width 173 height 15
click at [179, 236] on img at bounding box center [183, 240] width 9 height 9
radio input "false"
click at [179, 236] on img at bounding box center [183, 240] width 9 height 9
radio input "false"
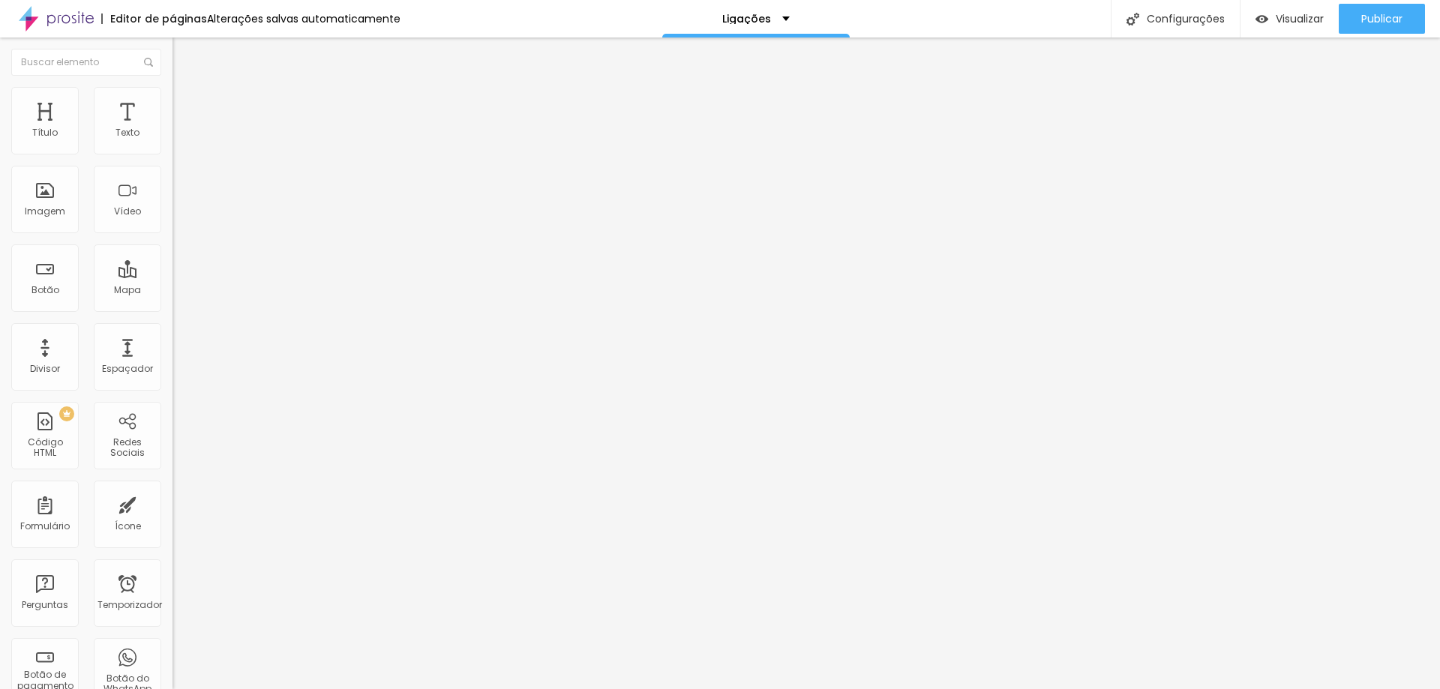
radio input "true"
click at [186, 111] on font "Avançado" at bounding box center [211, 112] width 50 height 13
click at [186, 104] on font "Estilo" at bounding box center [197, 97] width 23 height 13
click at [173, 480] on span "Verde claro" at bounding box center [199, 486] width 53 height 13
click at [185, 494] on font "Verde claro" at bounding box center [211, 500] width 53 height 13
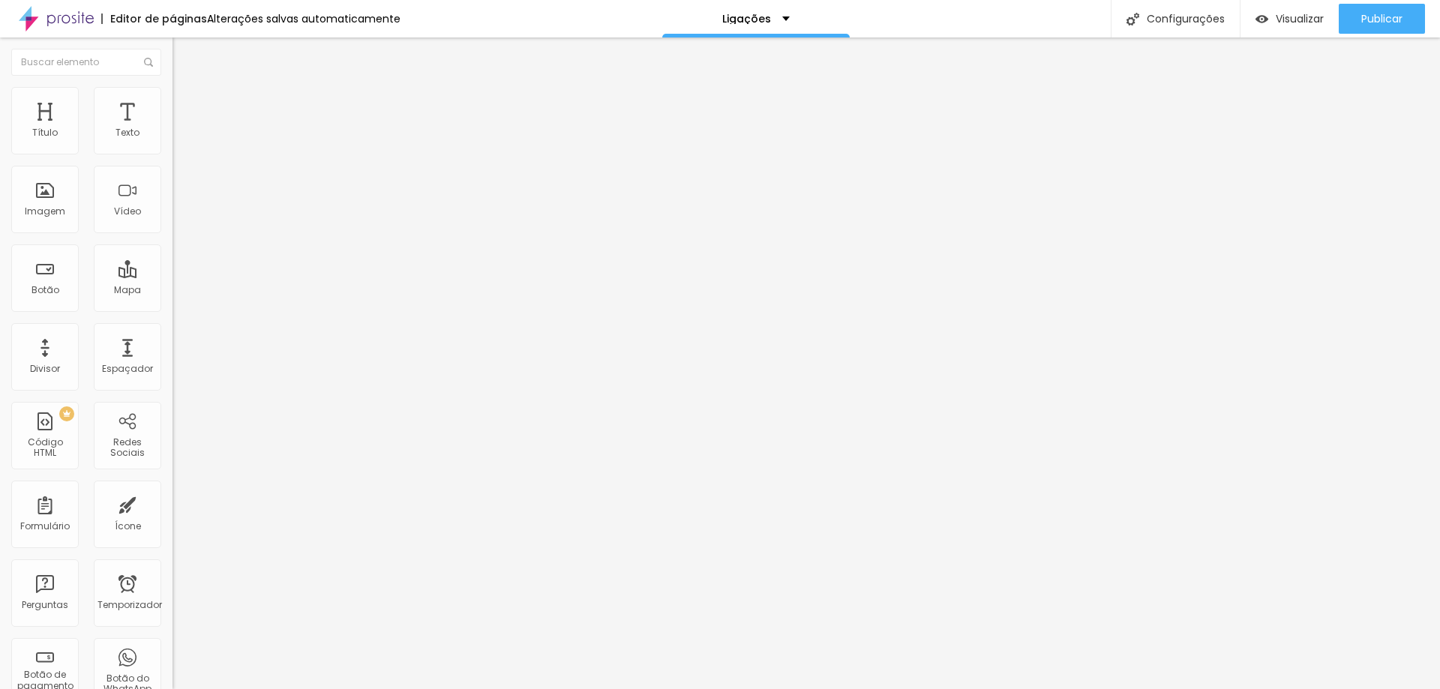
click at [173, 521] on font "Arredondada" at bounding box center [204, 527] width 63 height 13
click at [173, 539] on span "Curvada" at bounding box center [194, 545] width 42 height 13
click at [173, 530] on span "Reta" at bounding box center [183, 536] width 21 height 13
click at [173, 547] on div "Curvada" at bounding box center [259, 551] width 173 height 9
click at [173, 102] on li "Avançado" at bounding box center [259, 109] width 173 height 15
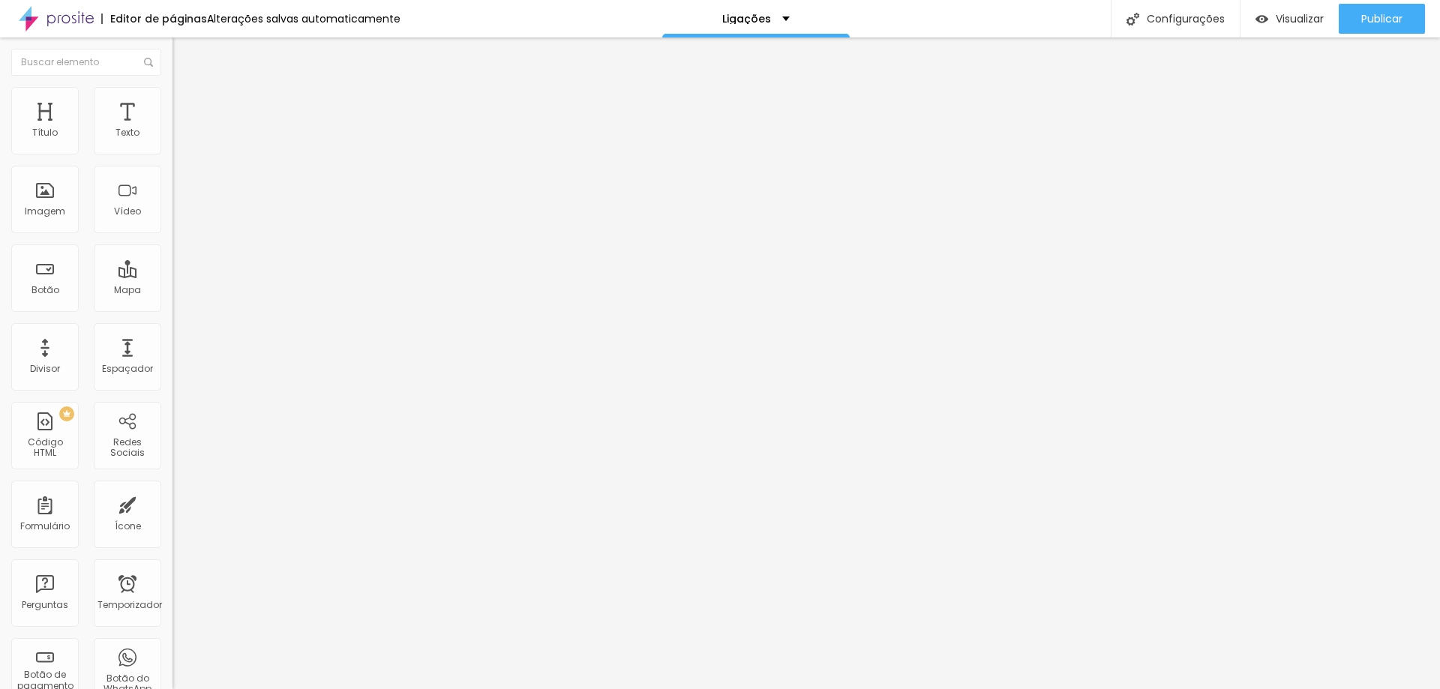
type input "27"
type input "29"
type input "30"
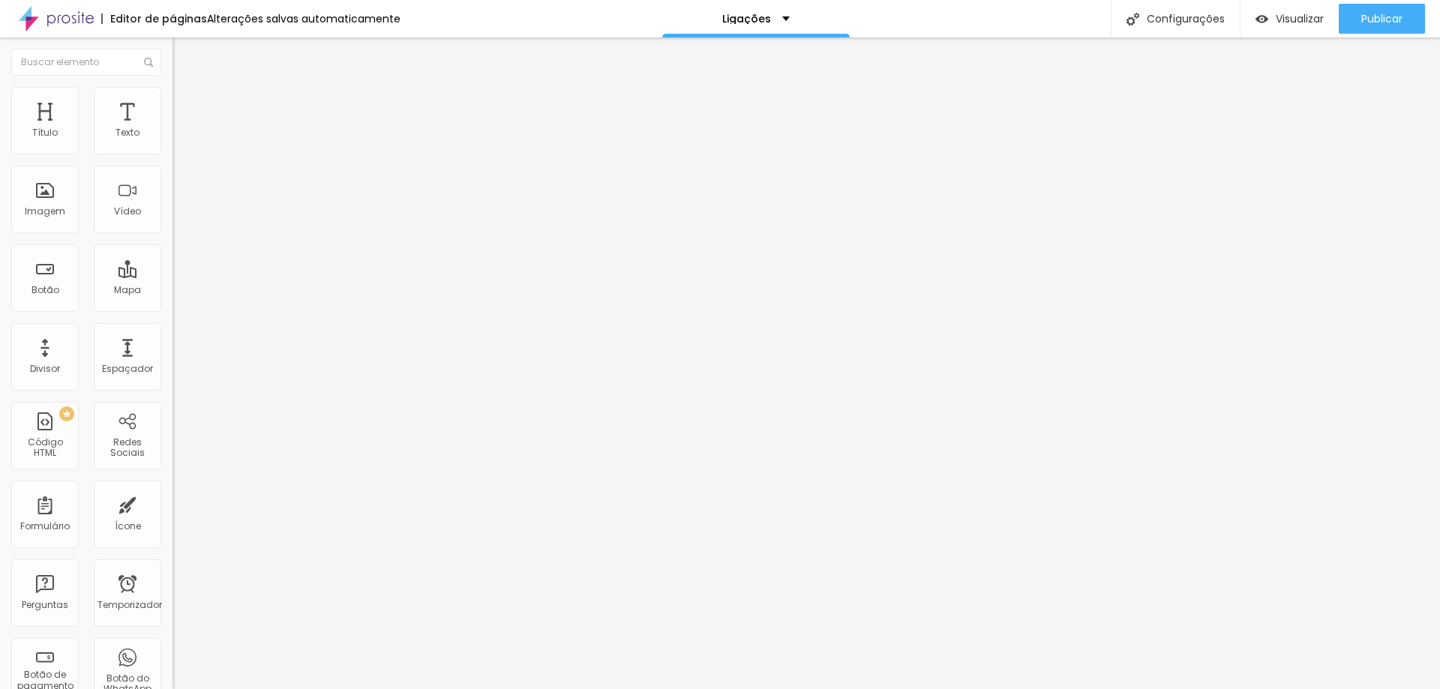
type input "30"
type input "31"
type input "32"
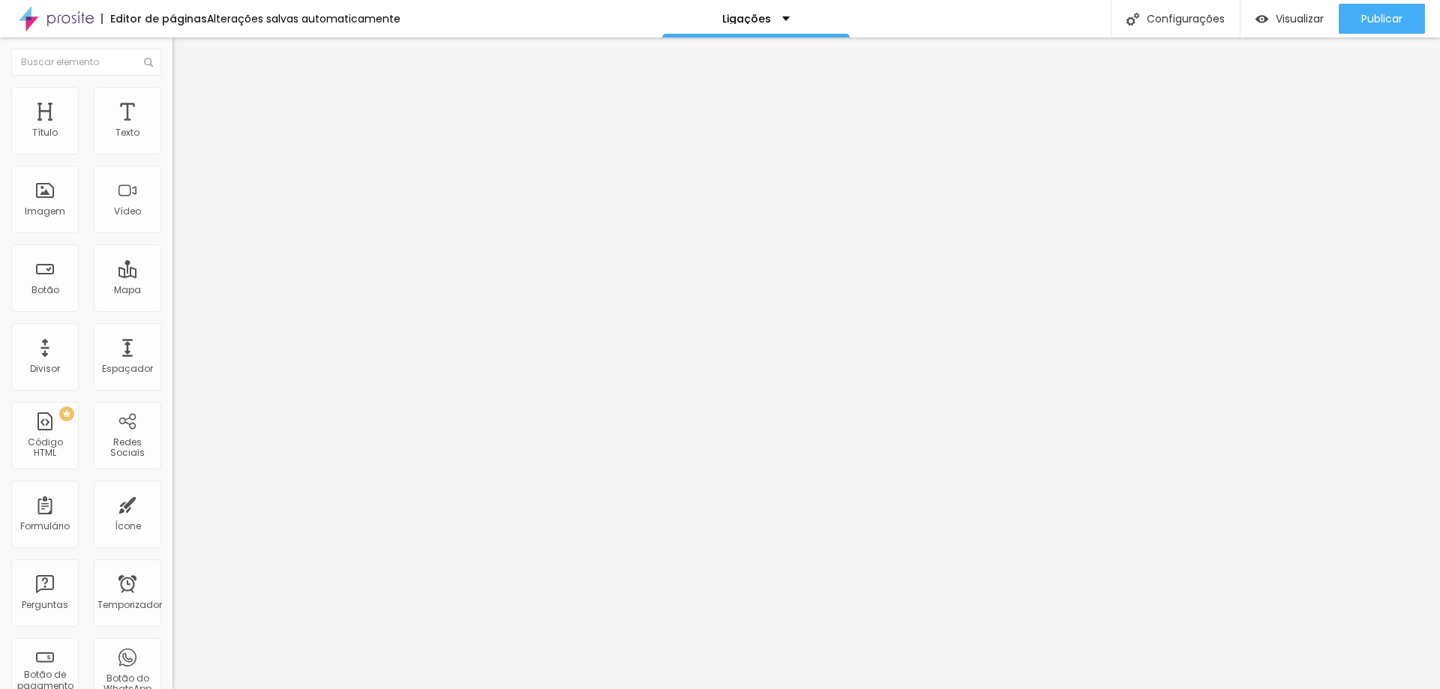
type input "34"
type input "33"
type input "32"
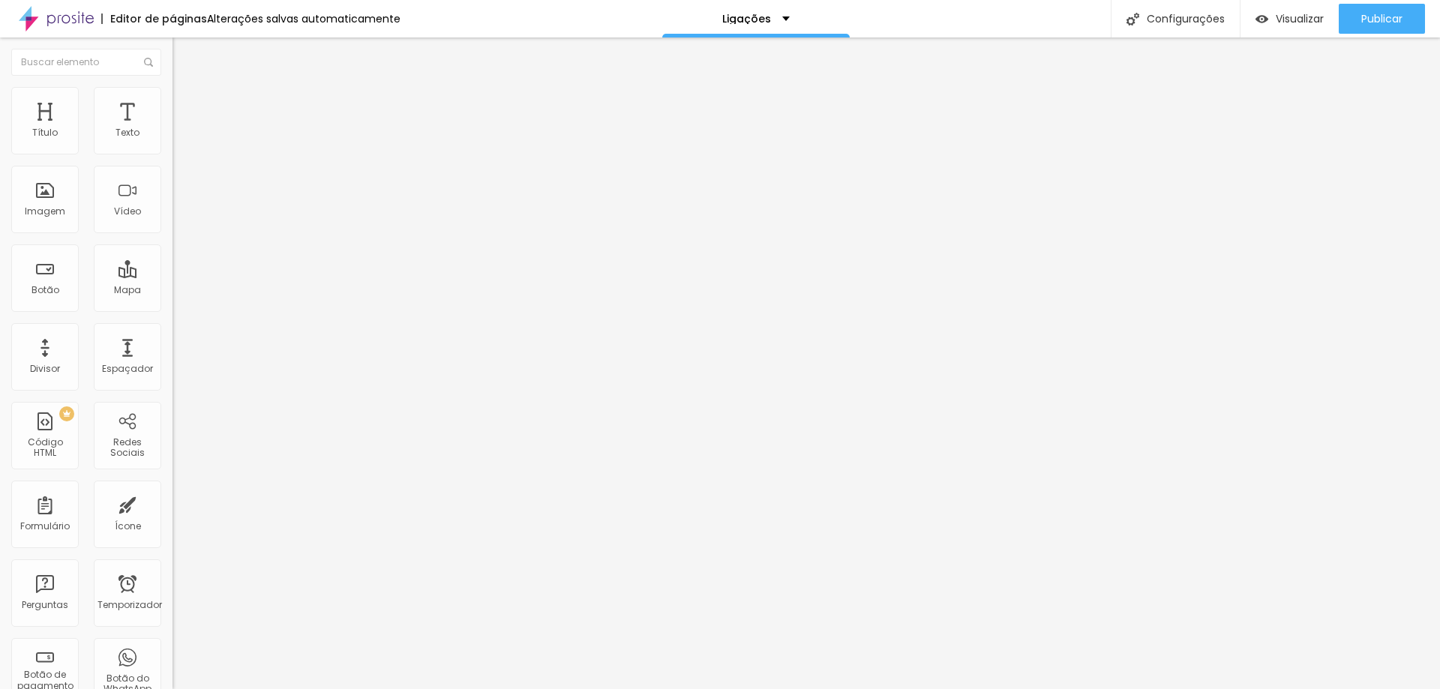
type input "32"
type input "30"
type input "29"
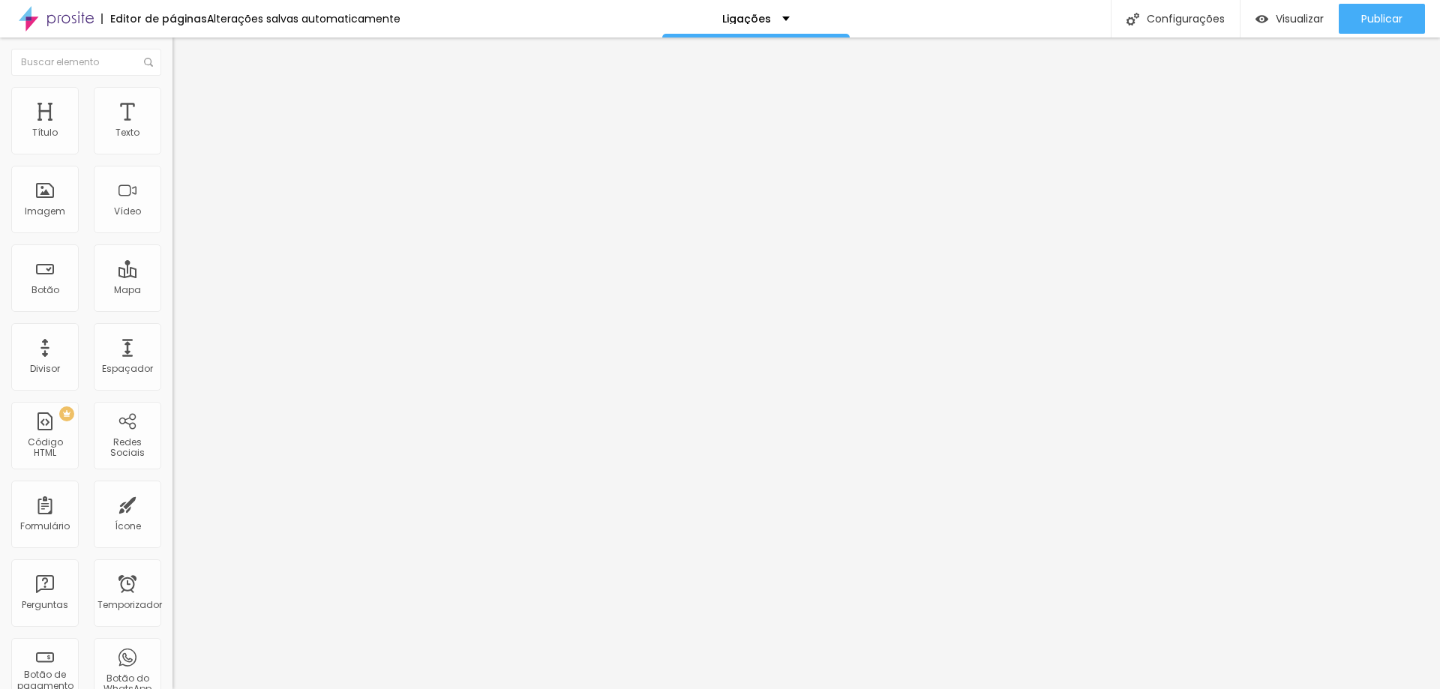
type input "27"
type input "24"
type input "23"
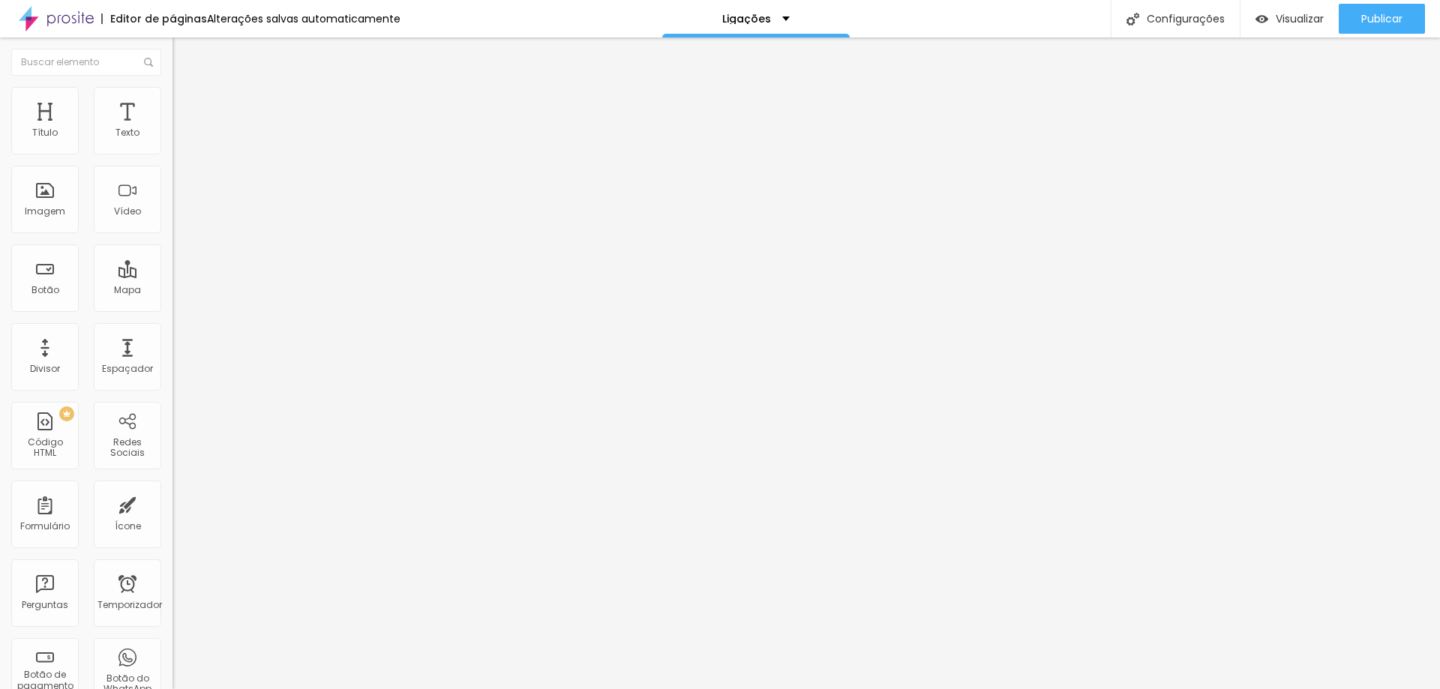
type input "23"
type input "21"
type input "20"
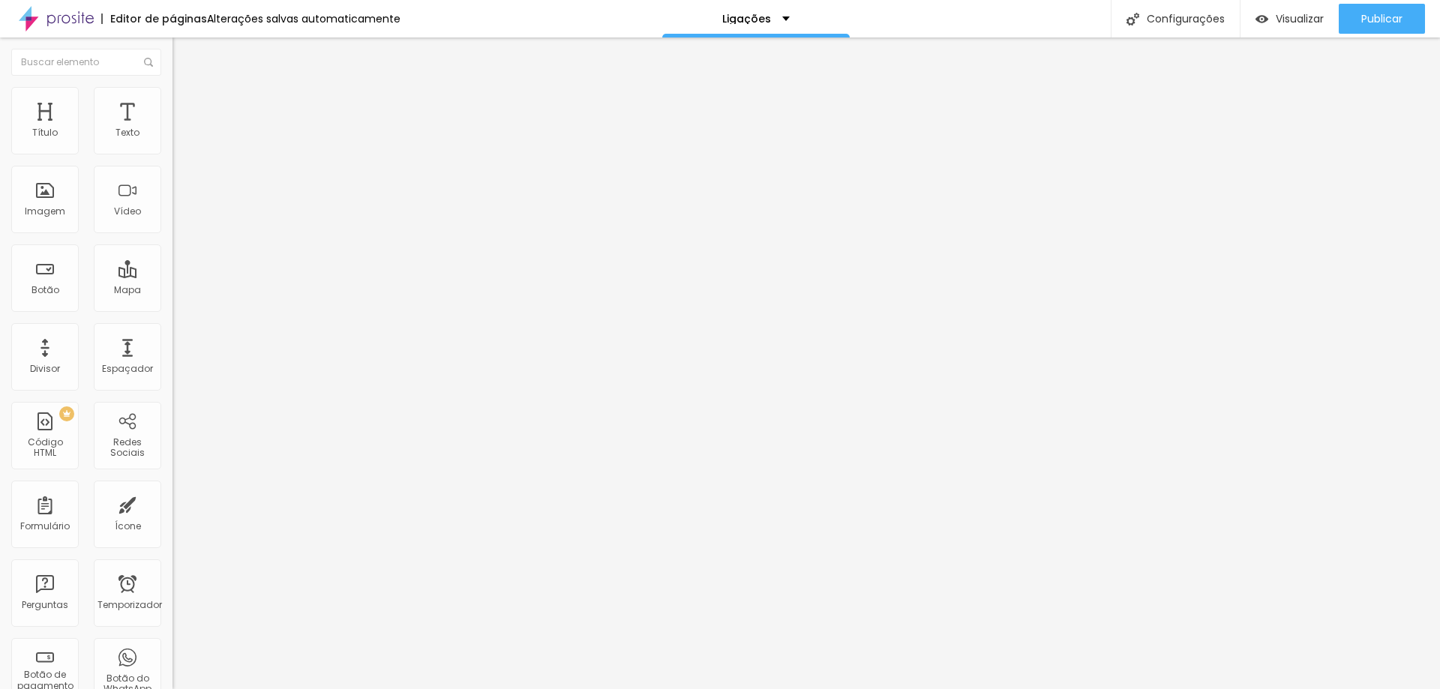
type input "18"
type input "17"
type input "16"
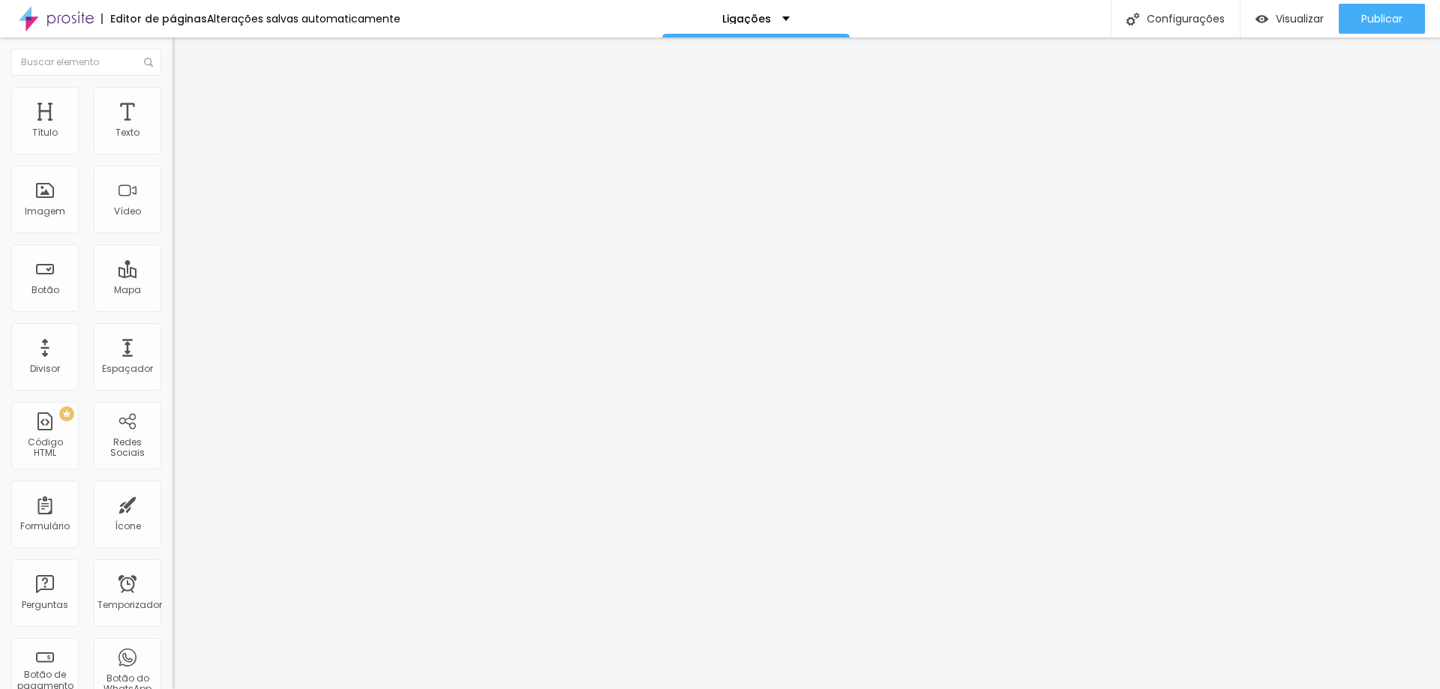
type input "16"
type input "14"
type input "12"
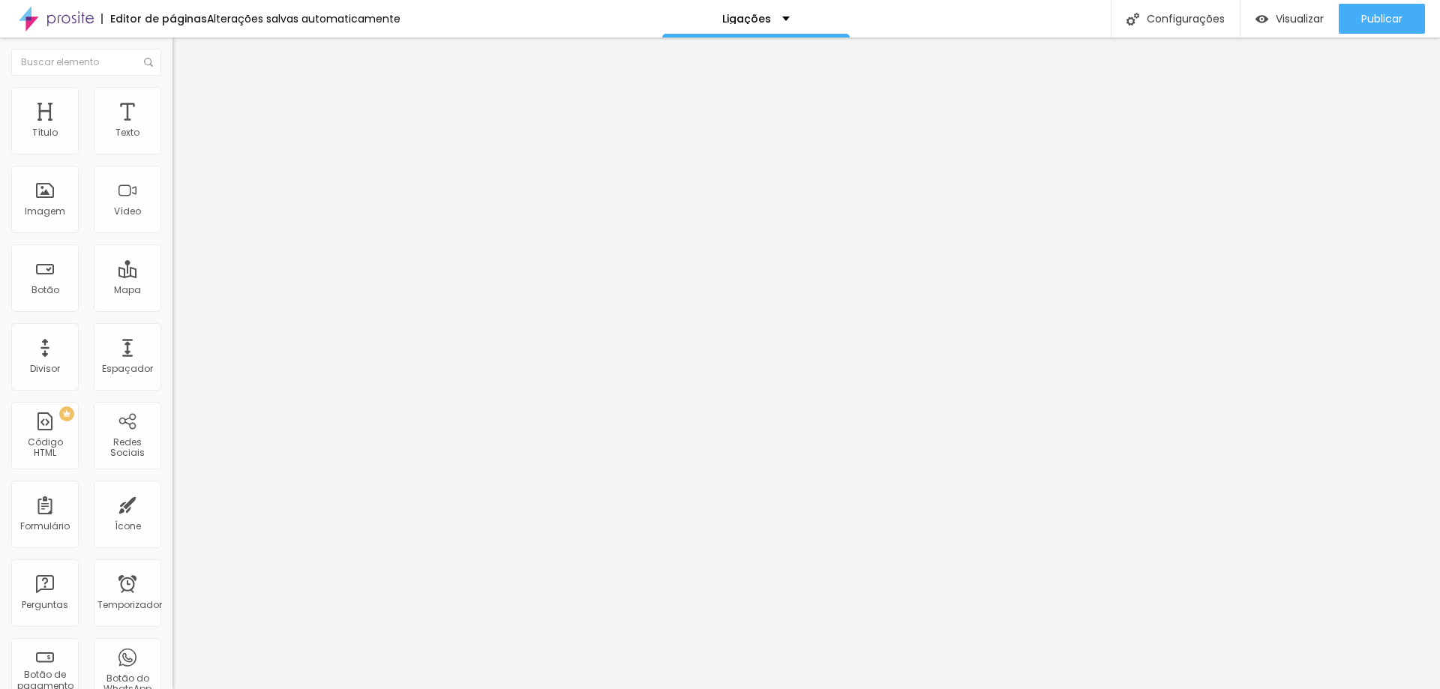
drag, startPoint x: 62, startPoint y: 150, endPoint x: 47, endPoint y: 161, distance: 18.9
type input "12"
click at [173, 291] on input "range" at bounding box center [221, 297] width 97 height 12
click at [186, 104] on font "Estilo" at bounding box center [197, 97] width 23 height 13
type input "15"
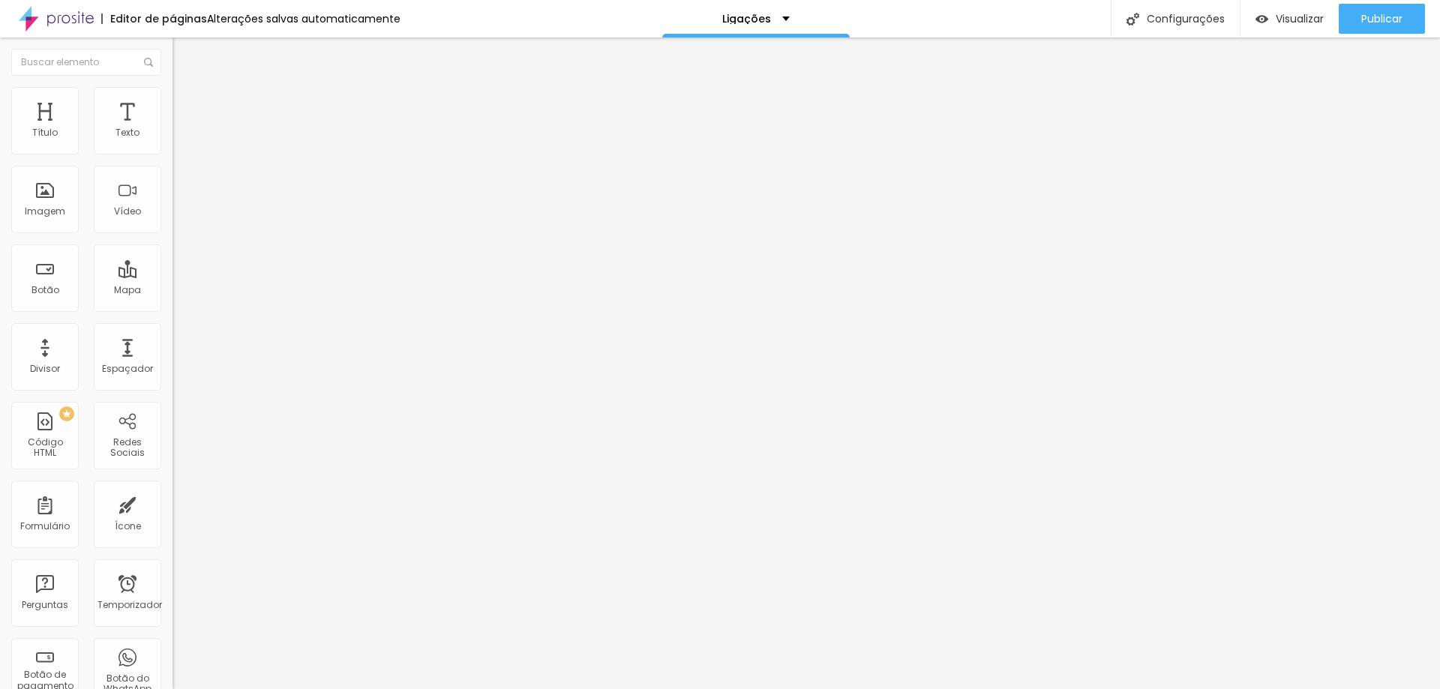
type input "15"
type input "14"
click at [173, 435] on input "range" at bounding box center [221, 441] width 97 height 12
type input "15"
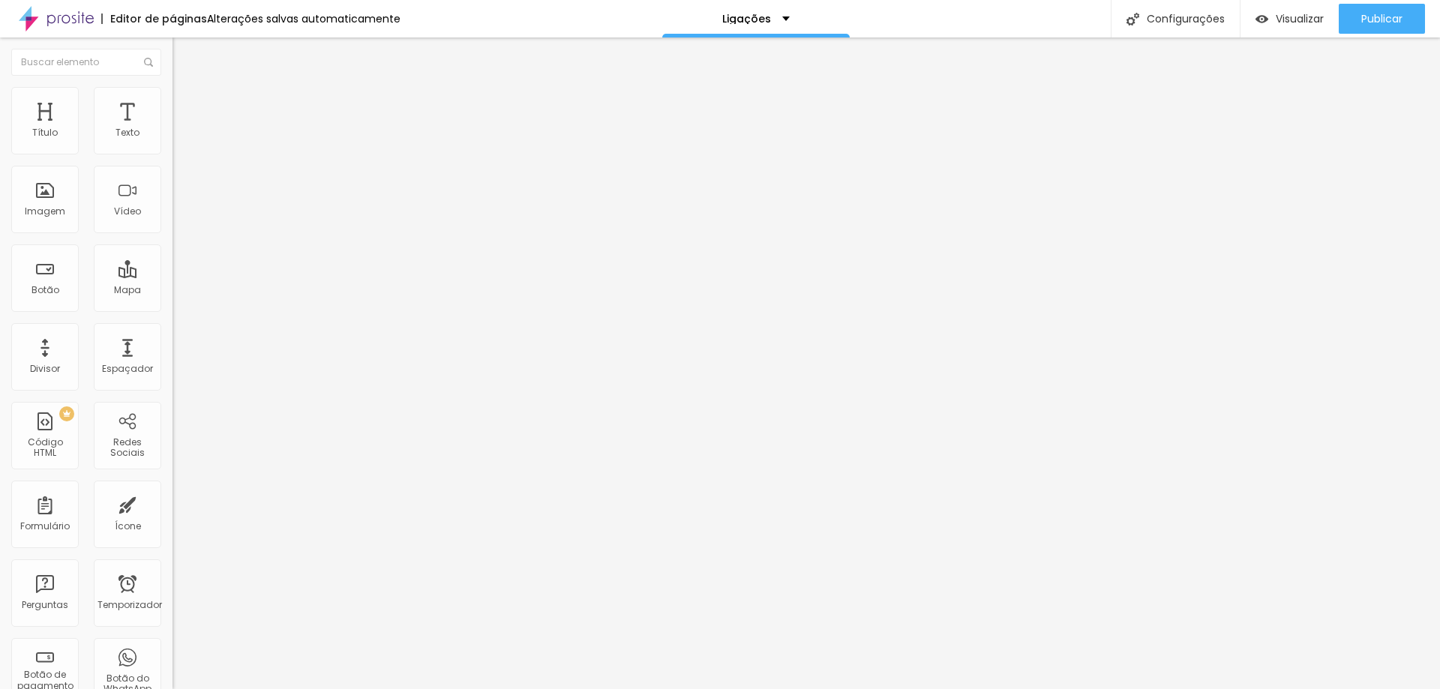
type input "15"
type input "16"
type input "17"
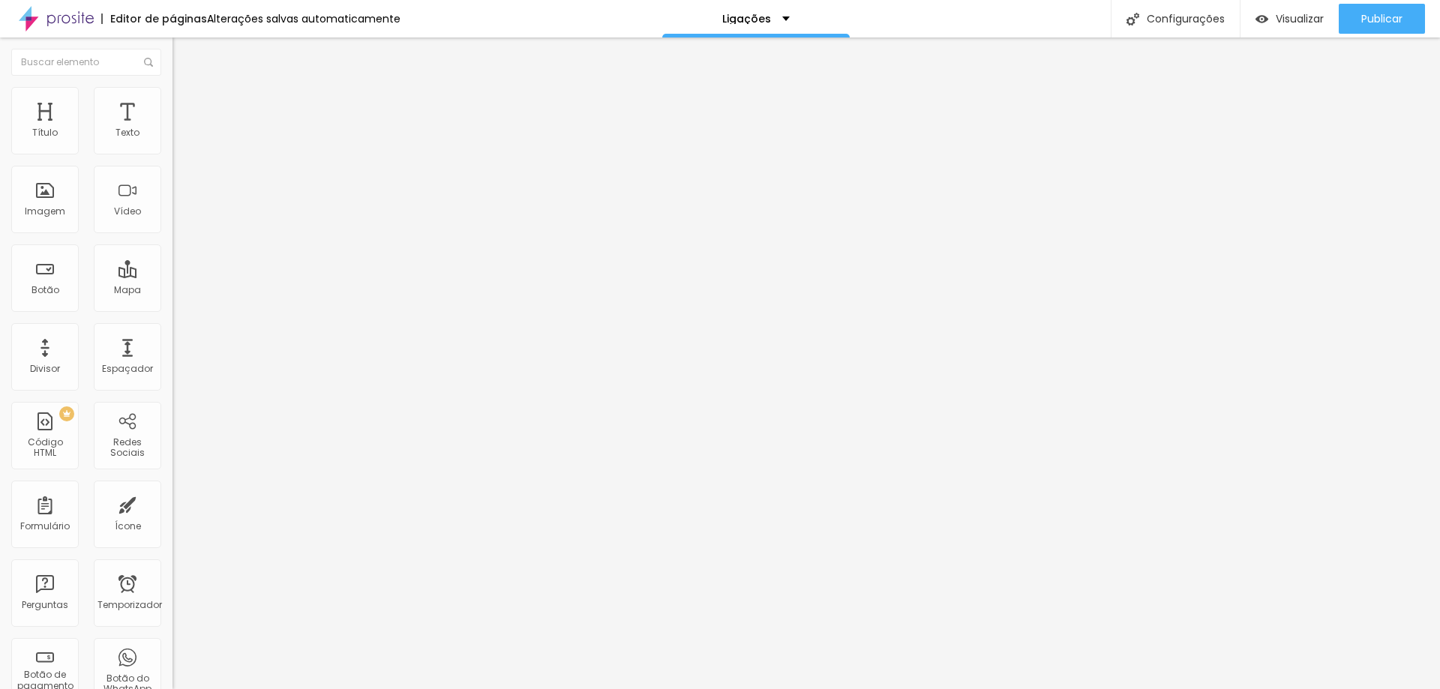
type input "18"
drag, startPoint x: 80, startPoint y: 229, endPoint x: 142, endPoint y: 237, distance: 62.8
type input "18"
click at [173, 435] on input "range" at bounding box center [221, 441] width 97 height 12
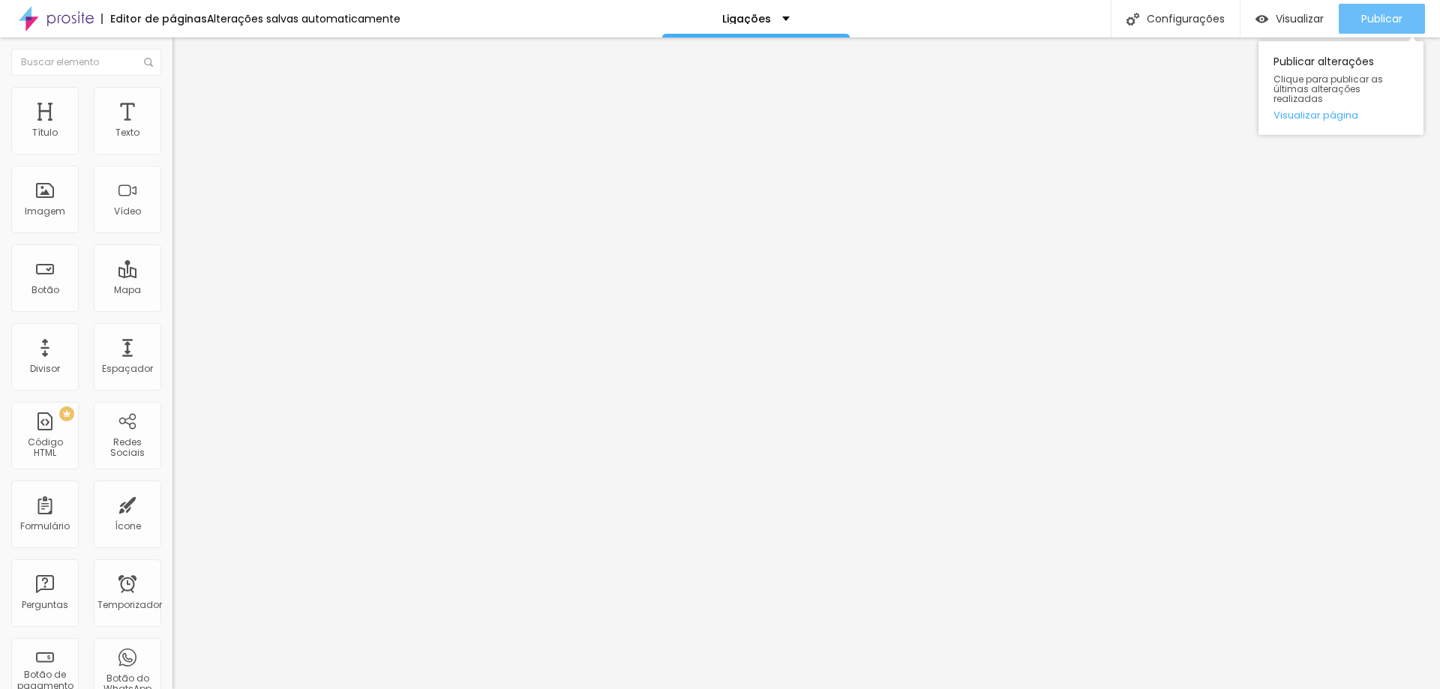
click at [1362, 18] on font "Publicar" at bounding box center [1382, 18] width 41 height 15
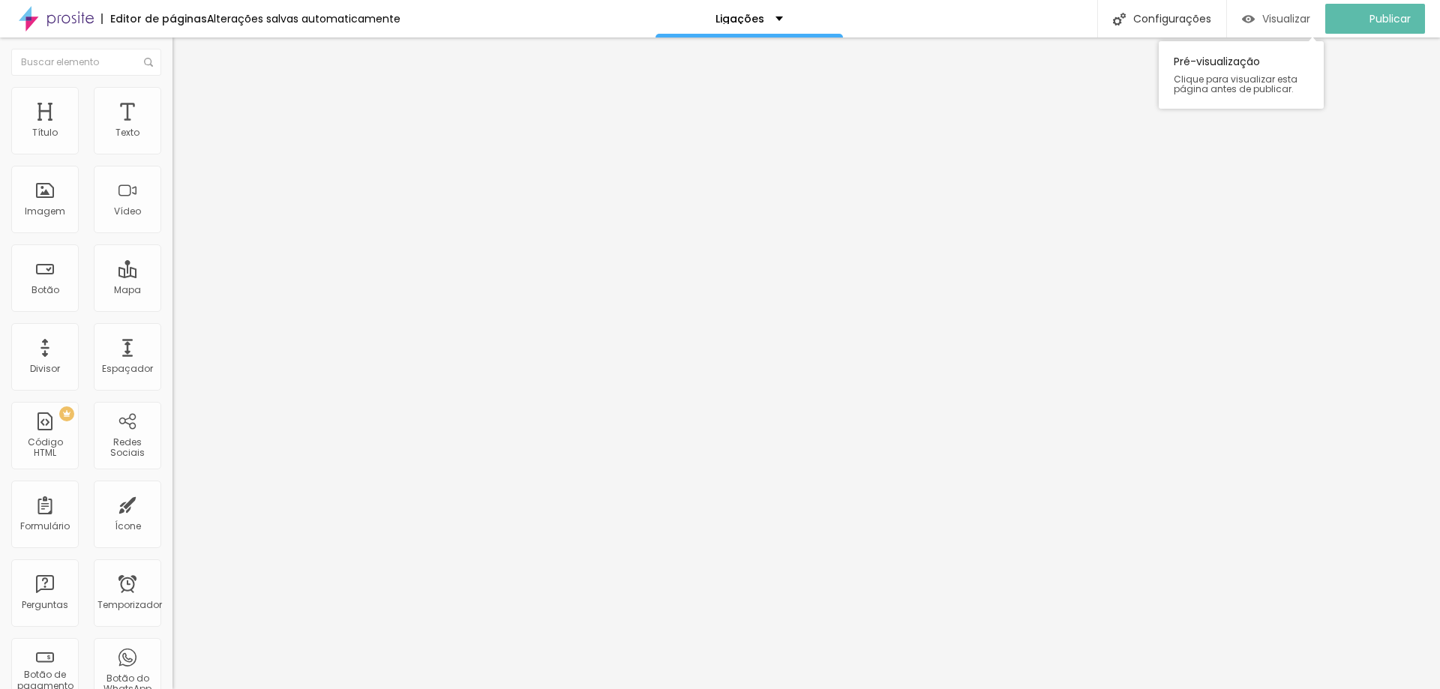
click at [1278, 16] on font "Visualizar" at bounding box center [1287, 18] width 48 height 15
click at [173, 309] on input "[DOMAIN_NAME][URL]" at bounding box center [263, 301] width 180 height 15
drag, startPoint x: 158, startPoint y: 315, endPoint x: 41, endPoint y: 313, distance: 116.3
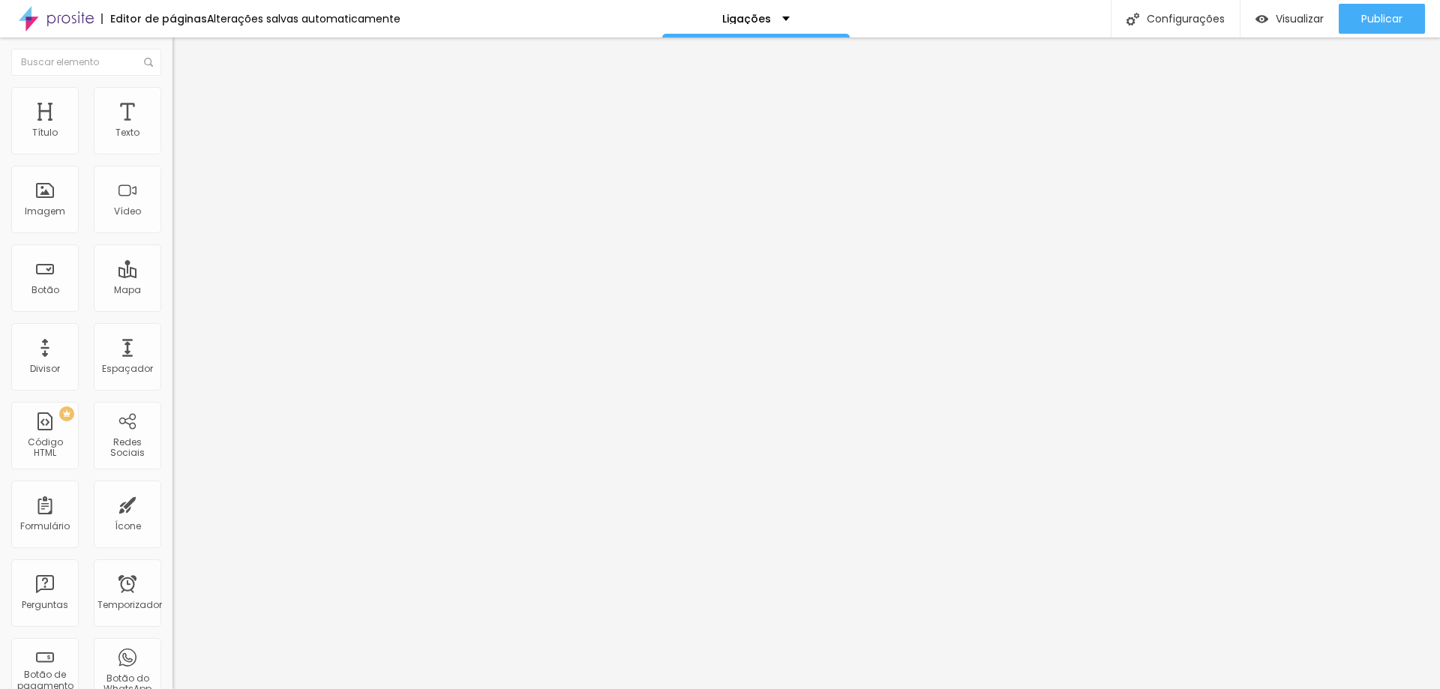
click at [173, 309] on input "[DOMAIN_NAME][URL]" at bounding box center [263, 301] width 180 height 15
drag, startPoint x: 158, startPoint y: 309, endPoint x: 20, endPoint y: 312, distance: 138.1
click at [173, 309] on input "[DOMAIN_NAME][URL]" at bounding box center [263, 301] width 180 height 15
paste input "[DOMAIN_NAME][URL]"
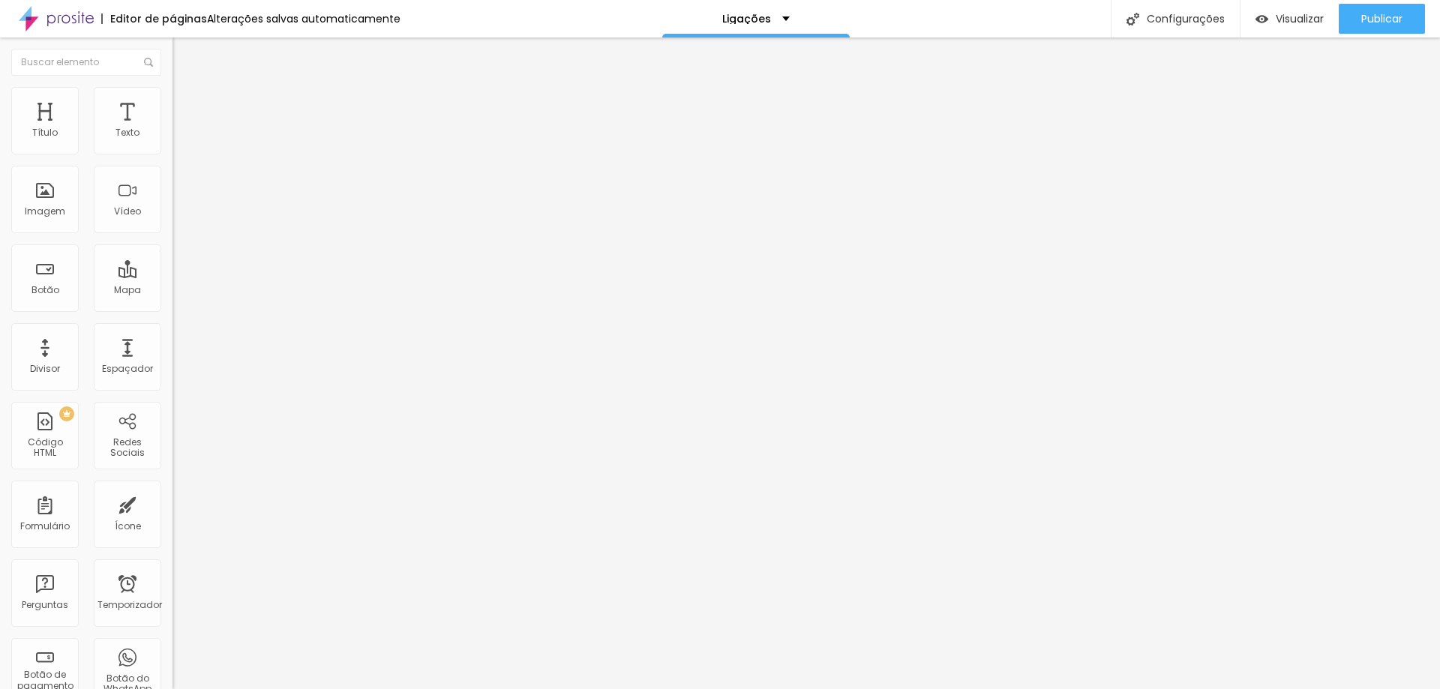
click at [173, 309] on input "[DOMAIN_NAME][URL]" at bounding box center [263, 301] width 180 height 15
drag, startPoint x: 157, startPoint y: 314, endPoint x: 0, endPoint y: 308, distance: 156.9
click at [173, 308] on div "Texto CANAL NATALVIP25 Alinhamento Tamanho Normal Pequeno Normal Grande Link UR…" at bounding box center [259, 230] width 173 height 227
type input "-vipnatal25"
drag, startPoint x: 92, startPoint y: 311, endPoint x: 0, endPoint y: 314, distance: 92.3
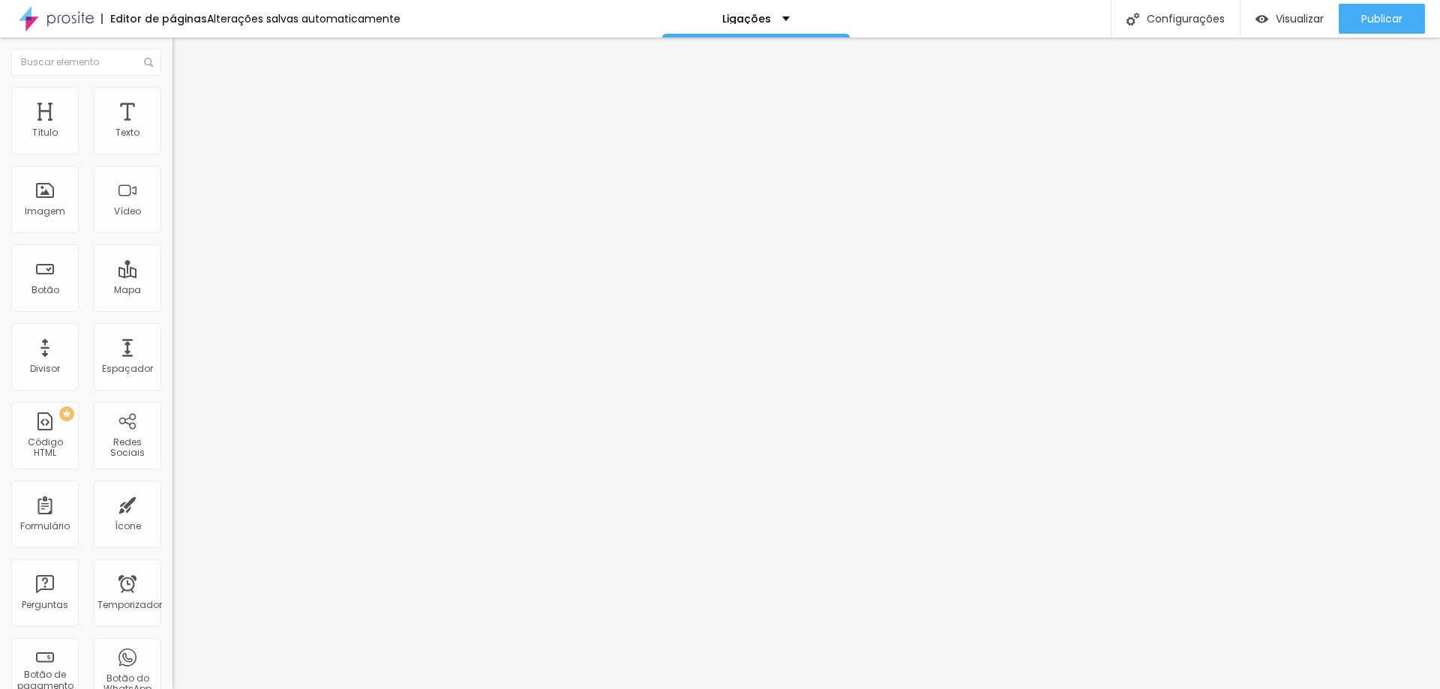
click at [173, 314] on div "Texto CANAL NATALVIP25 Alinhamento [GEOGRAPHIC_DATA] Link URL -vipnatal25 Abrir…" at bounding box center [259, 230] width 173 height 227
paste input "[URL][DOMAIN_NAME]"
type input "[URL][DOMAIN_NAME]"
click at [1404, 14] on button "Publicar" at bounding box center [1382, 19] width 86 height 30
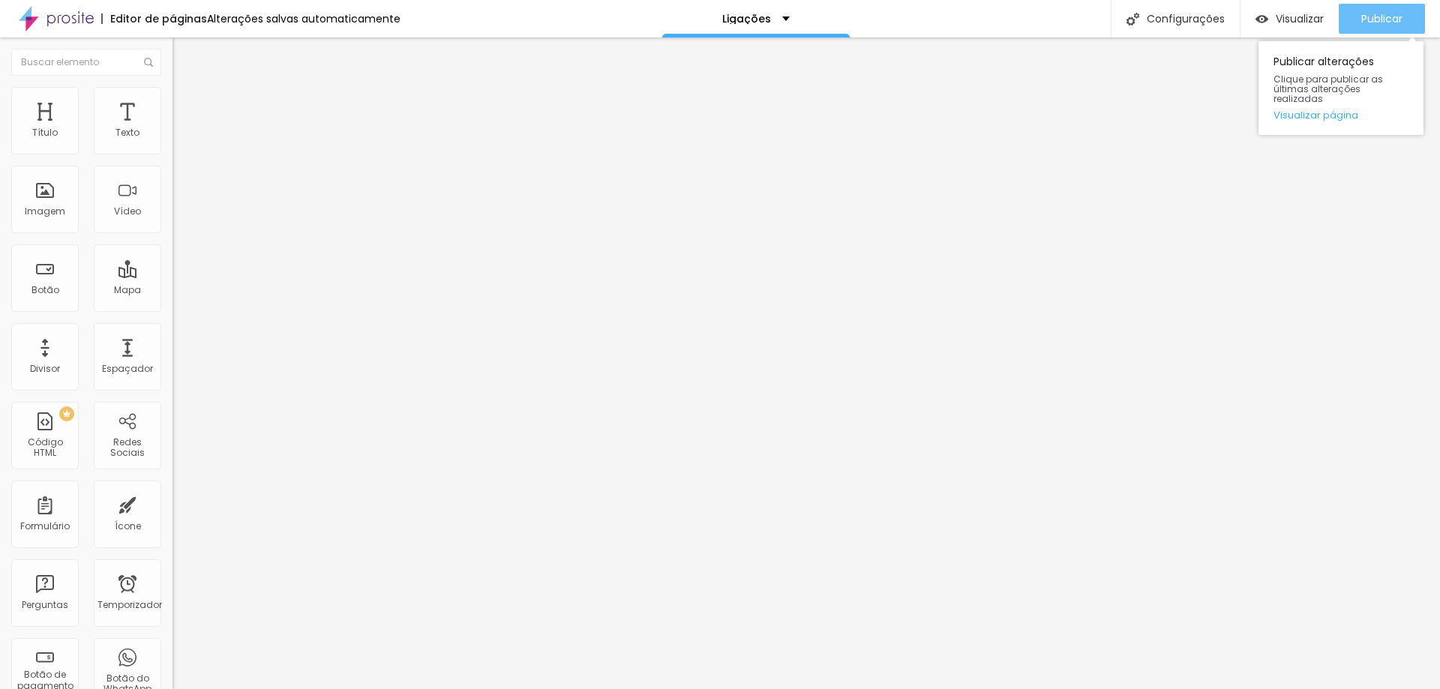
scroll to position [0, 0]
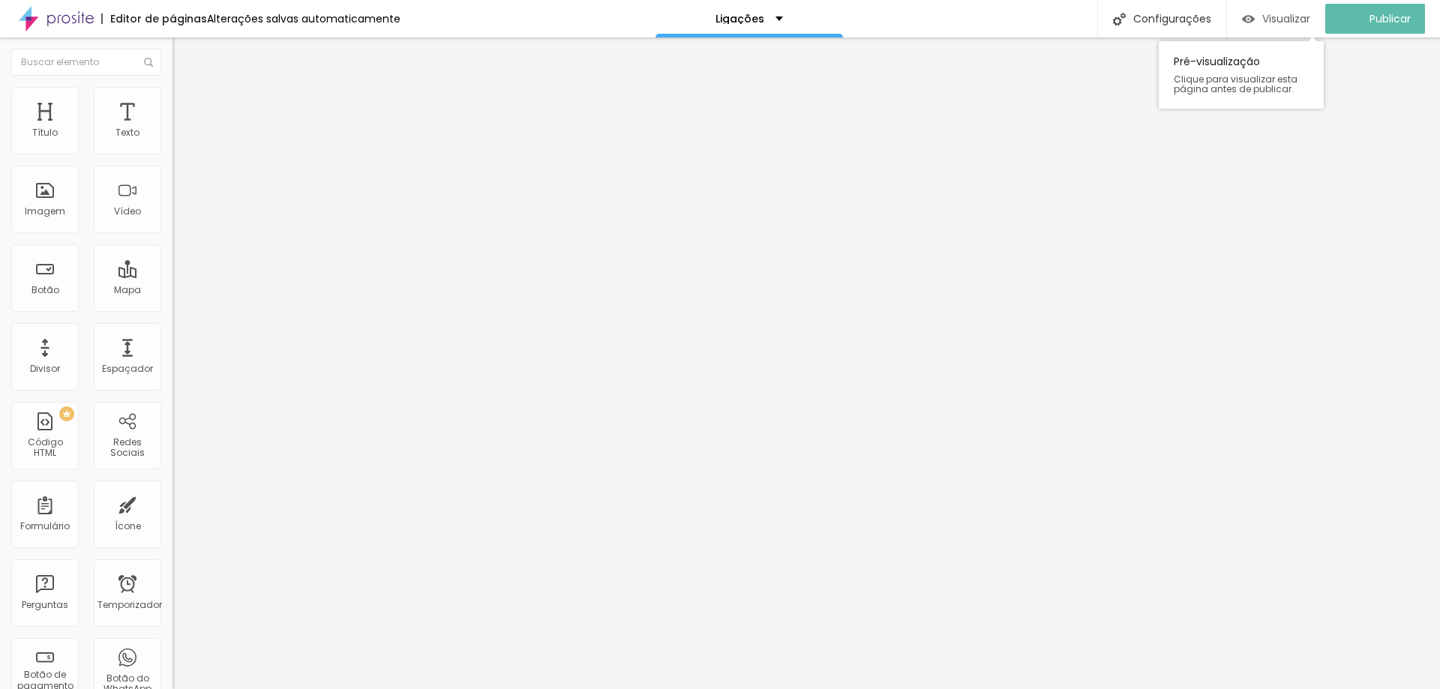
click at [1299, 22] on font "Visualizar" at bounding box center [1287, 18] width 48 height 15
